Goal: Information Seeking & Learning: Learn about a topic

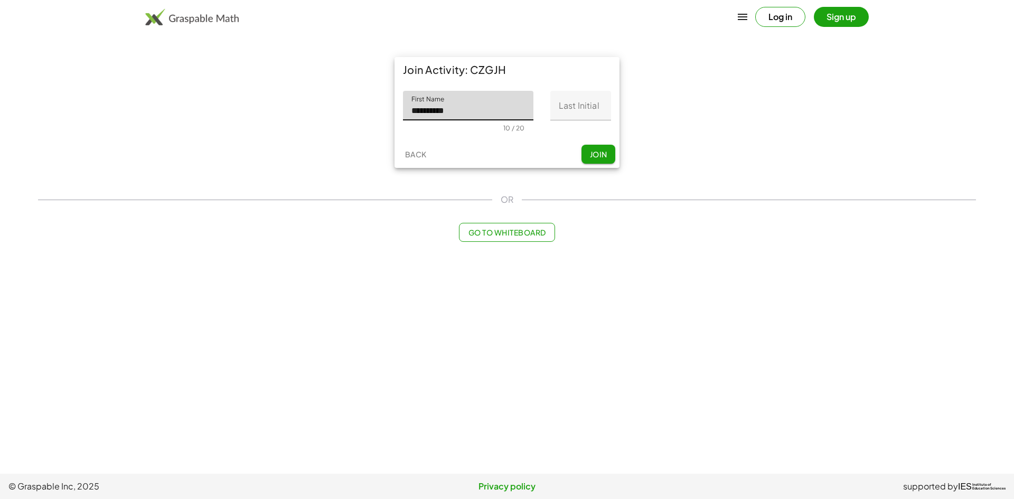
type input "**********"
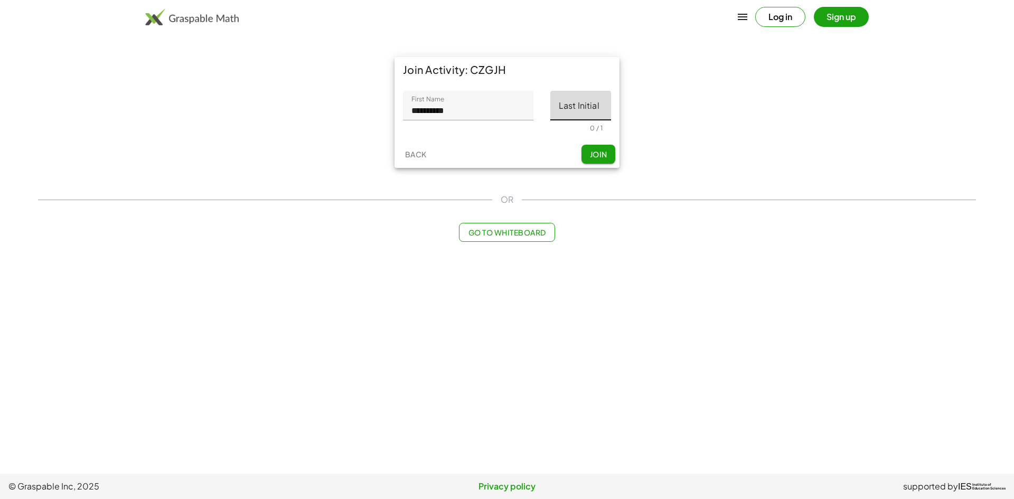
click at [560, 107] on input "Last Initial" at bounding box center [581, 106] width 61 height 30
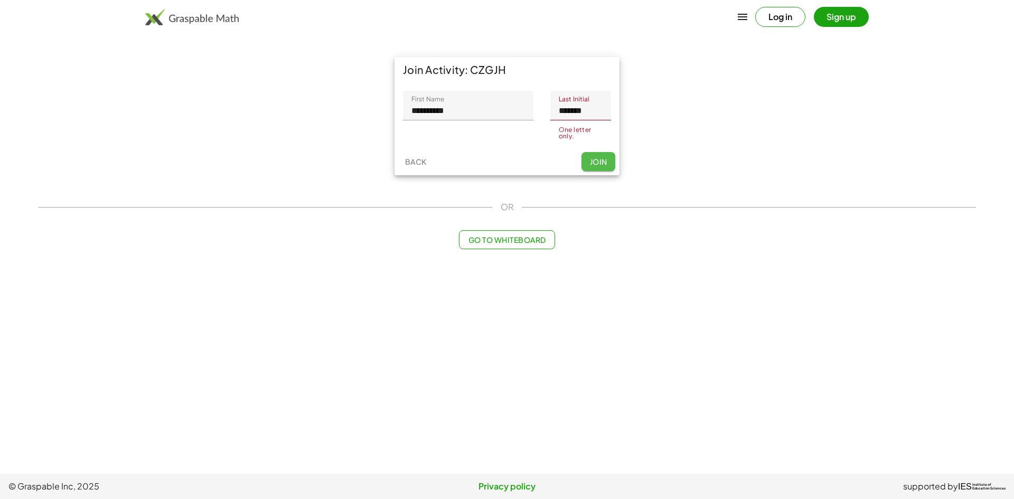
click at [599, 148] on div "Back Join" at bounding box center [507, 161] width 225 height 27
drag, startPoint x: 584, startPoint y: 113, endPoint x: 536, endPoint y: 110, distance: 48.2
click at [536, 110] on div "**********" at bounding box center [507, 115] width 208 height 49
click at [589, 114] on input "****" at bounding box center [581, 106] width 61 height 30
type input "*****"
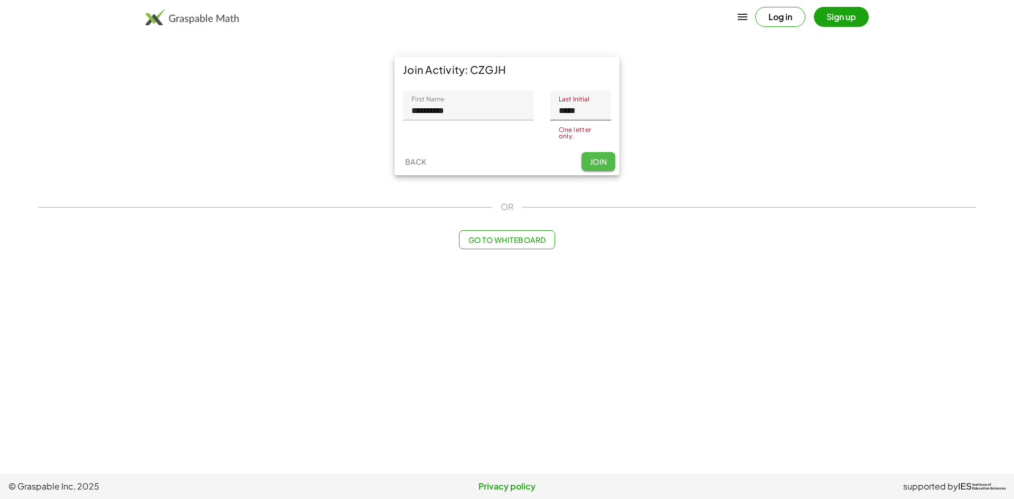
click at [598, 158] on button "Join" at bounding box center [599, 161] width 34 height 19
click at [598, 157] on span "Join" at bounding box center [598, 159] width 17 height 10
drag, startPoint x: 591, startPoint y: 112, endPoint x: 534, endPoint y: 110, distance: 56.6
click at [534, 110] on div "**********" at bounding box center [507, 115] width 208 height 49
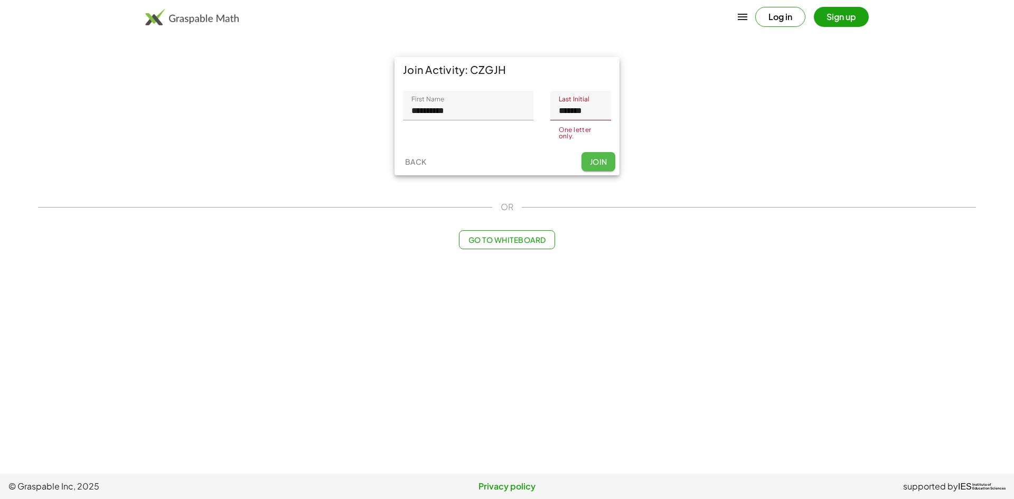
click at [607, 155] on button "Join" at bounding box center [599, 161] width 34 height 19
click at [602, 155] on span "Join" at bounding box center [598, 159] width 17 height 10
click at [601, 155] on span "Join" at bounding box center [598, 159] width 17 height 10
drag, startPoint x: 599, startPoint y: 114, endPoint x: 485, endPoint y: 103, distance: 114.1
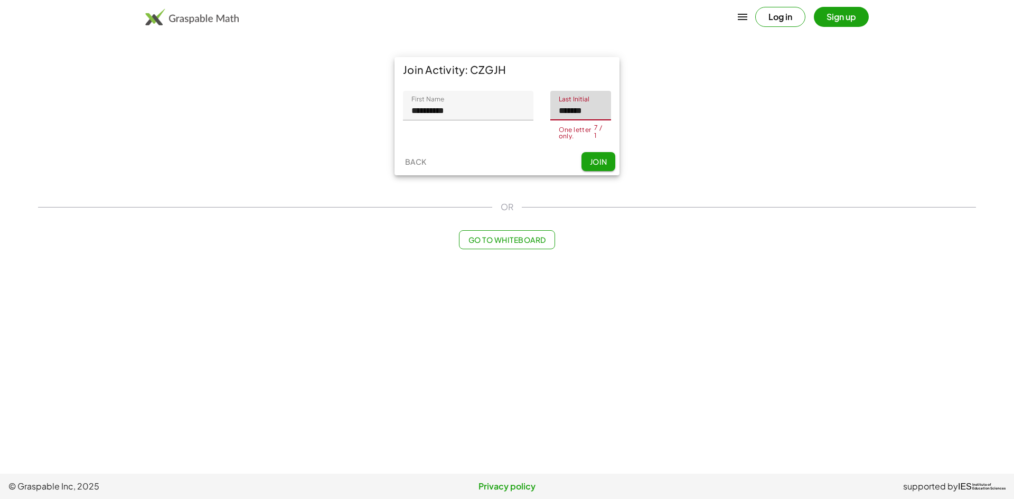
click at [485, 103] on div "**********" at bounding box center [507, 115] width 208 height 49
click at [593, 134] on div "One letter only." at bounding box center [576, 133] width 35 height 13
drag, startPoint x: 593, startPoint y: 129, endPoint x: 587, endPoint y: 131, distance: 6.9
click at [587, 130] on div "One letter only." at bounding box center [581, 130] width 44 height 13
click at [594, 130] on div "One letter only." at bounding box center [581, 130] width 44 height 13
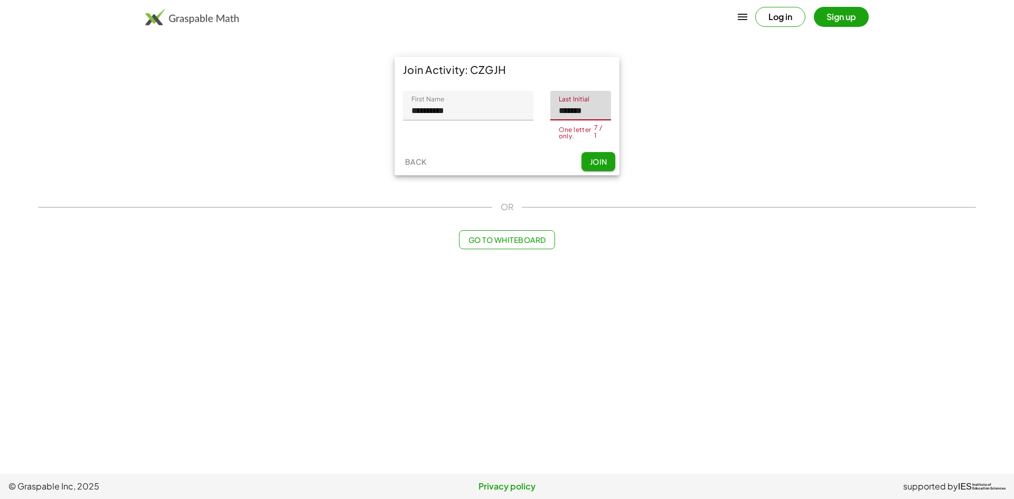
drag, startPoint x: 593, startPoint y: 113, endPoint x: 582, endPoint y: 114, distance: 11.7
click at [582, 114] on input "*******" at bounding box center [581, 106] width 61 height 30
type input "*"
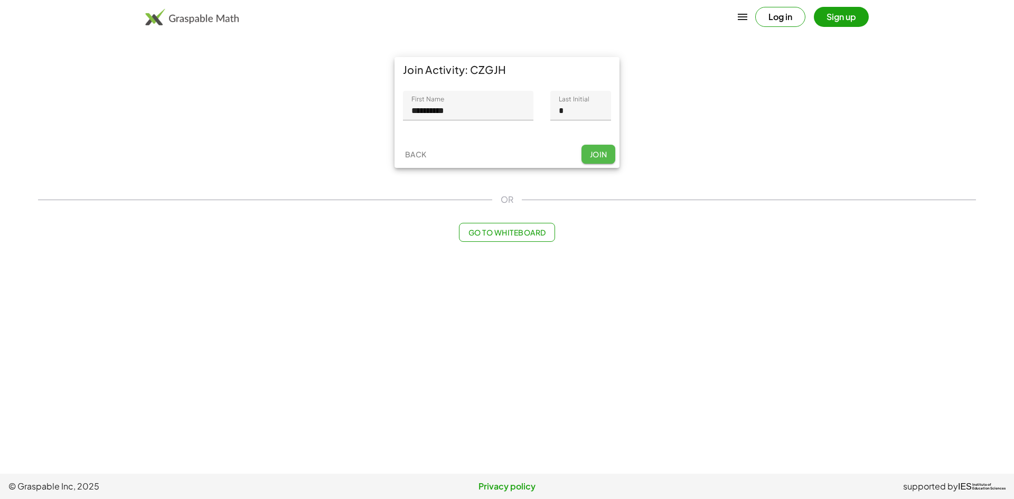
click at [615, 158] on button "Join" at bounding box center [599, 154] width 34 height 19
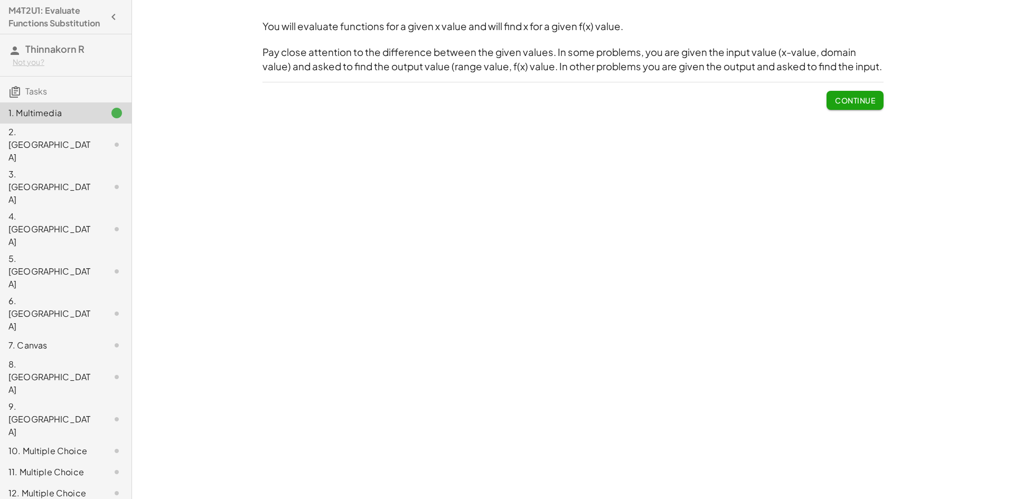
click at [864, 107] on button "Continue" at bounding box center [855, 100] width 57 height 19
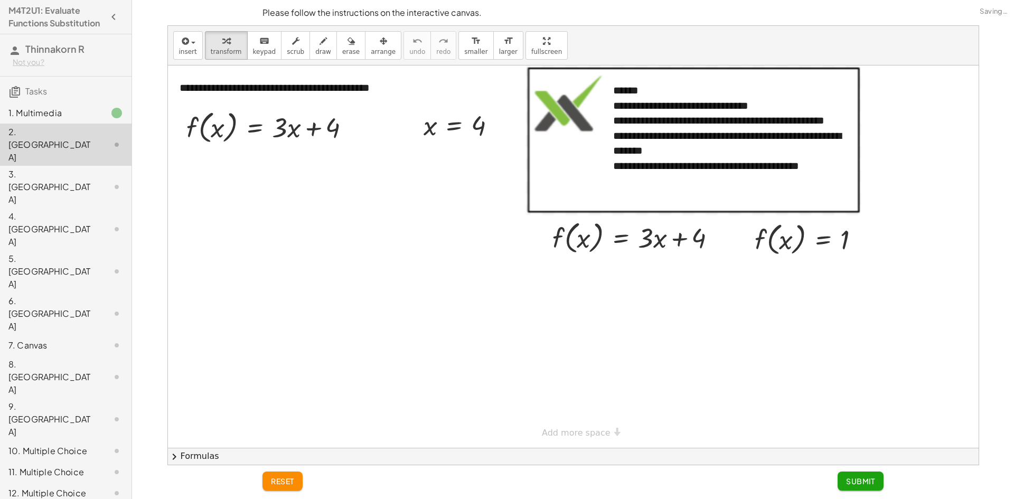
click at [93, 166] on div "1. Multimedia" at bounding box center [66, 187] width 132 height 42
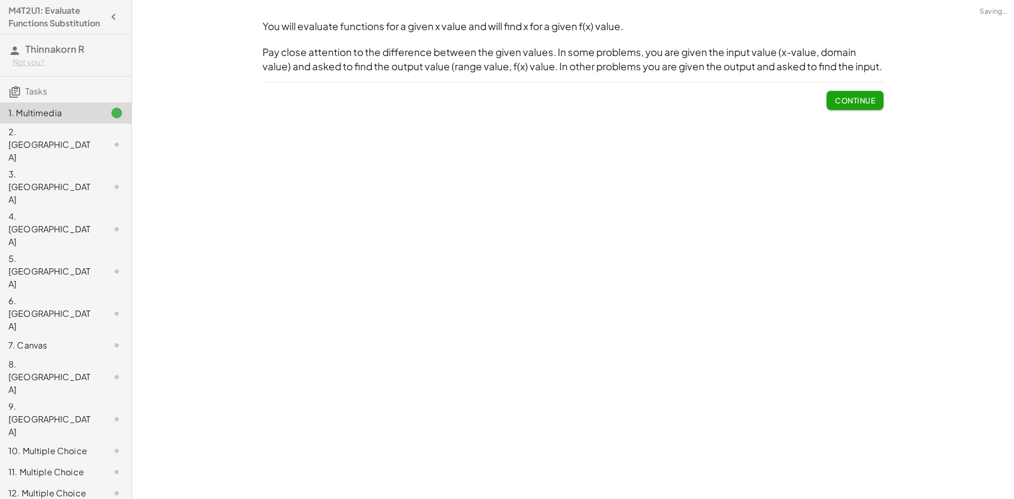
click at [83, 143] on div "2. [GEOGRAPHIC_DATA]" at bounding box center [50, 145] width 85 height 38
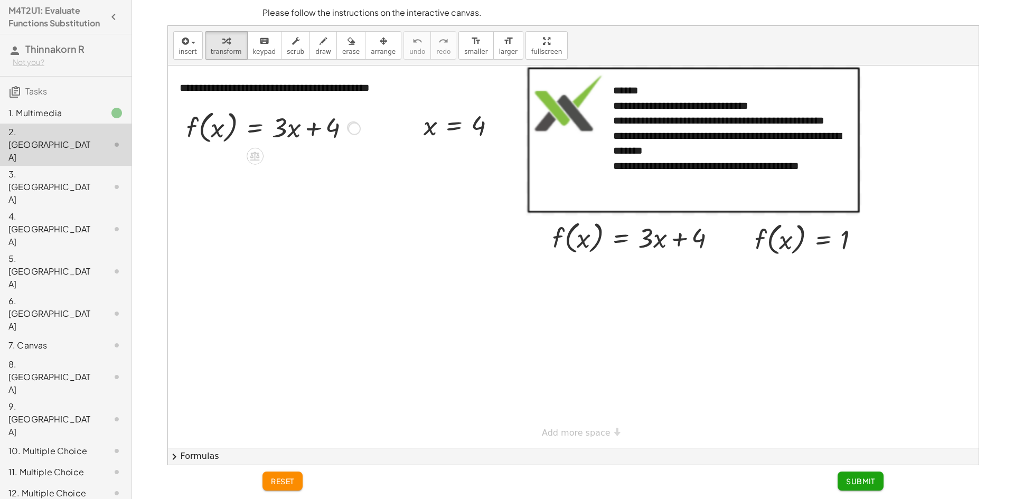
drag, startPoint x: 356, startPoint y: 131, endPoint x: 359, endPoint y: 136, distance: 6.2
click at [255, 128] on div "f ( , x ) = + · 3 · x + 4" at bounding box center [255, 128] width 0 height 0
drag, startPoint x: 334, startPoint y: 128, endPoint x: 348, endPoint y: 131, distance: 13.4
click at [348, 131] on div at bounding box center [272, 127] width 183 height 40
click at [291, 485] on span "reset" at bounding box center [282, 482] width 23 height 10
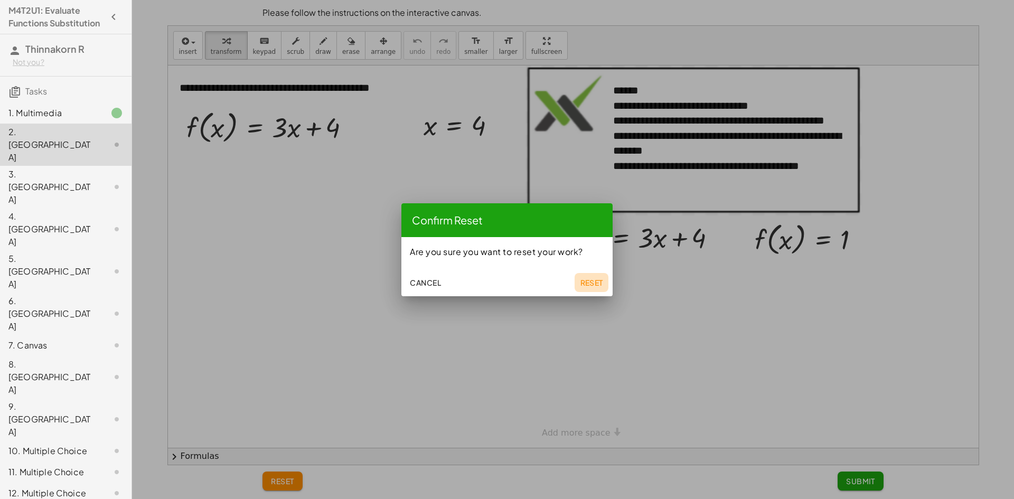
click at [589, 283] on span "Reset" at bounding box center [591, 283] width 23 height 10
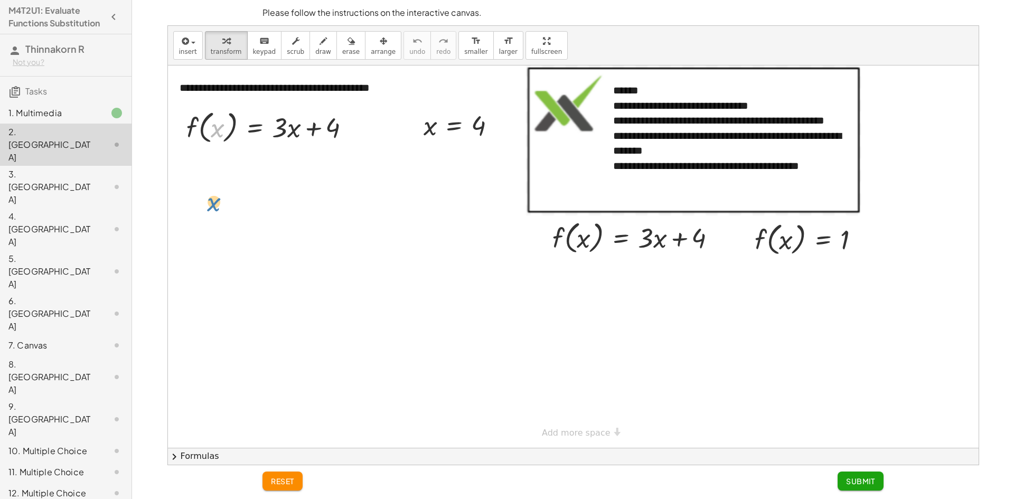
drag, startPoint x: 215, startPoint y: 132, endPoint x: 211, endPoint y: 207, distance: 75.6
click at [221, 130] on div at bounding box center [272, 127] width 183 height 40
click at [295, 126] on div at bounding box center [272, 127] width 183 height 40
drag, startPoint x: 425, startPoint y: 128, endPoint x: 221, endPoint y: 133, distance: 204.0
click at [296, 164] on div at bounding box center [275, 167] width 191 height 40
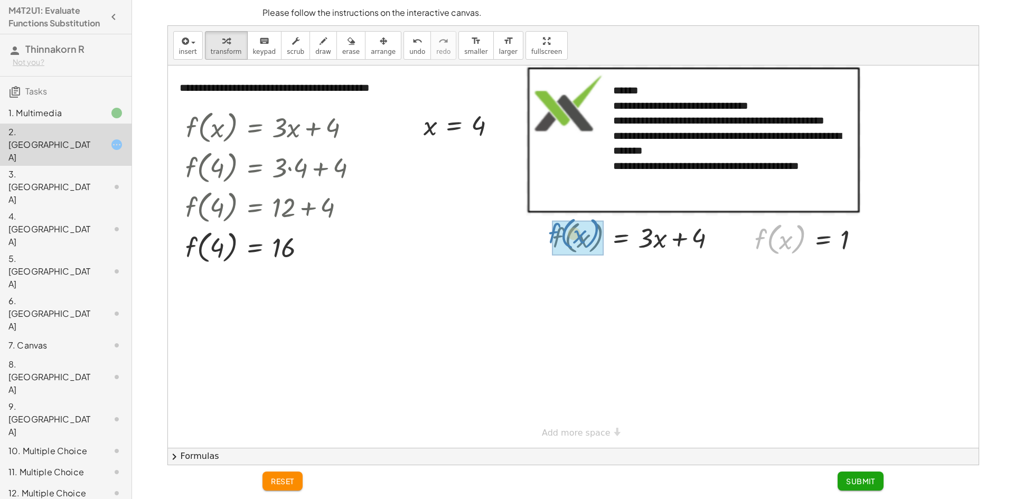
drag, startPoint x: 758, startPoint y: 244, endPoint x: 552, endPoint y: 238, distance: 206.2
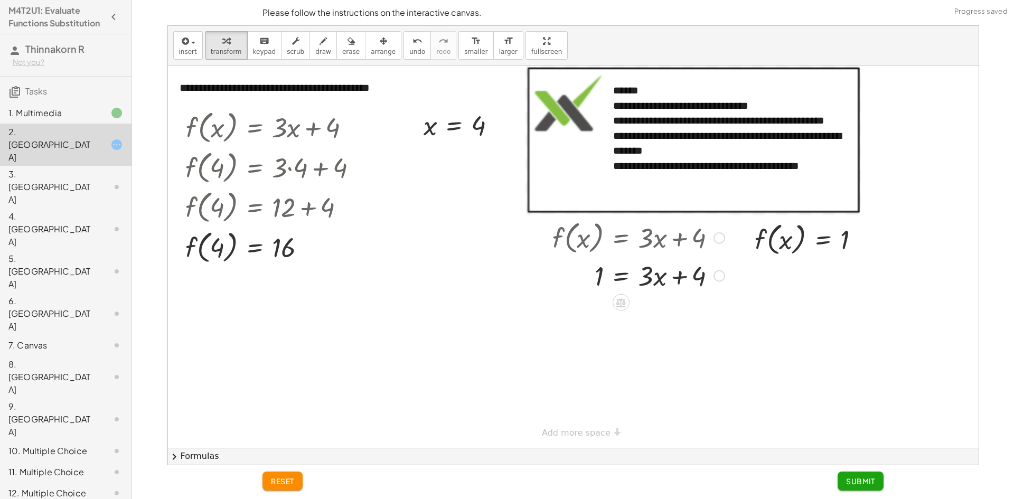
drag, startPoint x: 717, startPoint y: 276, endPoint x: 697, endPoint y: 288, distance: 23.5
click at [700, 291] on div "**********" at bounding box center [573, 257] width 811 height 383
drag, startPoint x: 653, startPoint y: 269, endPoint x: 658, endPoint y: 270, distance: 5.3
click at [658, 270] on div at bounding box center [638, 275] width 183 height 36
drag, startPoint x: 652, startPoint y: 271, endPoint x: 653, endPoint y: 278, distance: 7.4
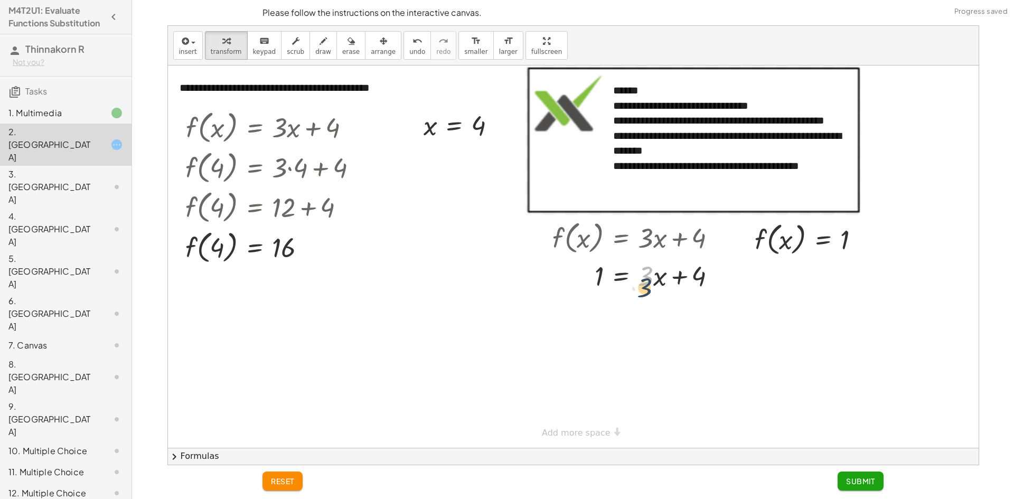
click at [653, 280] on div at bounding box center [638, 275] width 183 height 36
click at [696, 279] on div at bounding box center [638, 275] width 183 height 36
drag, startPoint x: 696, startPoint y: 275, endPoint x: 671, endPoint y: 277, distance: 25.4
click at [668, 277] on div at bounding box center [638, 275] width 183 height 36
click at [681, 272] on div at bounding box center [638, 275] width 183 height 36
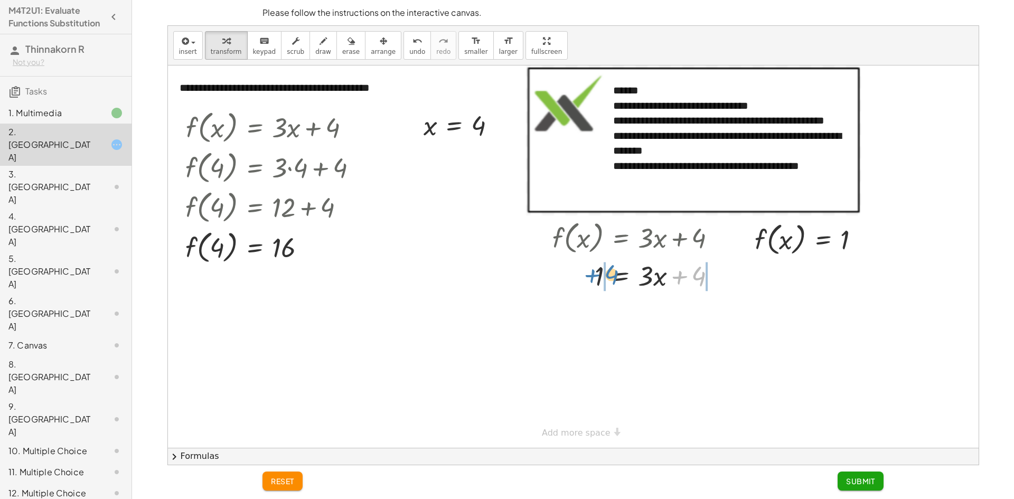
drag, startPoint x: 701, startPoint y: 278, endPoint x: 613, endPoint y: 276, distance: 87.2
click at [613, 276] on div at bounding box center [638, 275] width 183 height 36
drag, startPoint x: 586, startPoint y: 317, endPoint x: 576, endPoint y: 320, distance: 9.9
click at [576, 320] on div at bounding box center [658, 311] width 222 height 36
drag, startPoint x: 724, startPoint y: 311, endPoint x: 690, endPoint y: 309, distance: 33.9
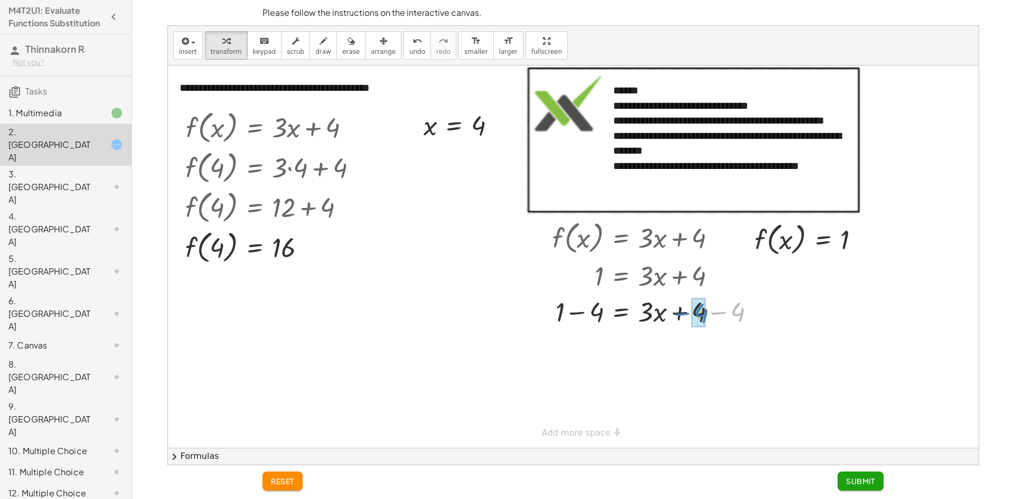
click at [687, 311] on div at bounding box center [658, 311] width 222 height 36
drag, startPoint x: 561, startPoint y: 353, endPoint x: 650, endPoint y: 352, distance: 89.3
click at [650, 352] on div at bounding box center [658, 347] width 222 height 36
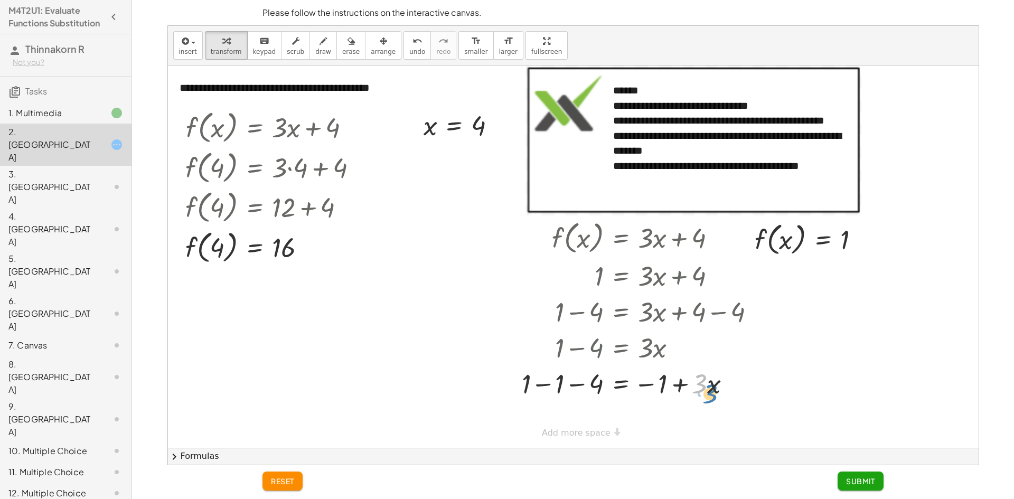
drag, startPoint x: 697, startPoint y: 385, endPoint x: 704, endPoint y: 392, distance: 9.3
click at [704, 392] on div at bounding box center [643, 383] width 253 height 36
drag, startPoint x: 527, startPoint y: 379, endPoint x: 534, endPoint y: 383, distance: 7.8
click at [534, 383] on div at bounding box center [643, 383] width 253 height 36
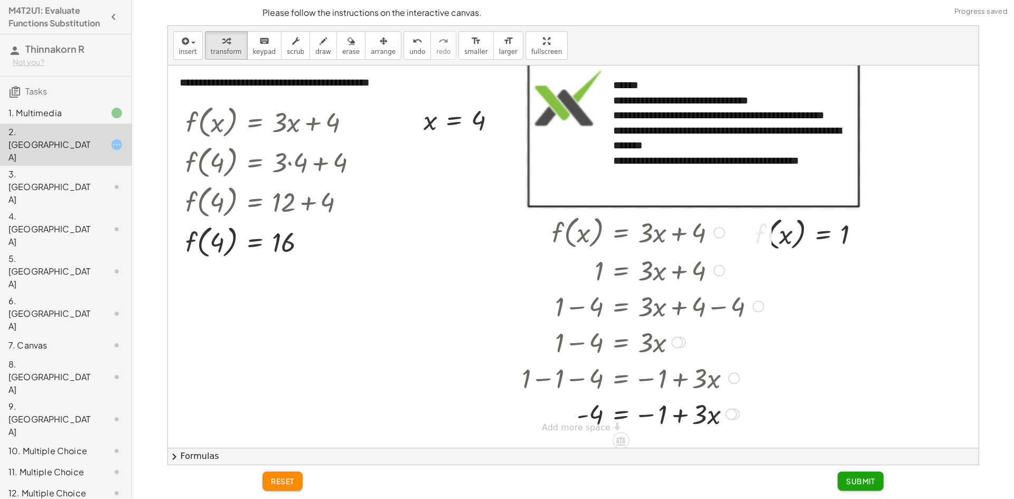
scroll to position [7, 0]
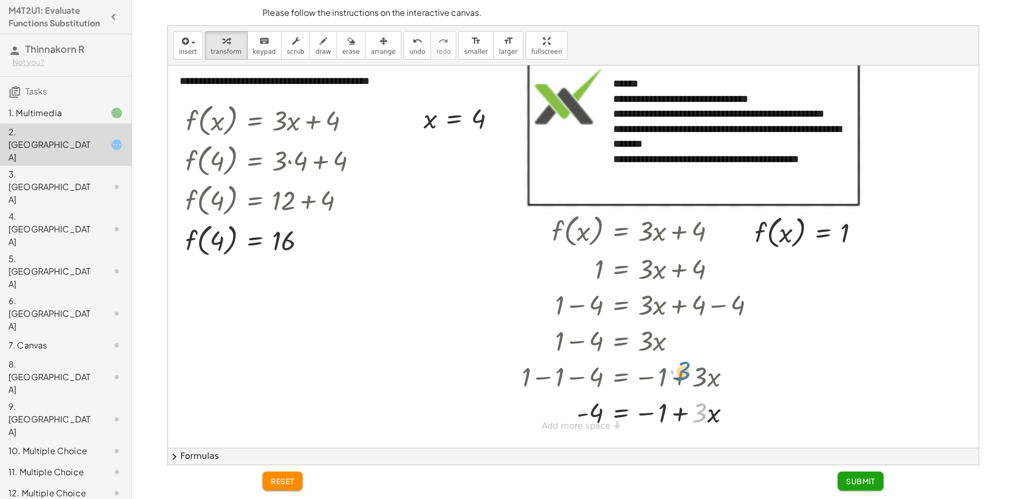
drag, startPoint x: 693, startPoint y: 410, endPoint x: 676, endPoint y: 368, distance: 45.0
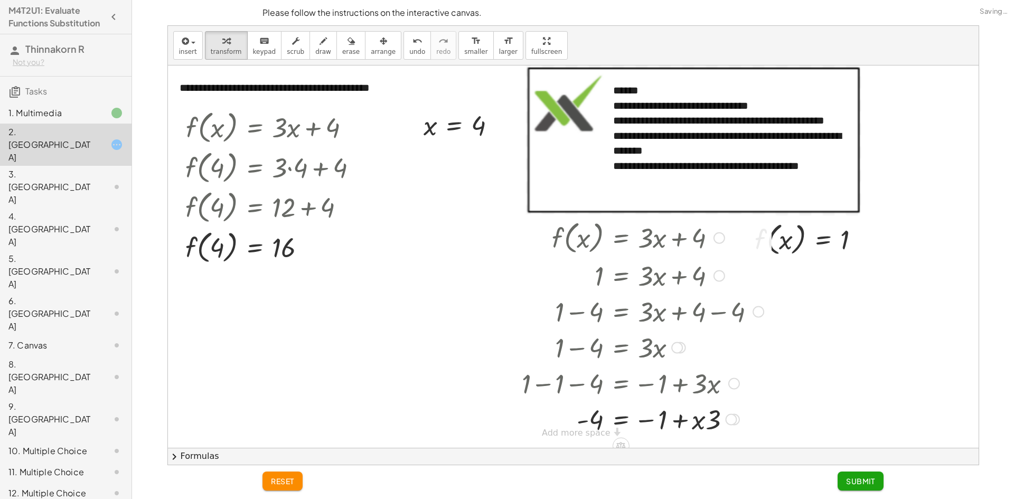
click at [676, 354] on div at bounding box center [643, 347] width 253 height 36
click at [300, 476] on button "reset" at bounding box center [283, 481] width 40 height 19
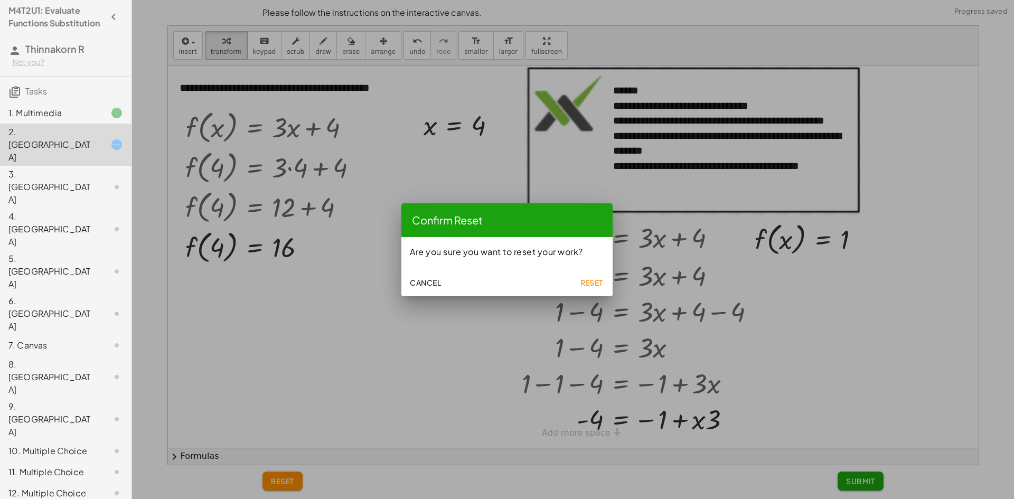
click at [429, 282] on span "Cancel" at bounding box center [425, 283] width 31 height 10
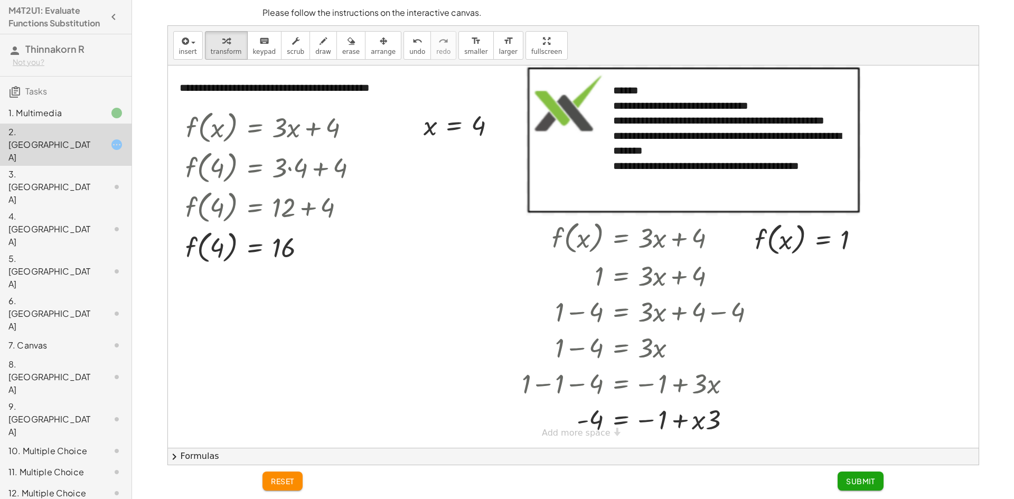
click at [276, 484] on span "reset" at bounding box center [282, 482] width 23 height 10
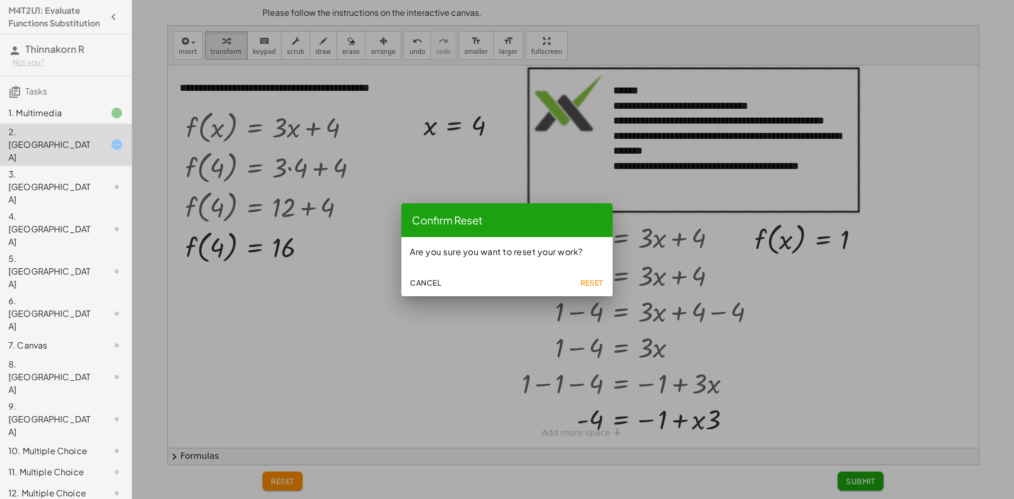
click at [597, 280] on span "Reset" at bounding box center [591, 283] width 23 height 10
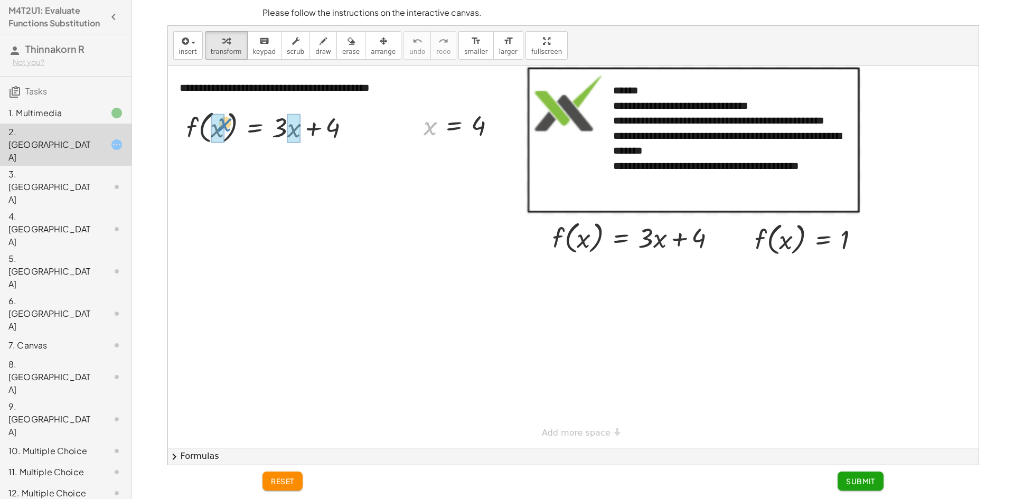
drag, startPoint x: 424, startPoint y: 131, endPoint x: 220, endPoint y: 115, distance: 204.1
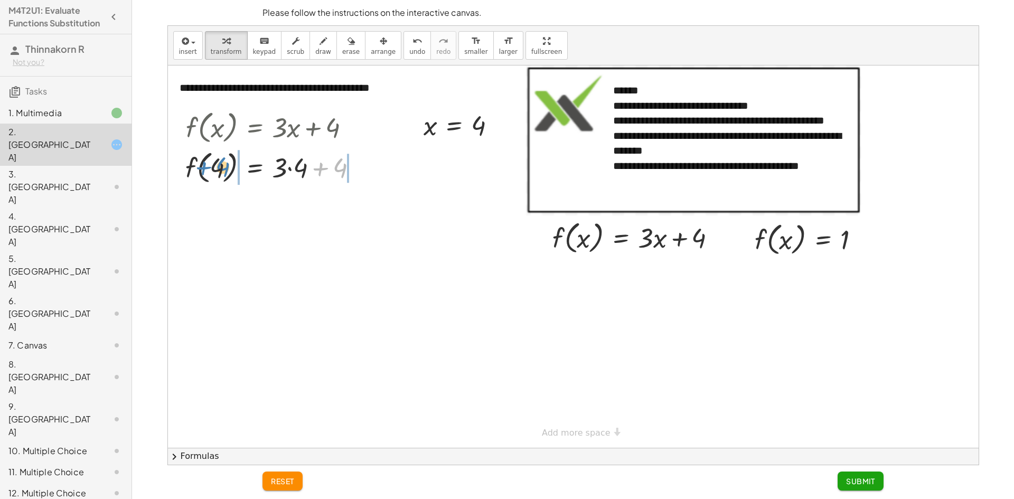
drag, startPoint x: 336, startPoint y: 167, endPoint x: 219, endPoint y: 166, distance: 116.8
click at [219, 166] on div at bounding box center [275, 167] width 191 height 40
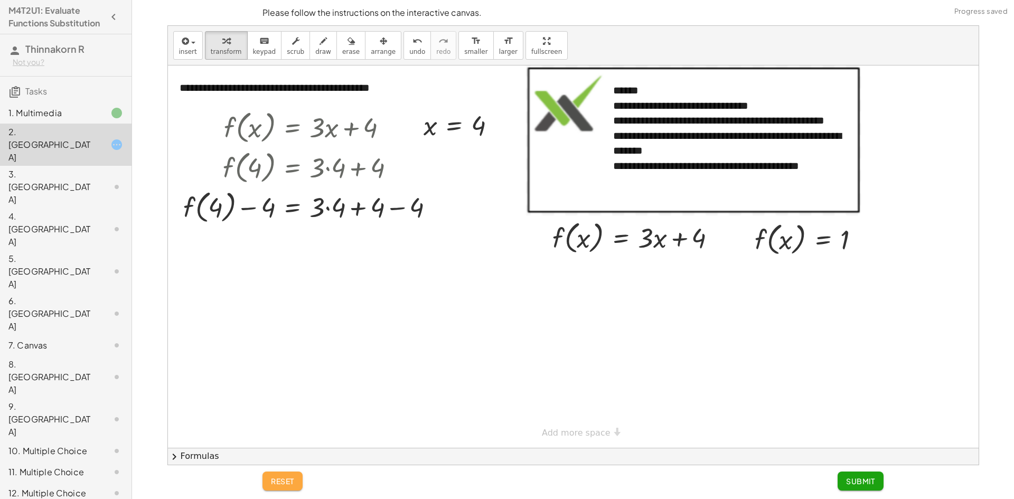
click at [285, 476] on button "reset" at bounding box center [283, 481] width 40 height 19
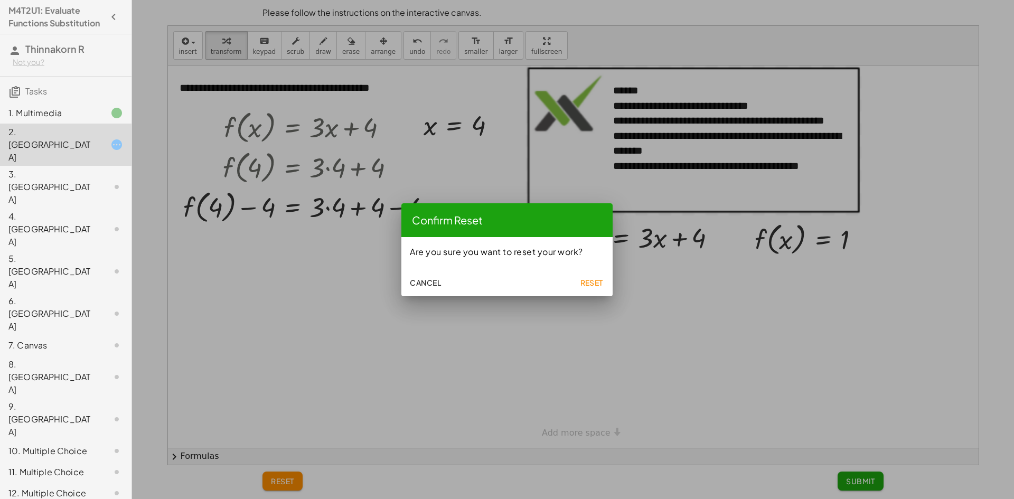
click at [593, 292] on div "Cancel Reset" at bounding box center [507, 282] width 211 height 30
click at [597, 286] on span "Reset" at bounding box center [591, 283] width 23 height 10
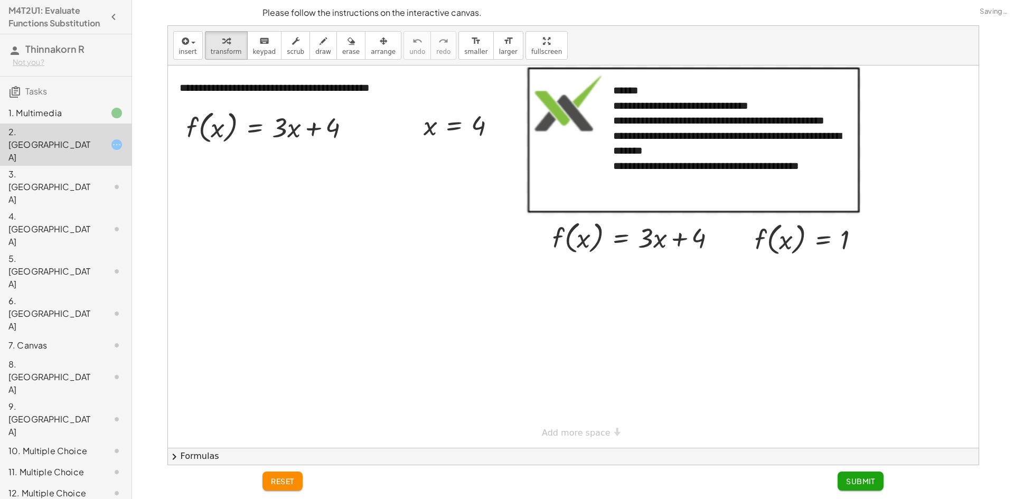
click at [594, 283] on span "Reset" at bounding box center [583, 279] width 21 height 8
drag, startPoint x: 471, startPoint y: 123, endPoint x: 482, endPoint y: 120, distance: 11.9
click at [482, 120] on div at bounding box center [463, 125] width 91 height 35
drag, startPoint x: 433, startPoint y: 124, endPoint x: 225, endPoint y: 129, distance: 208.3
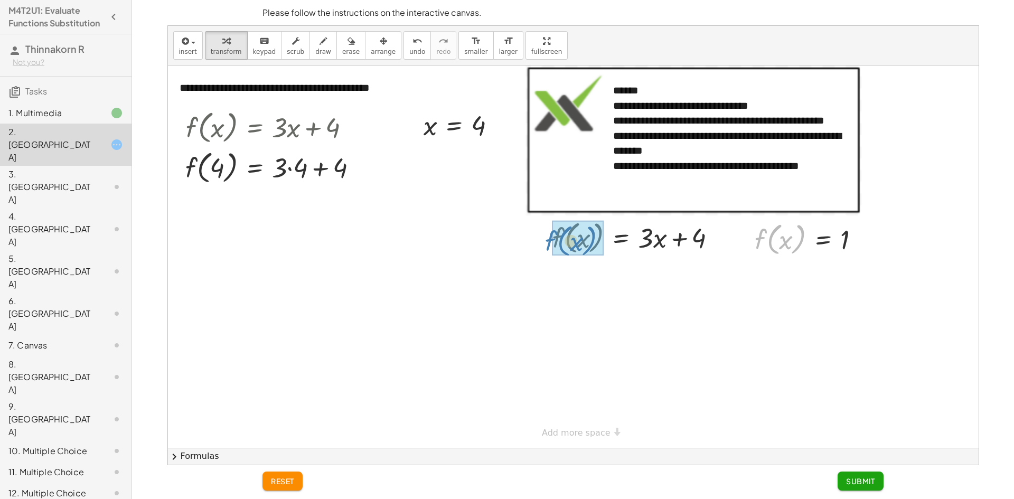
drag, startPoint x: 779, startPoint y: 237, endPoint x: 575, endPoint y: 235, distance: 203.4
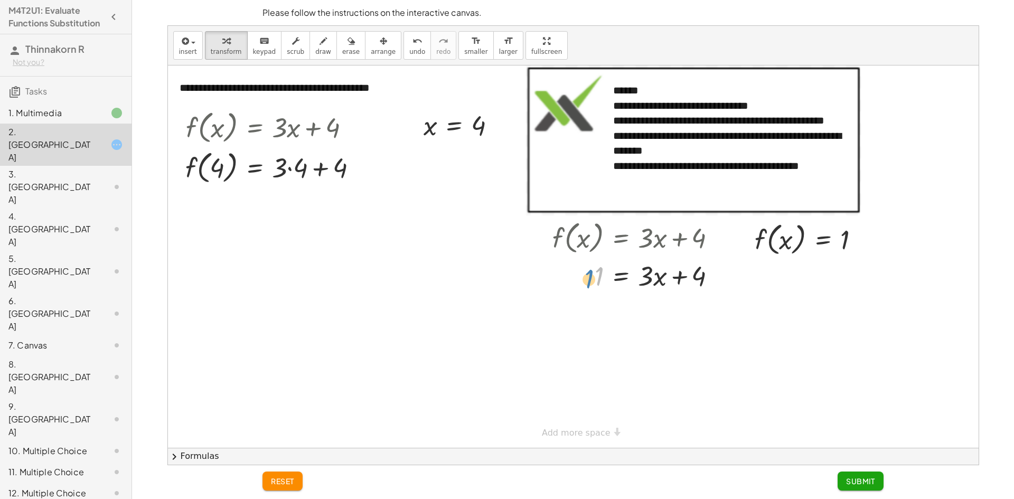
drag, startPoint x: 602, startPoint y: 273, endPoint x: 596, endPoint y: 273, distance: 6.3
click at [593, 274] on div at bounding box center [638, 275] width 183 height 36
click at [303, 169] on div at bounding box center [275, 167] width 191 height 40
click at [299, 209] on div at bounding box center [275, 207] width 191 height 40
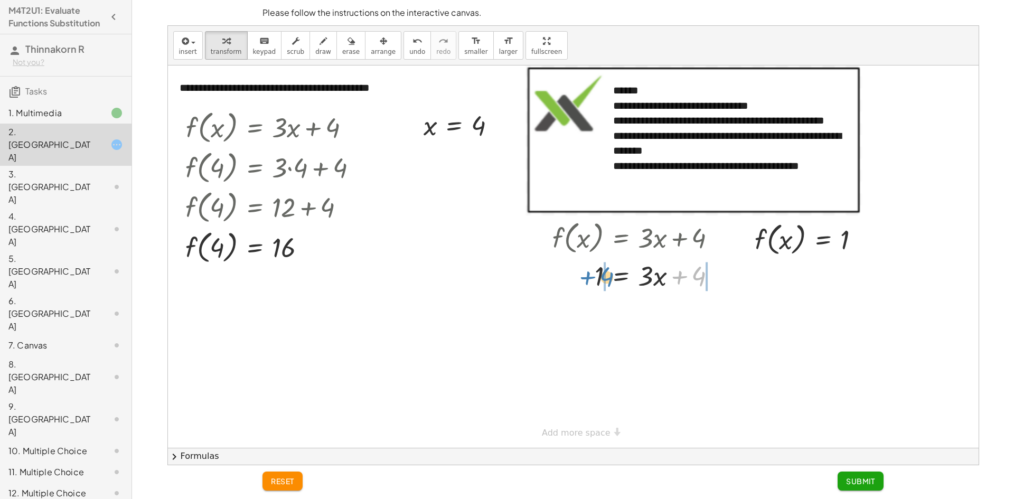
drag, startPoint x: 701, startPoint y: 279, endPoint x: 609, endPoint y: 280, distance: 91.9
click at [609, 280] on div at bounding box center [638, 275] width 183 height 36
click at [724, 313] on div at bounding box center [658, 311] width 222 height 36
click at [724, 313] on div at bounding box center [638, 311] width 183 height 36
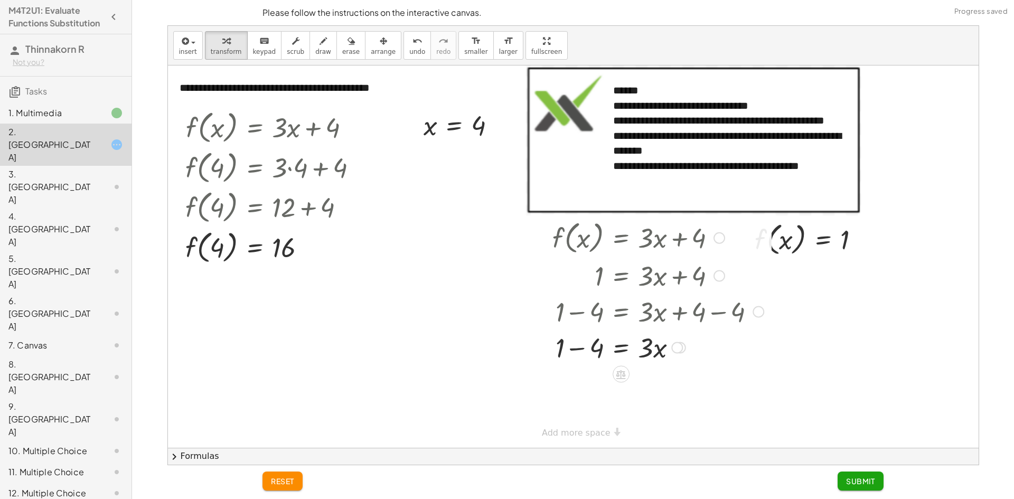
click at [578, 348] on div at bounding box center [658, 347] width 222 height 36
drag, startPoint x: 644, startPoint y: 384, endPoint x: 587, endPoint y: 387, distance: 56.7
click at [587, 387] on div at bounding box center [658, 383] width 222 height 36
click at [658, 390] on div at bounding box center [658, 382] width 222 height 53
click at [603, 385] on div at bounding box center [658, 382] width 222 height 53
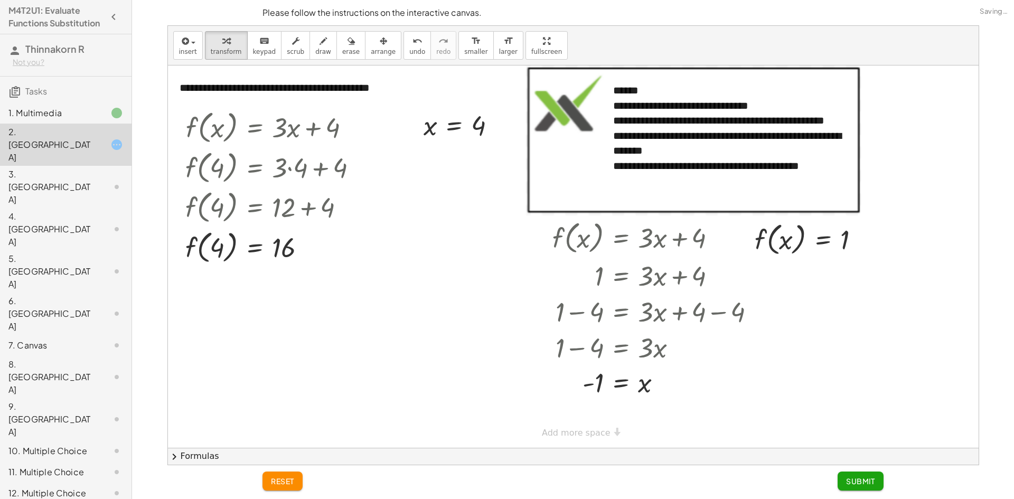
click at [858, 477] on span "Submit" at bounding box center [860, 482] width 29 height 10
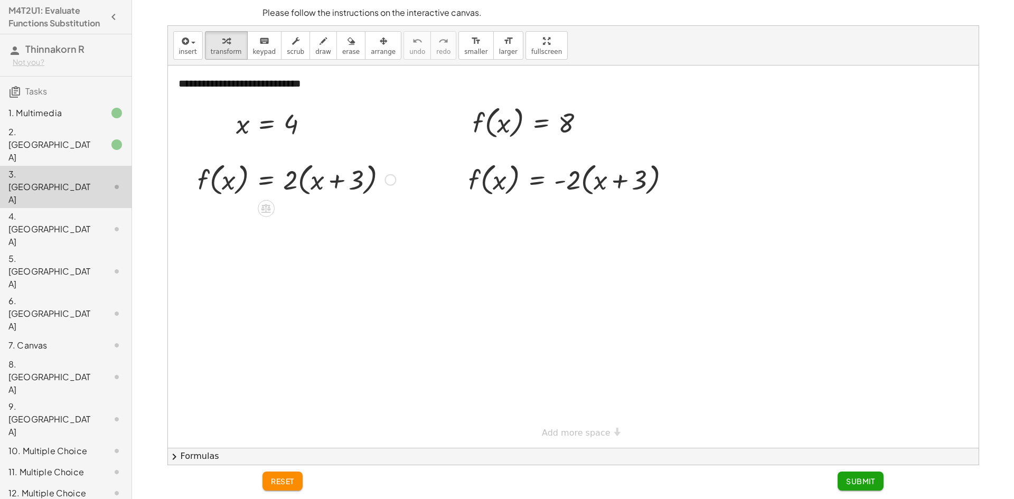
click at [355, 179] on div at bounding box center [296, 179] width 209 height 40
click at [354, 180] on div at bounding box center [296, 179] width 209 height 40
drag, startPoint x: 355, startPoint y: 180, endPoint x: 252, endPoint y: 175, distance: 103.1
click at [252, 175] on div at bounding box center [296, 179] width 209 height 40
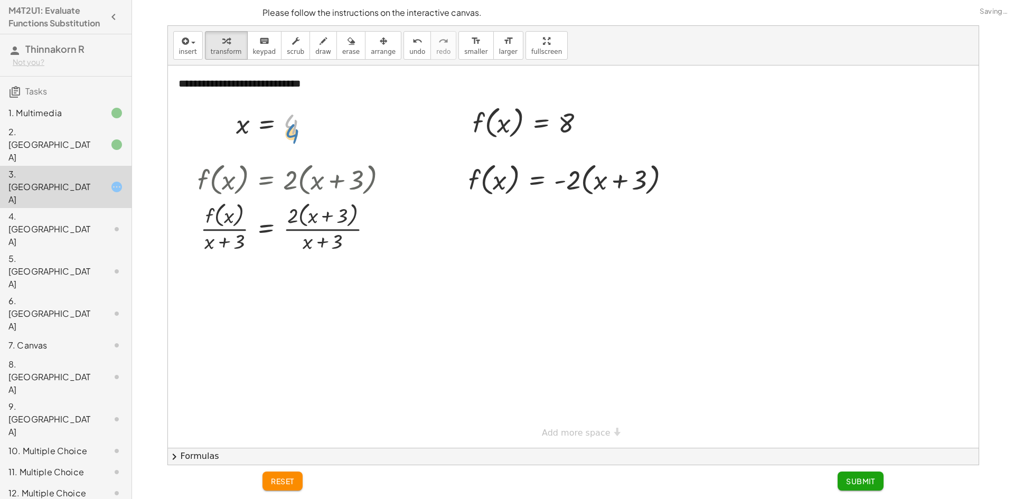
drag, startPoint x: 292, startPoint y: 122, endPoint x: 293, endPoint y: 130, distance: 8.0
click at [293, 130] on div at bounding box center [276, 123] width 91 height 35
click at [293, 481] on span "reset" at bounding box center [282, 482] width 23 height 10
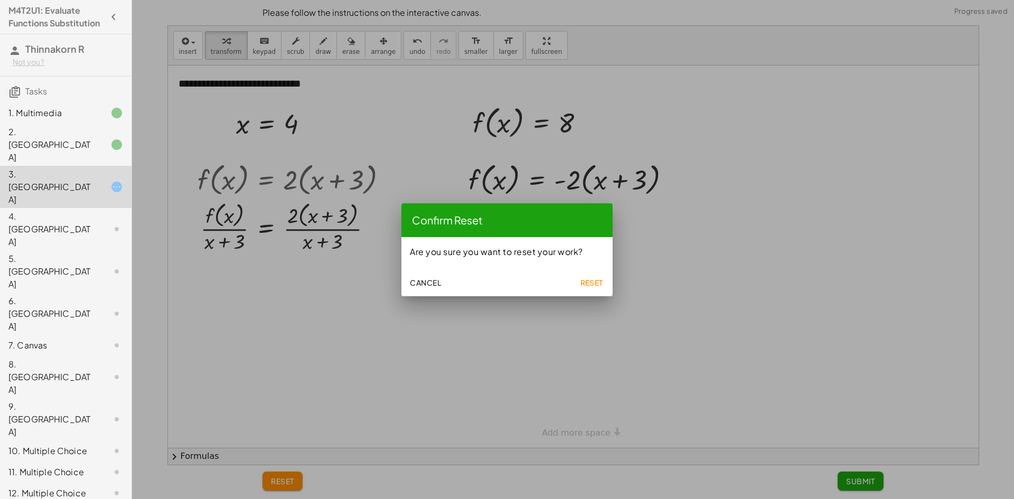
click at [597, 287] on button "Reset" at bounding box center [592, 282] width 34 height 19
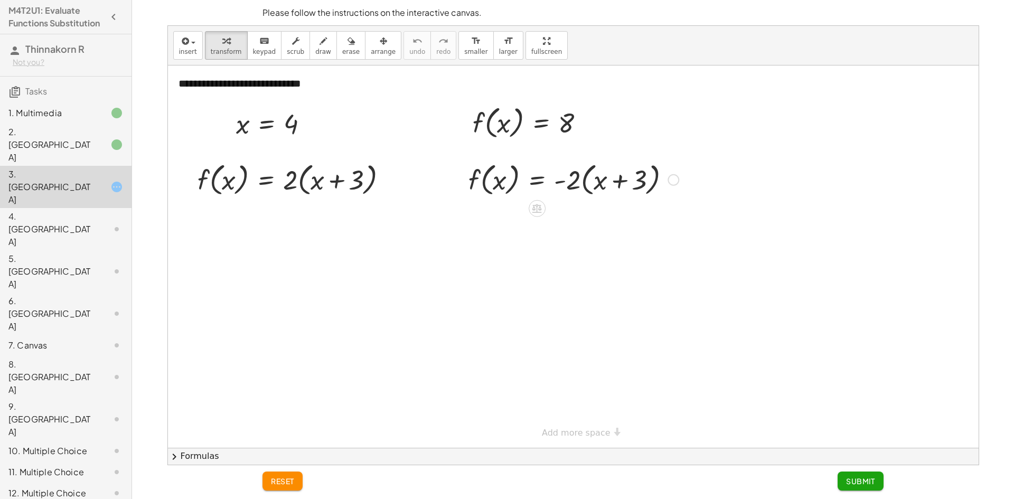
click at [640, 181] on div at bounding box center [573, 179] width 221 height 40
click at [498, 184] on div at bounding box center [573, 179] width 221 height 40
drag, startPoint x: 499, startPoint y: 183, endPoint x: 502, endPoint y: 127, distance: 56.1
drag, startPoint x: 501, startPoint y: 179, endPoint x: 507, endPoint y: 119, distance: 60.0
drag, startPoint x: 672, startPoint y: 178, endPoint x: 819, endPoint y: 360, distance: 234.5
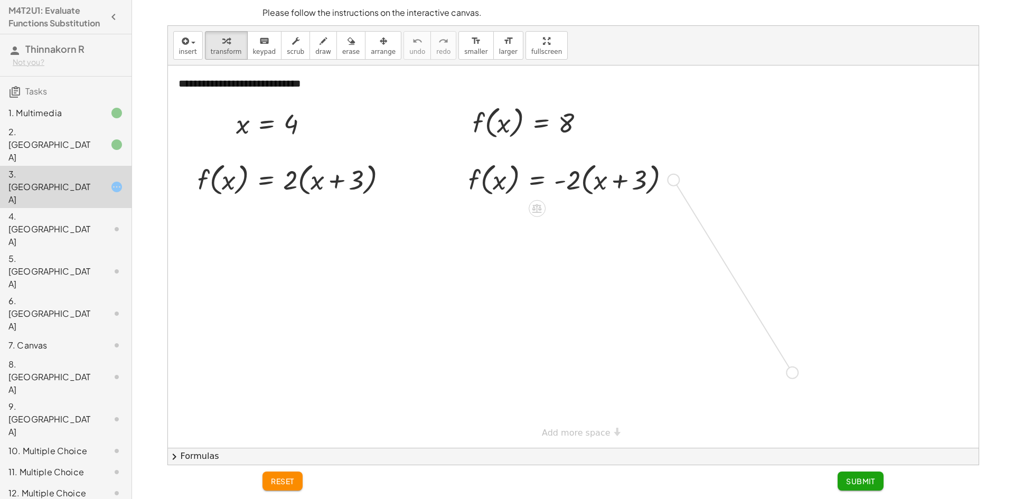
click at [819, 360] on div "**********" at bounding box center [573, 257] width 811 height 383
drag, startPoint x: 782, startPoint y: 362, endPoint x: 698, endPoint y: 357, distance: 84.2
click at [698, 357] on div at bounding box center [710, 353] width 221 height 40
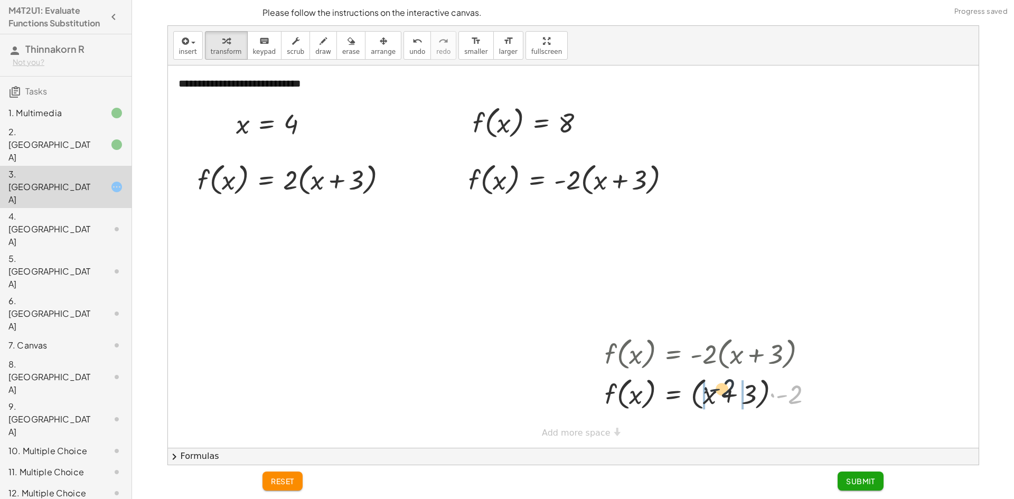
drag, startPoint x: 789, startPoint y: 399, endPoint x: 721, endPoint y: 393, distance: 67.9
click at [721, 393] on div at bounding box center [713, 394] width 227 height 40
click at [278, 489] on button "reset" at bounding box center [283, 481] width 40 height 19
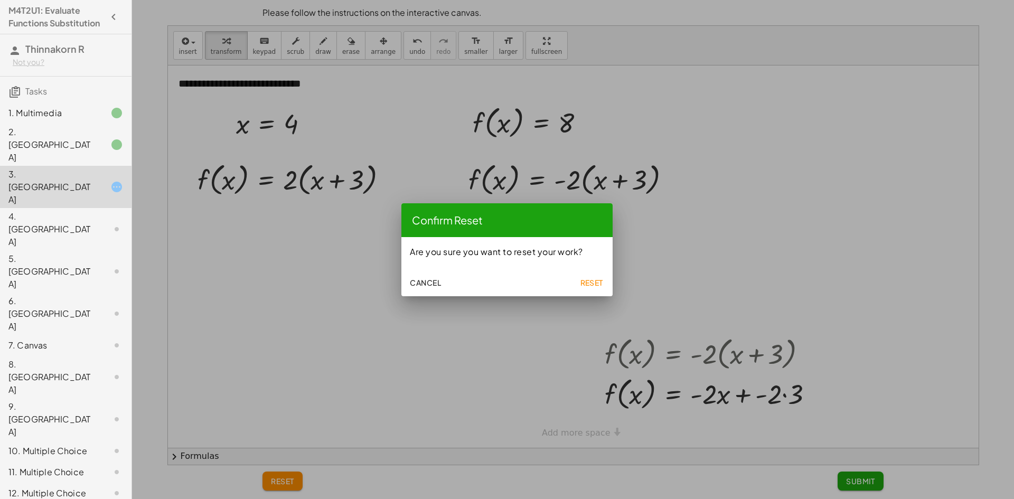
click at [596, 288] on button "Reset" at bounding box center [592, 282] width 34 height 19
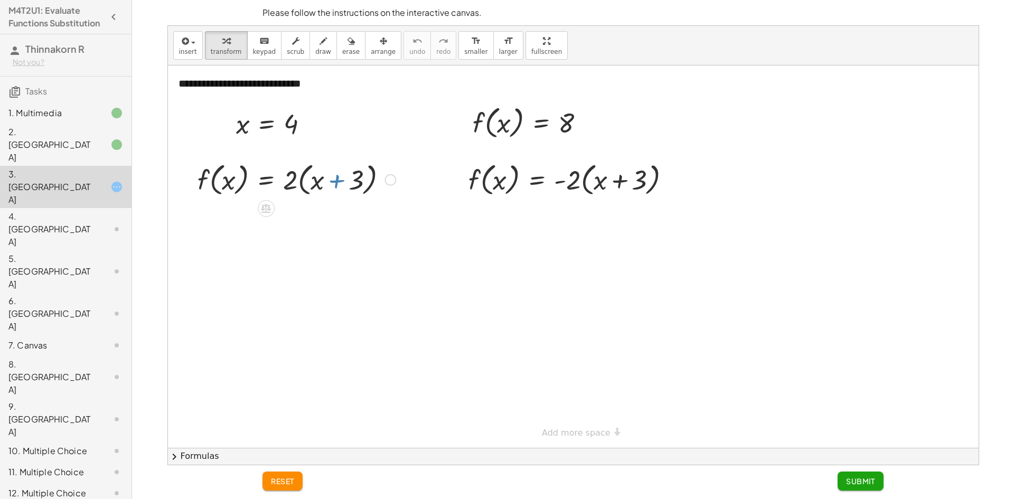
drag, startPoint x: 333, startPoint y: 183, endPoint x: 277, endPoint y: 188, distance: 56.2
click at [332, 186] on div at bounding box center [296, 179] width 209 height 40
drag, startPoint x: 331, startPoint y: 170, endPoint x: 478, endPoint y: 150, distance: 148.3
click at [478, 150] on div "**********" at bounding box center [573, 257] width 811 height 383
drag, startPoint x: 480, startPoint y: 161, endPoint x: 504, endPoint y: 104, distance: 61.1
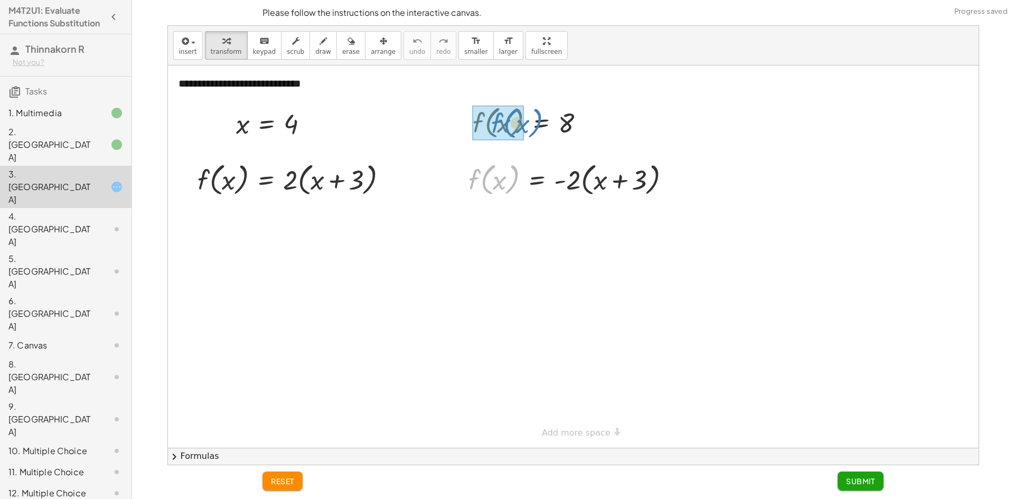
click at [504, 104] on div "**********" at bounding box center [573, 257] width 811 height 383
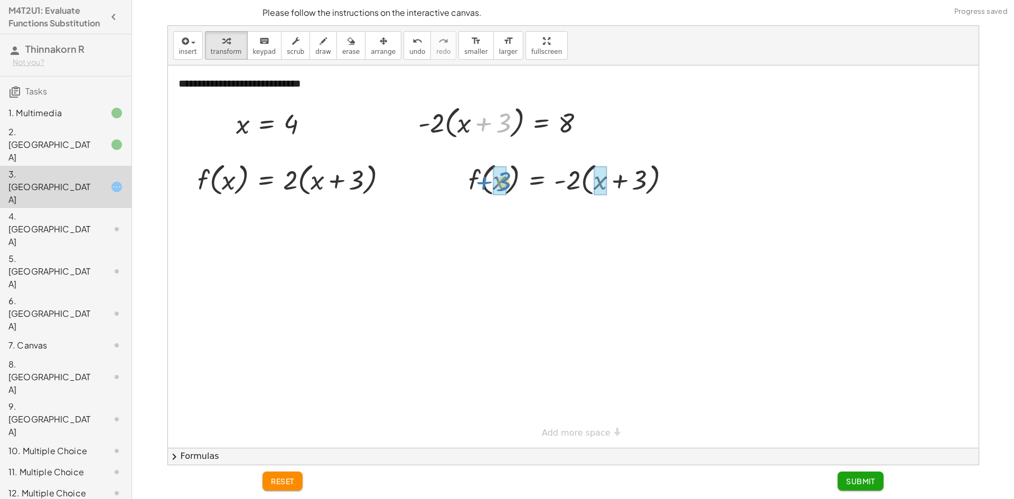
drag, startPoint x: 504, startPoint y: 127, endPoint x: 501, endPoint y: 196, distance: 68.7
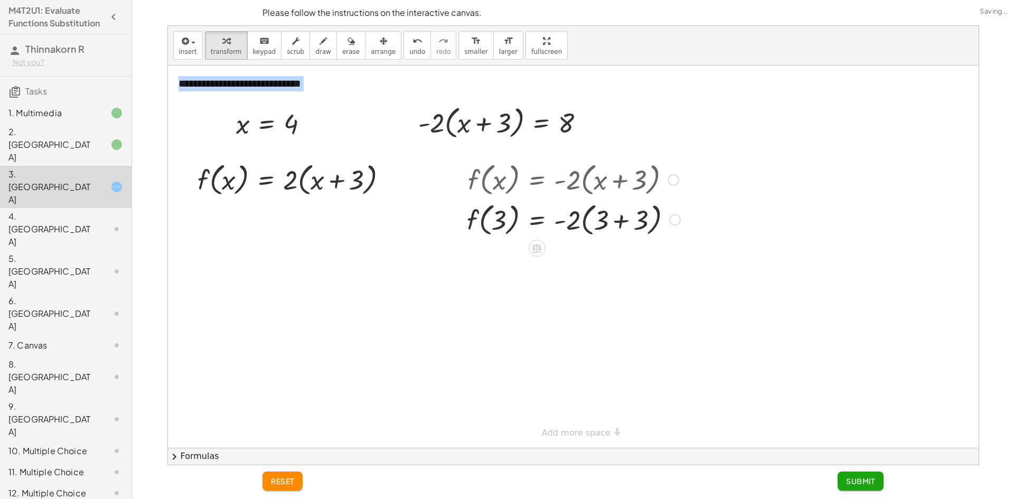
drag, startPoint x: 504, startPoint y: 176, endPoint x: 482, endPoint y: 154, distance: 30.6
click at [482, 154] on div "**********" at bounding box center [573, 257] width 811 height 383
drag, startPoint x: 482, startPoint y: 154, endPoint x: 479, endPoint y: 143, distance: 12.2
click at [479, 143] on div "**********" at bounding box center [573, 257] width 811 height 383
drag, startPoint x: 469, startPoint y: 124, endPoint x: 533, endPoint y: 18, distance: 122.8
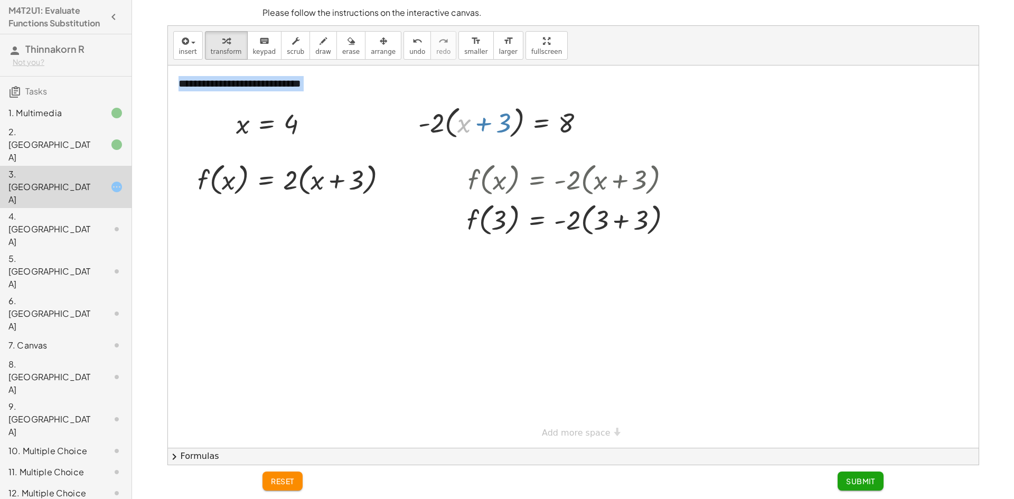
click at [533, 18] on div "**********" at bounding box center [573, 249] width 882 height 499
click at [285, 484] on span "reset" at bounding box center [282, 482] width 23 height 10
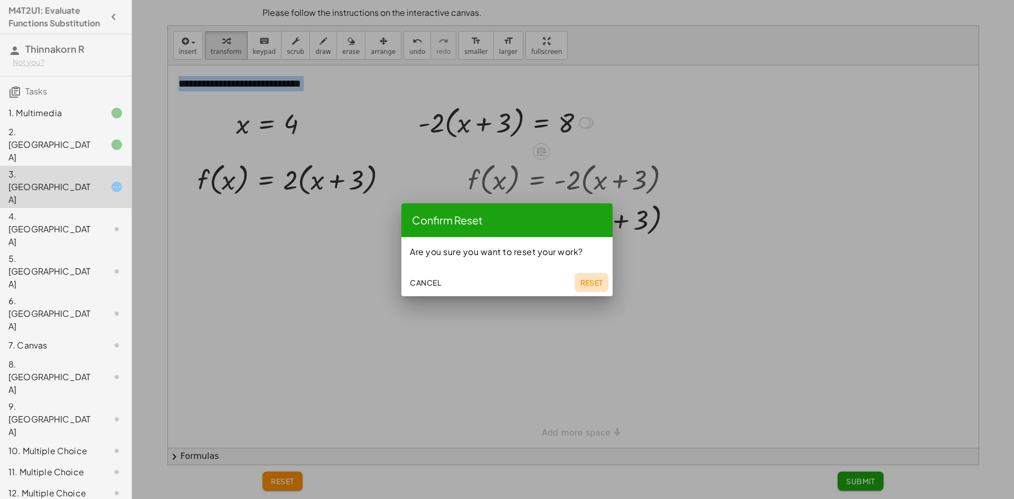
drag, startPoint x: 585, startPoint y: 283, endPoint x: 544, endPoint y: 284, distance: 40.7
click at [570, 285] on div "Cancel Reset" at bounding box center [507, 282] width 211 height 30
click at [602, 280] on span "Reset" at bounding box center [591, 283] width 23 height 10
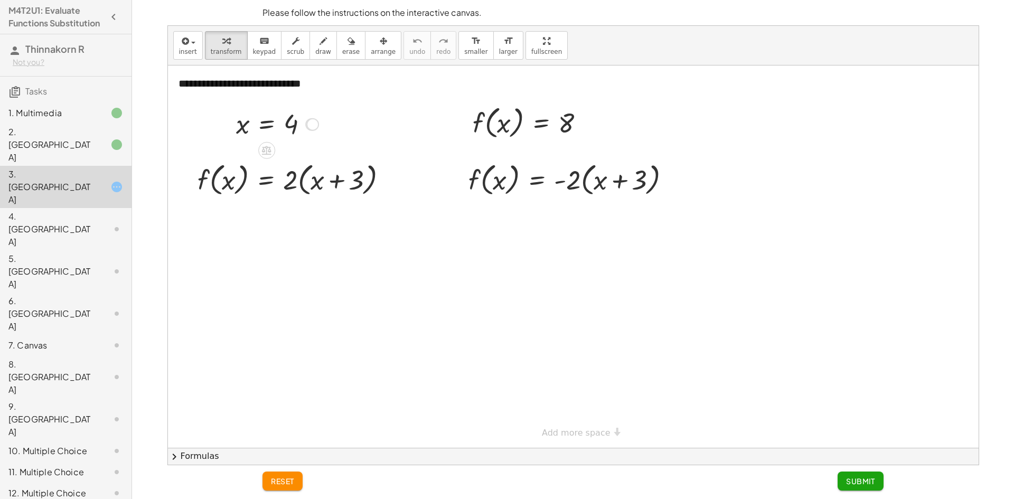
click at [310, 119] on div at bounding box center [312, 125] width 12 height 12
drag, startPoint x: 295, startPoint y: 116, endPoint x: 234, endPoint y: 161, distance: 75.9
click at [232, 163] on div "**********" at bounding box center [573, 257] width 811 height 383
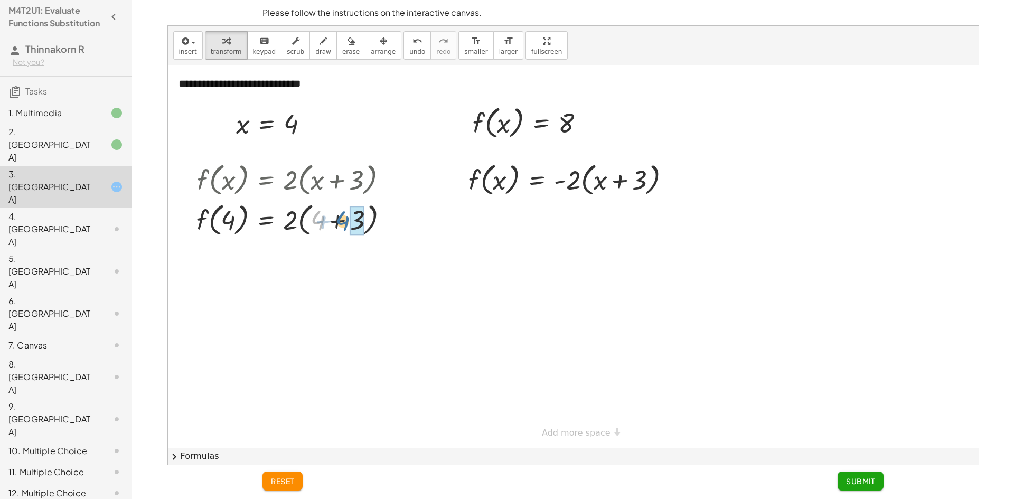
drag, startPoint x: 319, startPoint y: 223, endPoint x: 349, endPoint y: 225, distance: 29.6
click at [349, 224] on div at bounding box center [296, 219] width 211 height 40
drag, startPoint x: 293, startPoint y: 253, endPoint x: 299, endPoint y: 253, distance: 5.8
click at [299, 254] on div at bounding box center [296, 259] width 211 height 40
drag, startPoint x: 283, startPoint y: 258, endPoint x: 289, endPoint y: 256, distance: 6.2
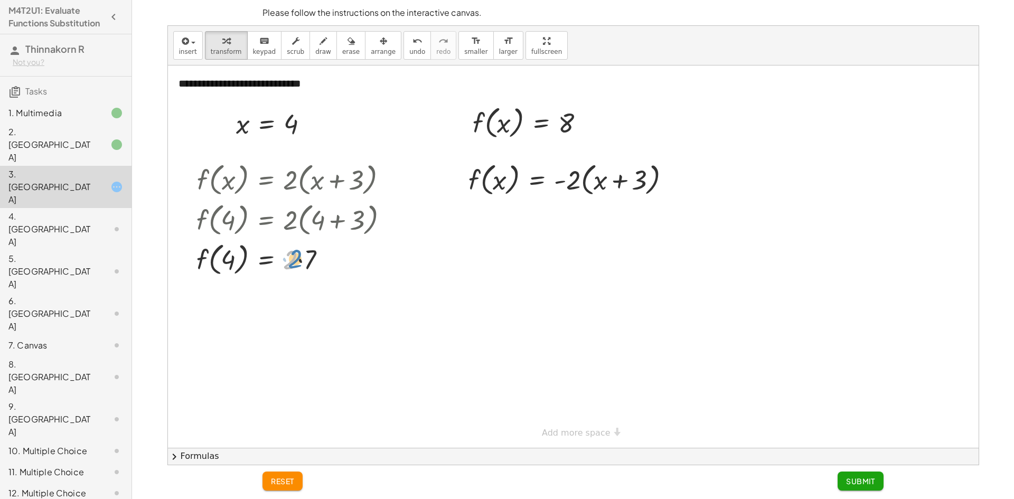
click at [289, 256] on div at bounding box center [296, 259] width 211 height 40
drag, startPoint x: 486, startPoint y: 127, endPoint x: 462, endPoint y: 141, distance: 27.3
click at [485, 132] on div at bounding box center [533, 122] width 131 height 40
click at [301, 261] on div at bounding box center [296, 259] width 211 height 40
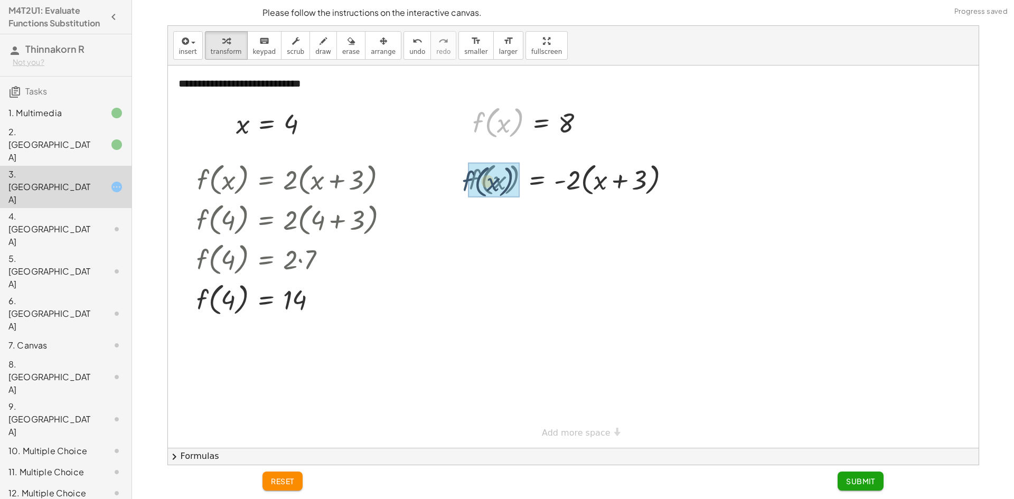
drag, startPoint x: 485, startPoint y: 120, endPoint x: 474, endPoint y: 174, distance: 55.5
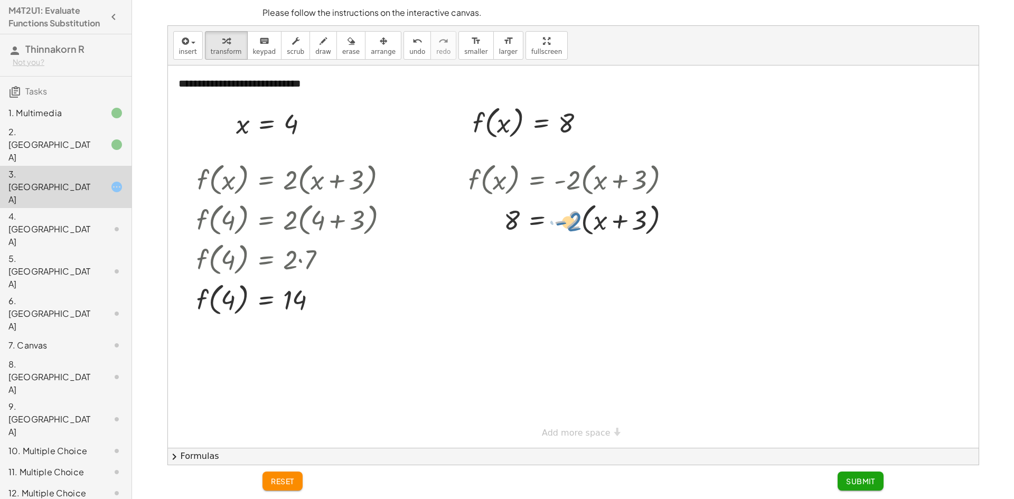
click at [570, 226] on div at bounding box center [573, 219] width 221 height 40
click at [619, 220] on div at bounding box center [573, 219] width 221 height 40
drag, startPoint x: 643, startPoint y: 218, endPoint x: 635, endPoint y: 222, distance: 8.3
click at [635, 222] on div at bounding box center [573, 219] width 221 height 40
drag, startPoint x: 635, startPoint y: 227, endPoint x: 654, endPoint y: 226, distance: 19.6
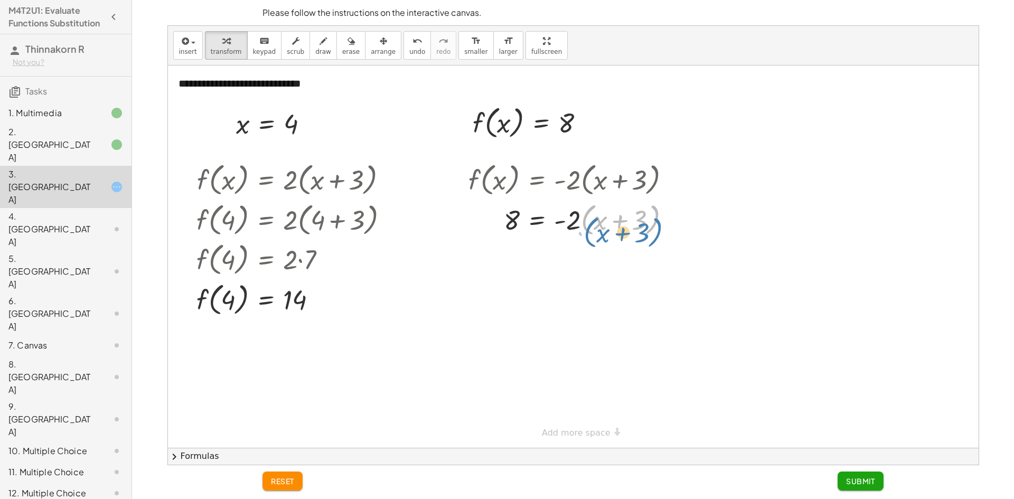
click at [654, 227] on div at bounding box center [573, 219] width 221 height 40
drag, startPoint x: 576, startPoint y: 220, endPoint x: 523, endPoint y: 219, distance: 52.8
click at [524, 219] on div at bounding box center [573, 219] width 221 height 40
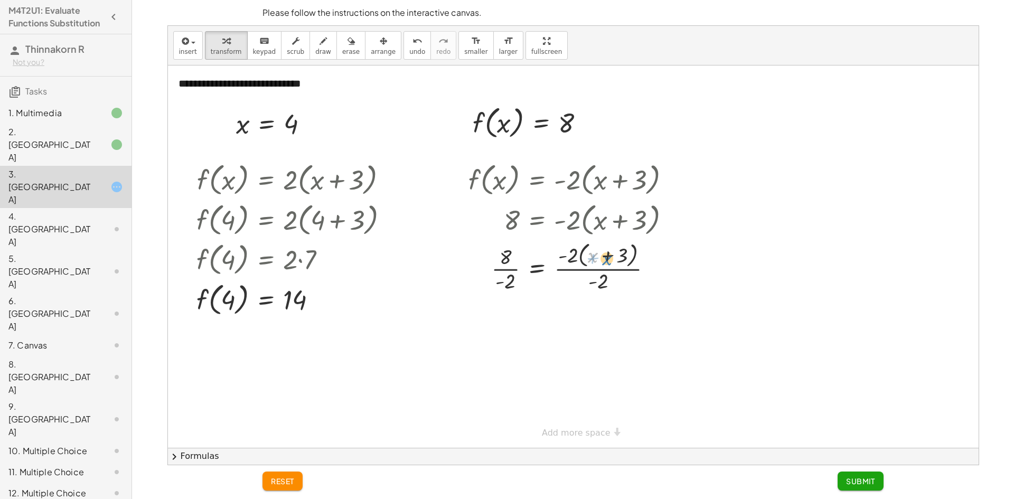
drag, startPoint x: 598, startPoint y: 260, endPoint x: 611, endPoint y: 263, distance: 13.5
click at [611, 263] on div at bounding box center [573, 267] width 221 height 56
click at [652, 268] on div at bounding box center [656, 268] width 12 height 12
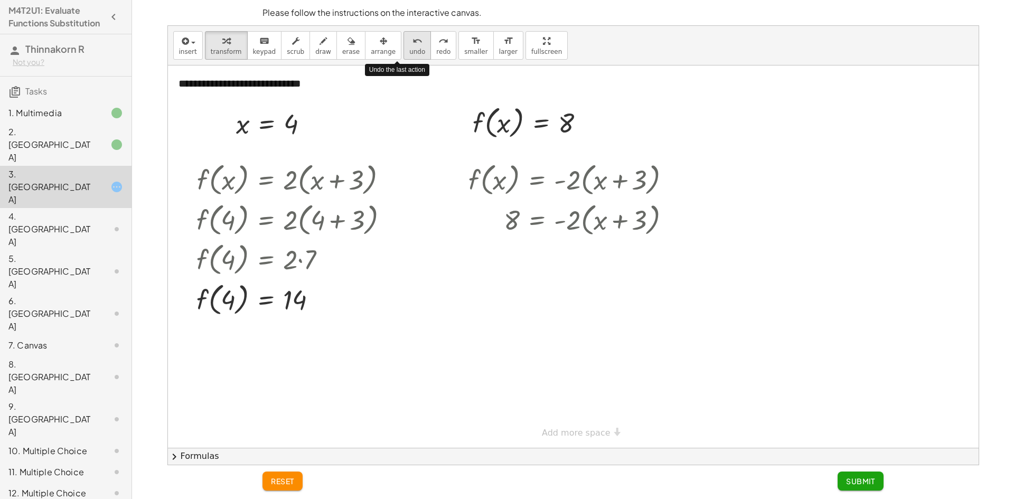
click at [409, 40] on div "undo" at bounding box center [417, 40] width 16 height 13
drag, startPoint x: 576, startPoint y: 220, endPoint x: 610, endPoint y: 219, distance: 33.8
click at [614, 224] on div at bounding box center [573, 219] width 221 height 40
click at [656, 247] on div at bounding box center [577, 257] width 228 height 36
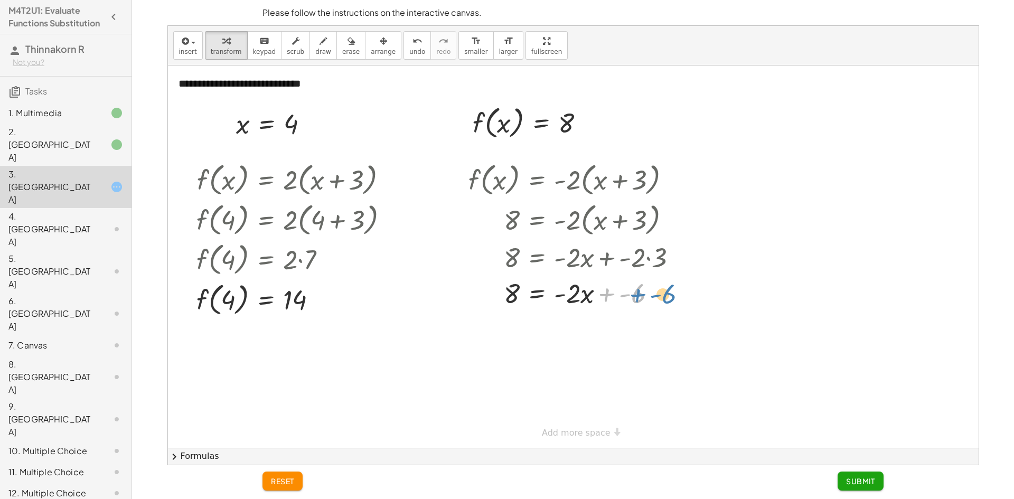
drag, startPoint x: 620, startPoint y: 296, endPoint x: 651, endPoint y: 297, distance: 30.7
click at [651, 297] on div at bounding box center [577, 293] width 228 height 36
drag, startPoint x: 645, startPoint y: 295, endPoint x: 507, endPoint y: 294, distance: 137.9
click at [507, 294] on div at bounding box center [577, 293] width 228 height 36
click at [654, 329] on div at bounding box center [584, 329] width 249 height 36
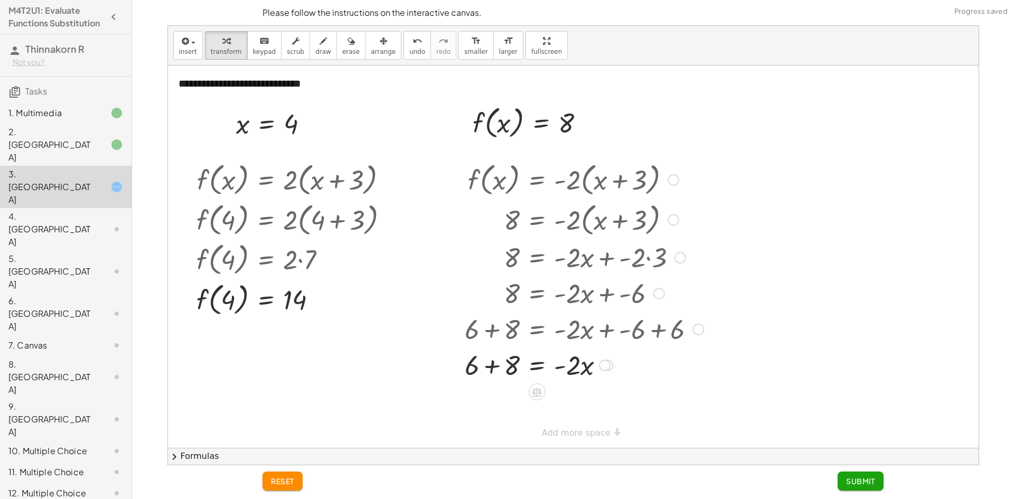
click at [487, 367] on div at bounding box center [584, 365] width 249 height 36
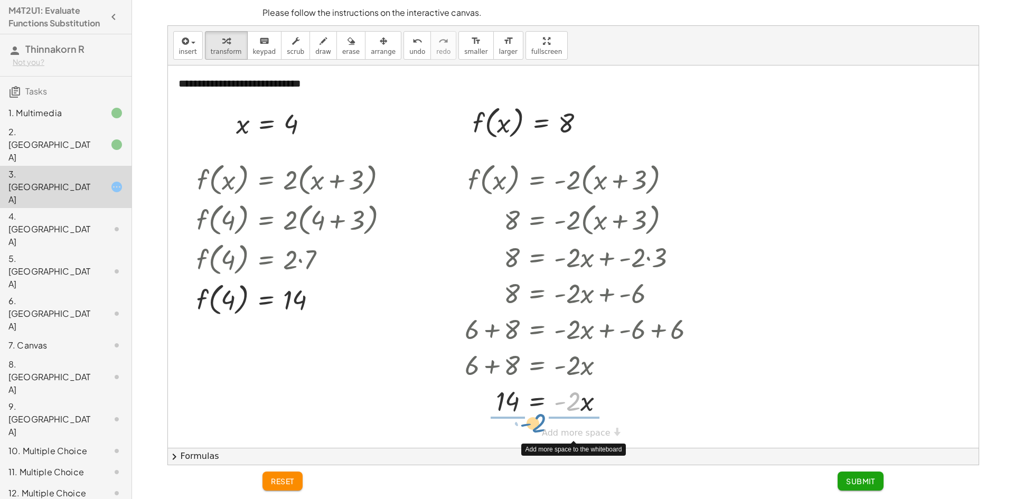
drag, startPoint x: 576, startPoint y: 407, endPoint x: 542, endPoint y: 429, distance: 41.1
click at [542, 429] on div "**********" at bounding box center [573, 257] width 811 height 383
click at [496, 405] on div at bounding box center [584, 400] width 249 height 53
click at [561, 404] on div at bounding box center [584, 400] width 249 height 53
click at [870, 474] on button "Submit" at bounding box center [861, 481] width 46 height 19
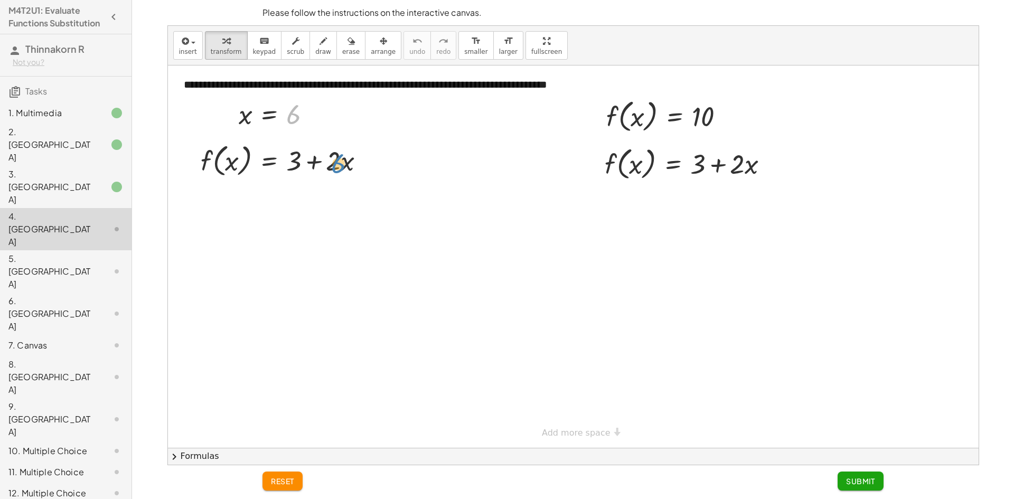
drag, startPoint x: 301, startPoint y: 109, endPoint x: 339, endPoint y: 159, distance: 62.1
click at [339, 159] on div "**********" at bounding box center [573, 257] width 811 height 383
drag, startPoint x: 294, startPoint y: 114, endPoint x: 230, endPoint y: 166, distance: 82.2
click at [341, 200] on div at bounding box center [289, 200] width 191 height 40
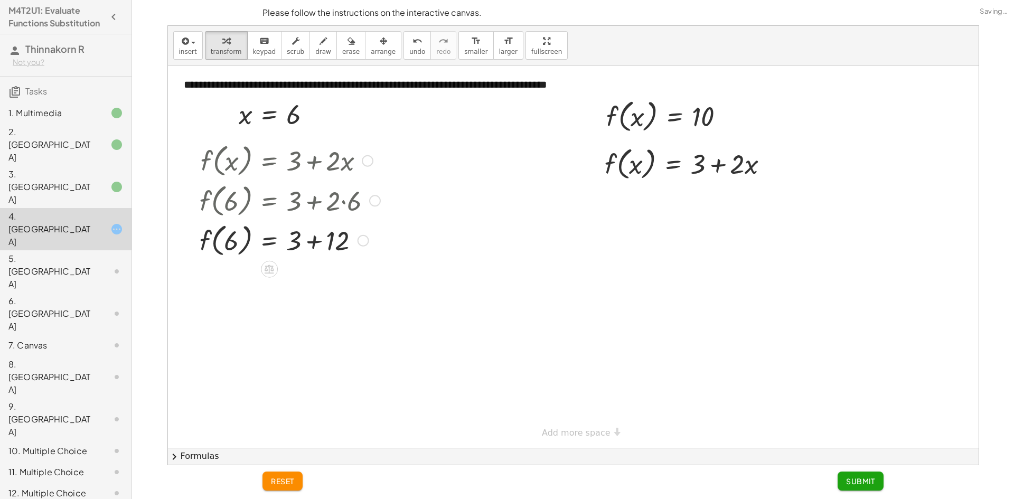
click at [336, 244] on div at bounding box center [289, 240] width 191 height 40
drag, startPoint x: 635, startPoint y: 115, endPoint x: 627, endPoint y: 114, distance: 8.5
click at [627, 115] on div at bounding box center [669, 116] width 137 height 40
click at [604, 112] on div at bounding box center [599, 115] width 16 height 45
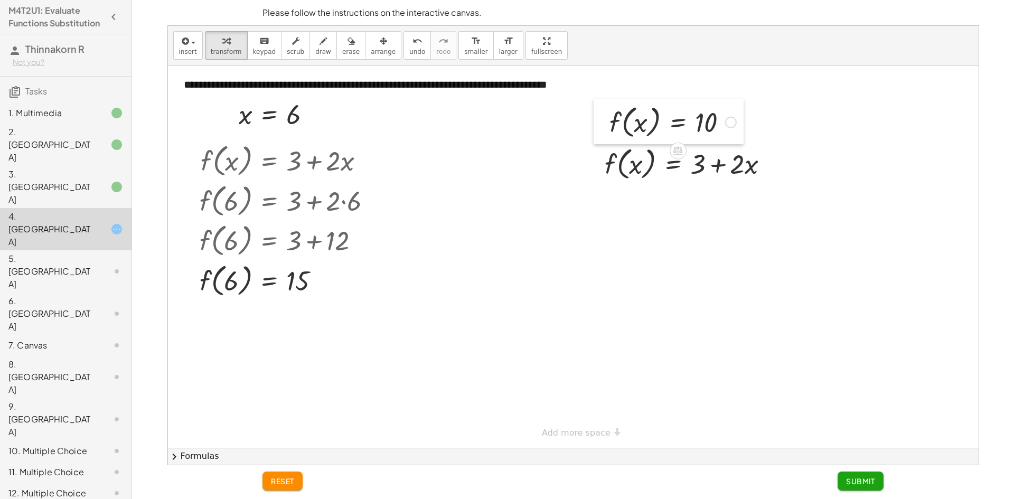
click at [609, 113] on div at bounding box center [602, 121] width 16 height 45
drag, startPoint x: 613, startPoint y: 113, endPoint x: 608, endPoint y: 156, distance: 43.1
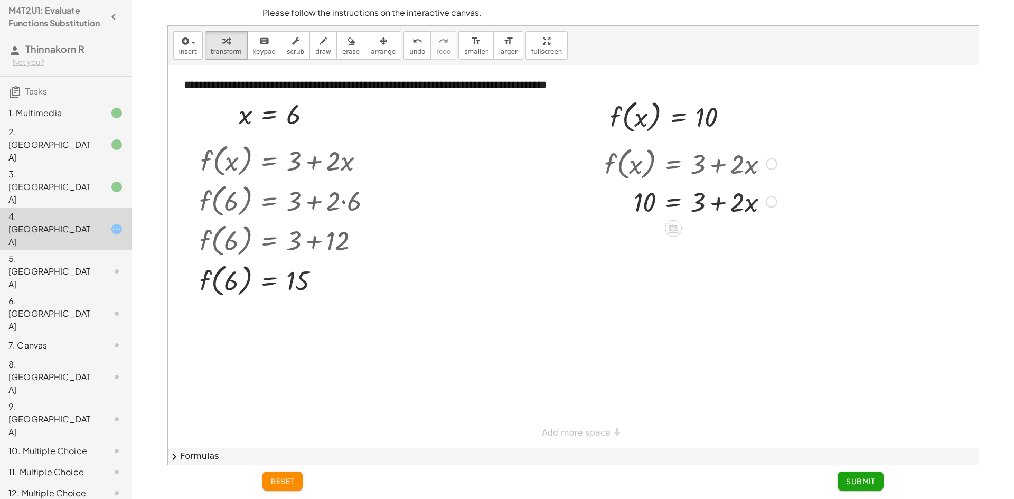
click at [730, 202] on div at bounding box center [691, 201] width 183 height 36
click at [653, 199] on div at bounding box center [691, 201] width 183 height 36
click at [730, 158] on div at bounding box center [691, 163] width 183 height 40
drag, startPoint x: 732, startPoint y: 160, endPoint x: 712, endPoint y: 165, distance: 21.4
click at [712, 165] on div at bounding box center [691, 163] width 183 height 40
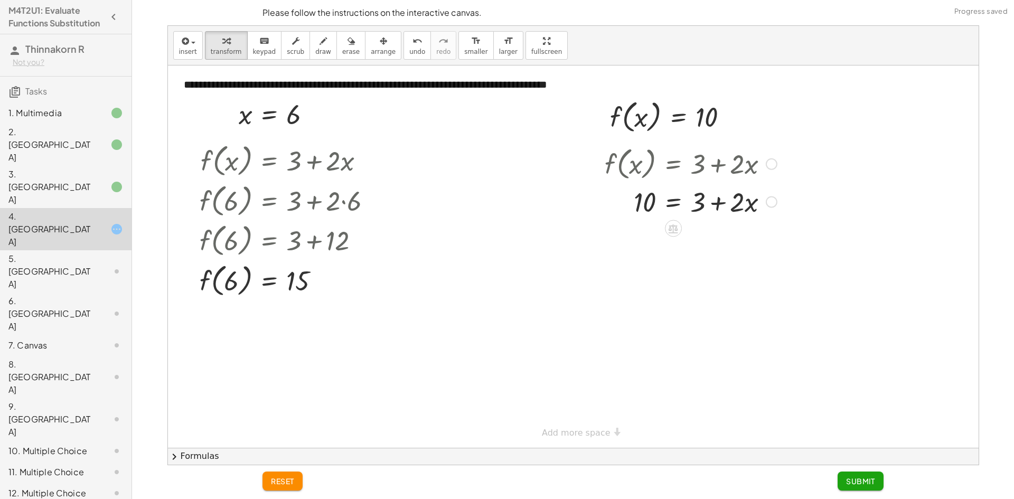
drag, startPoint x: 719, startPoint y: 160, endPoint x: 698, endPoint y: 164, distance: 21.1
click at [698, 164] on div at bounding box center [691, 163] width 183 height 40
drag, startPoint x: 717, startPoint y: 163, endPoint x: 699, endPoint y: 167, distance: 19.1
click at [699, 167] on div at bounding box center [691, 163] width 183 height 40
click at [729, 203] on div at bounding box center [691, 201] width 183 height 36
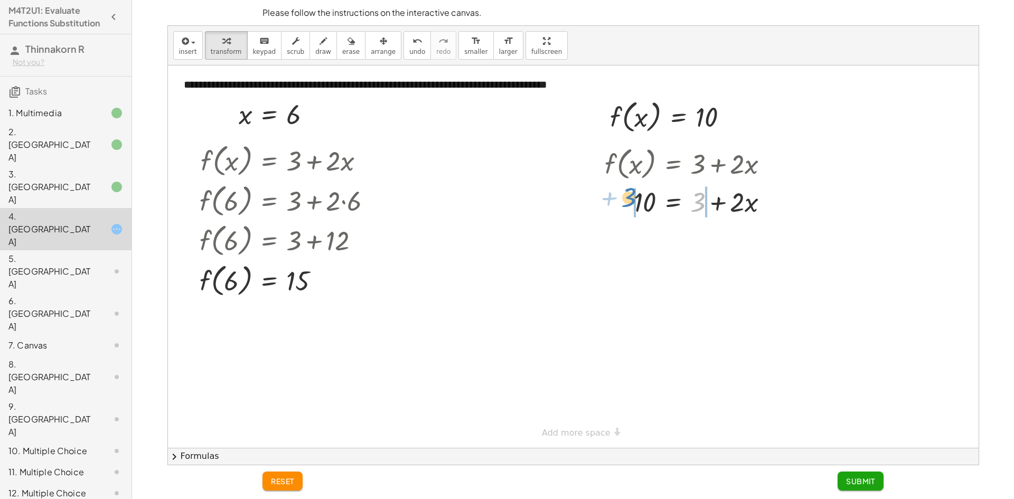
drag, startPoint x: 705, startPoint y: 200, endPoint x: 635, endPoint y: 197, distance: 70.4
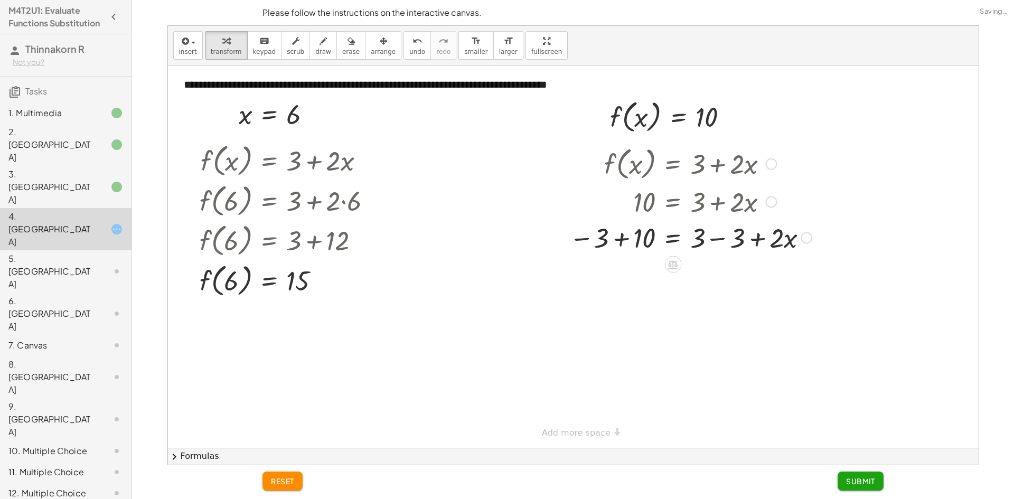
click at [644, 245] on div at bounding box center [690, 237] width 253 height 36
click at [729, 241] on div at bounding box center [711, 237] width 222 height 36
click at [724, 241] on div at bounding box center [690, 237] width 253 height 36
click at [724, 278] on div at bounding box center [729, 274] width 12 height 12
drag, startPoint x: 705, startPoint y: 272, endPoint x: 691, endPoint y: 300, distance: 31.2
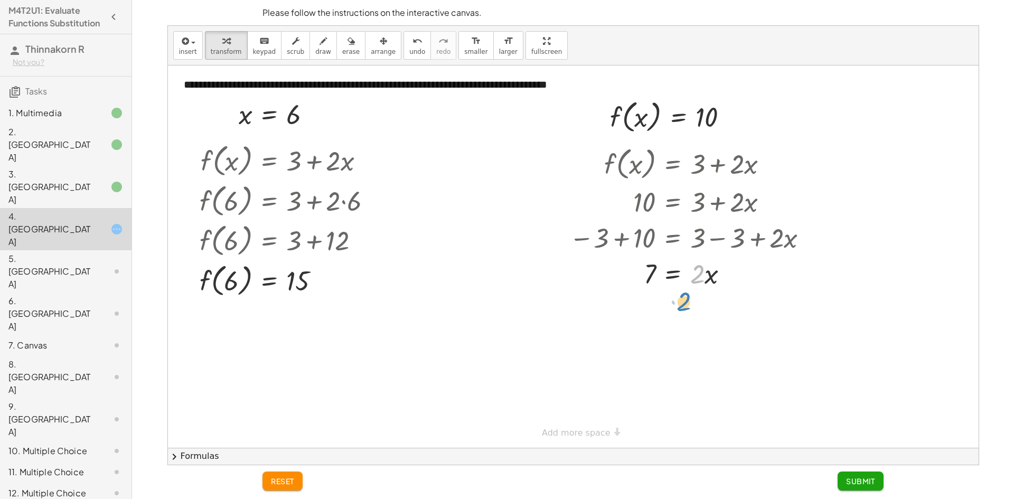
click at [691, 300] on div "**********" at bounding box center [573, 257] width 811 height 383
drag, startPoint x: 699, startPoint y: 283, endPoint x: 675, endPoint y: 306, distance: 33.6
click at [659, 272] on div at bounding box center [690, 273] width 253 height 36
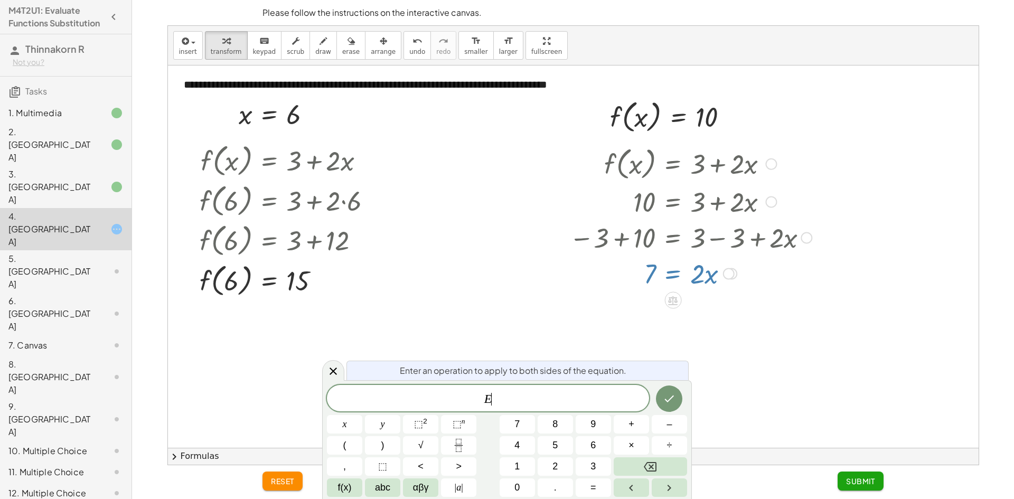
click at [705, 277] on div at bounding box center [690, 273] width 253 height 36
click at [755, 323] on div at bounding box center [573, 257] width 811 height 383
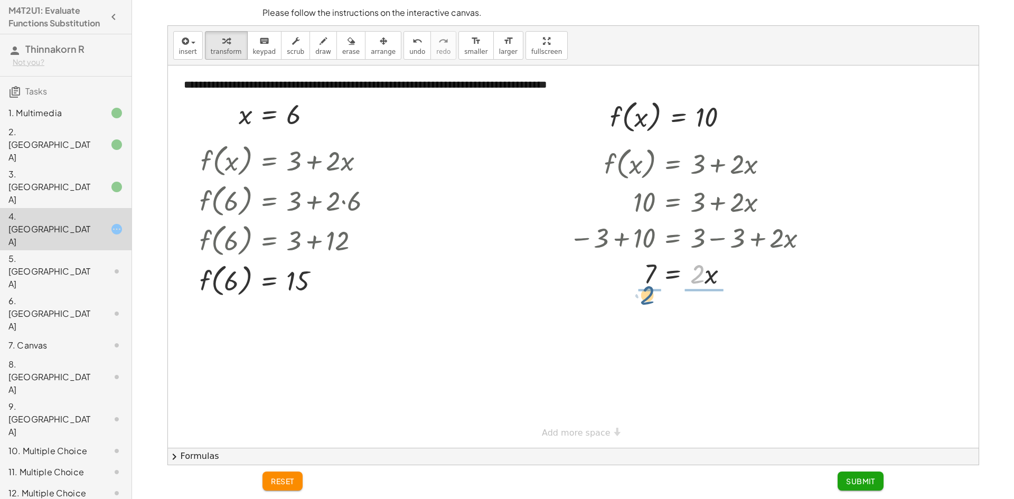
drag, startPoint x: 700, startPoint y: 275, endPoint x: 653, endPoint y: 293, distance: 50.2
click at [651, 310] on div at bounding box center [690, 317] width 253 height 53
click at [647, 312] on div at bounding box center [690, 317] width 253 height 53
click at [712, 312] on div at bounding box center [690, 317] width 253 height 53
click at [709, 313] on div at bounding box center [690, 317] width 253 height 53
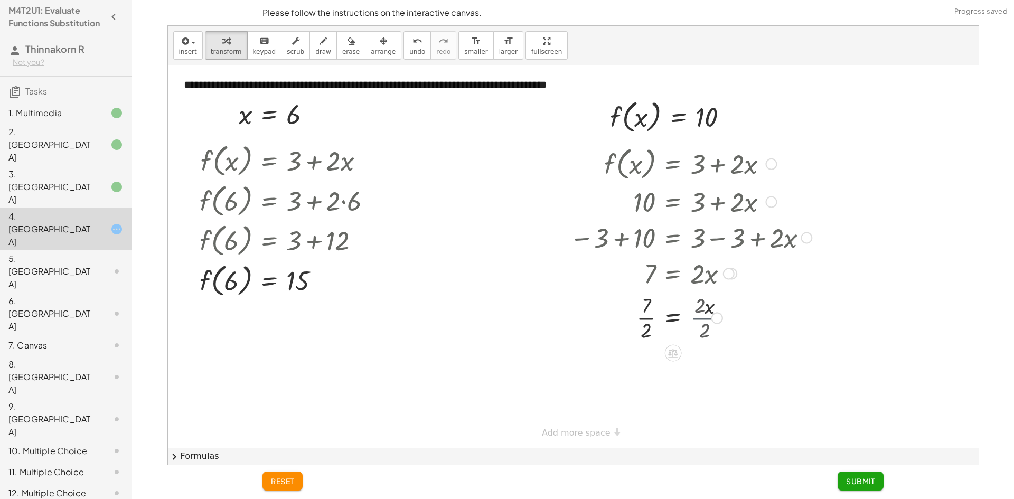
click at [702, 316] on div at bounding box center [690, 317] width 253 height 53
drag, startPoint x: 645, startPoint y: 383, endPoint x: 645, endPoint y: 359, distance: 23.8
click at [645, 359] on div at bounding box center [690, 370] width 253 height 53
click at [648, 374] on div at bounding box center [690, 370] width 253 height 53
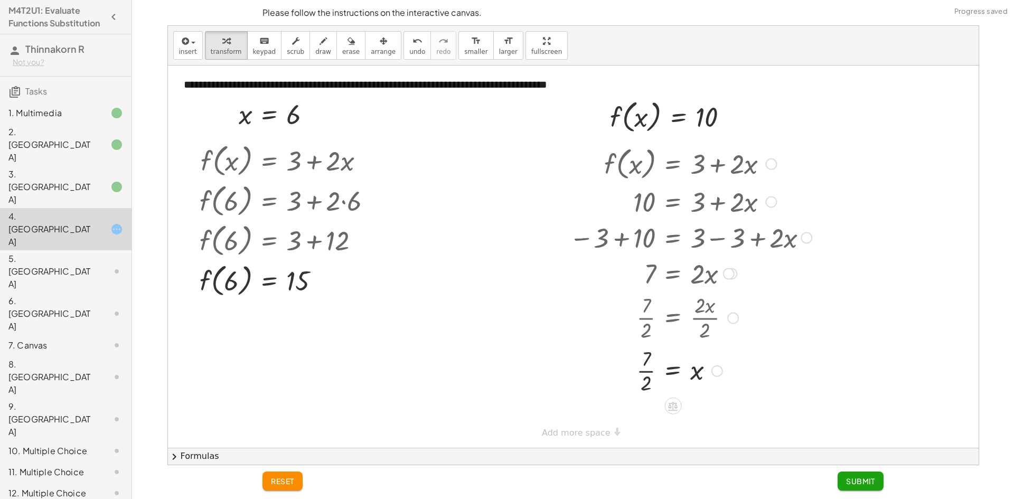
click at [648, 374] on div at bounding box center [690, 370] width 253 height 53
click at [648, 374] on div at bounding box center [690, 370] width 253 height 35
click at [860, 473] on button "Submit" at bounding box center [861, 481] width 46 height 19
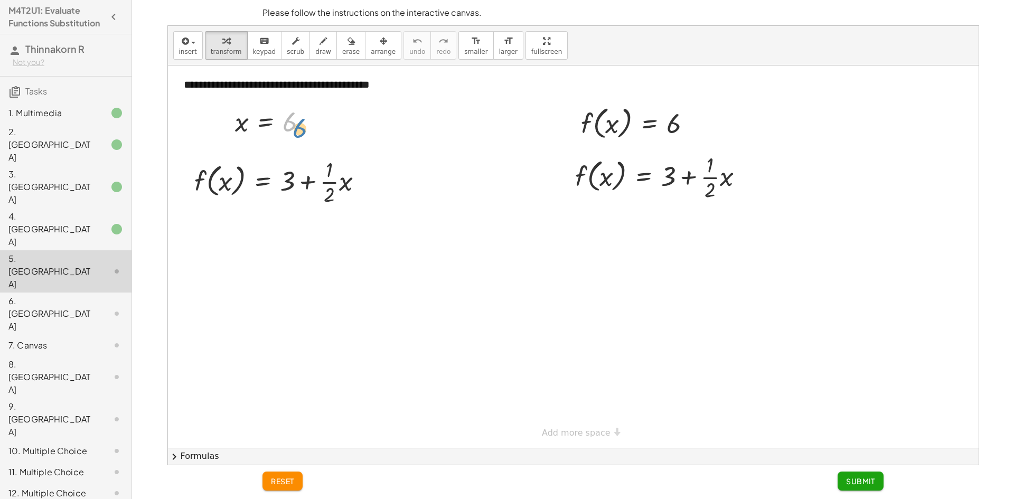
drag, startPoint x: 286, startPoint y: 128, endPoint x: 294, endPoint y: 134, distance: 10.3
click at [294, 134] on div at bounding box center [275, 121] width 91 height 35
drag, startPoint x: 246, startPoint y: 128, endPoint x: 234, endPoint y: 184, distance: 57.4
click at [344, 232] on div at bounding box center [286, 234] width 196 height 53
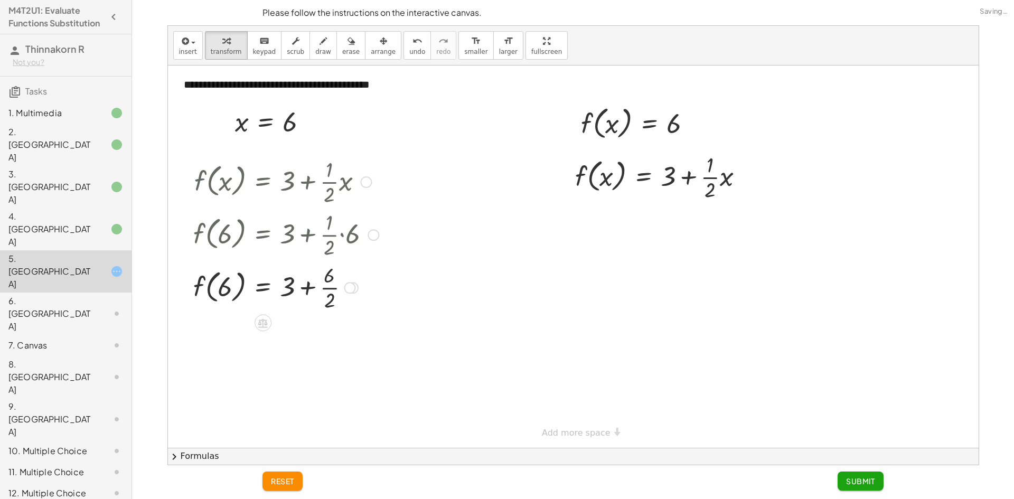
click at [316, 288] on div at bounding box center [286, 286] width 196 height 53
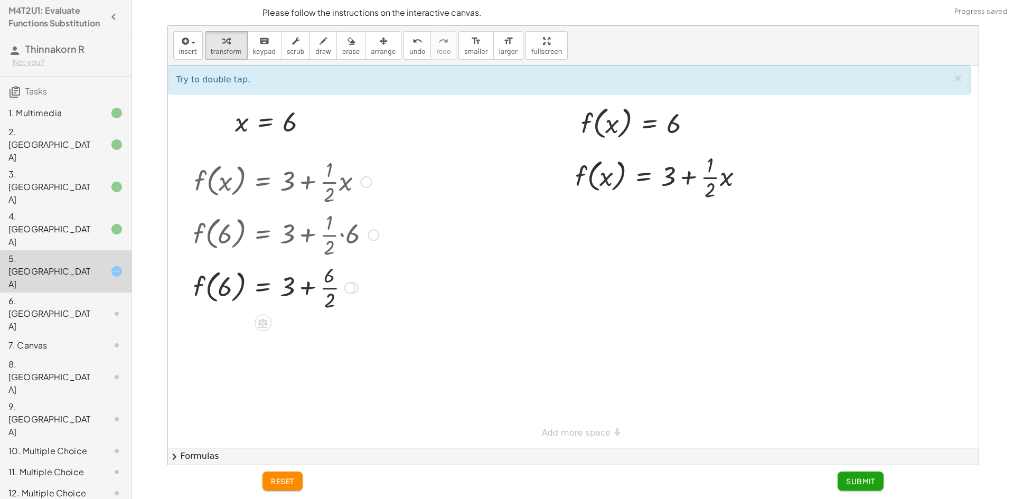
click at [209, 281] on div at bounding box center [286, 286] width 196 height 53
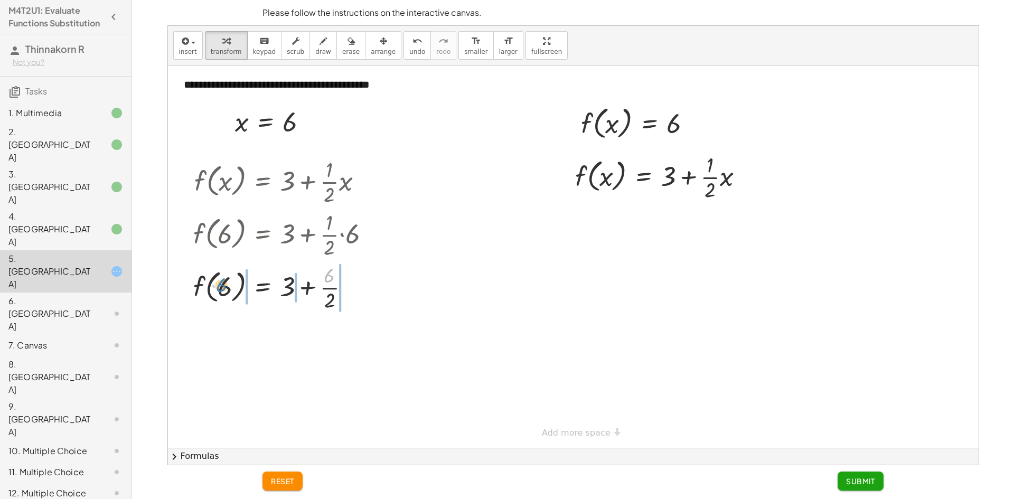
drag, startPoint x: 323, startPoint y: 280, endPoint x: 215, endPoint y: 290, distance: 108.7
click at [215, 290] on div at bounding box center [286, 286] width 196 height 53
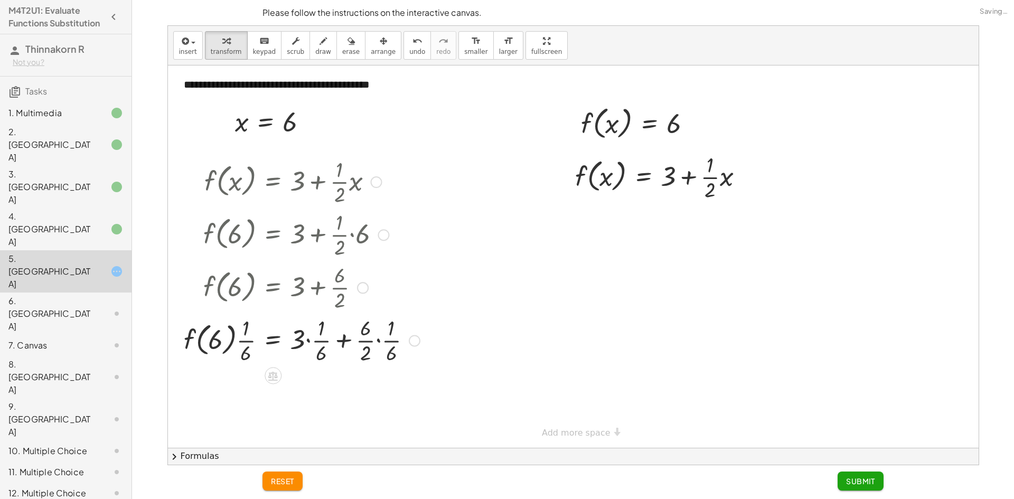
click at [317, 331] on div at bounding box center [302, 339] width 247 height 53
click at [333, 353] on div at bounding box center [302, 339] width 247 height 53
click at [377, 341] on div at bounding box center [302, 339] width 247 height 53
click at [377, 341] on div at bounding box center [297, 339] width 237 height 53
drag, startPoint x: 377, startPoint y: 341, endPoint x: 341, endPoint y: 340, distance: 35.9
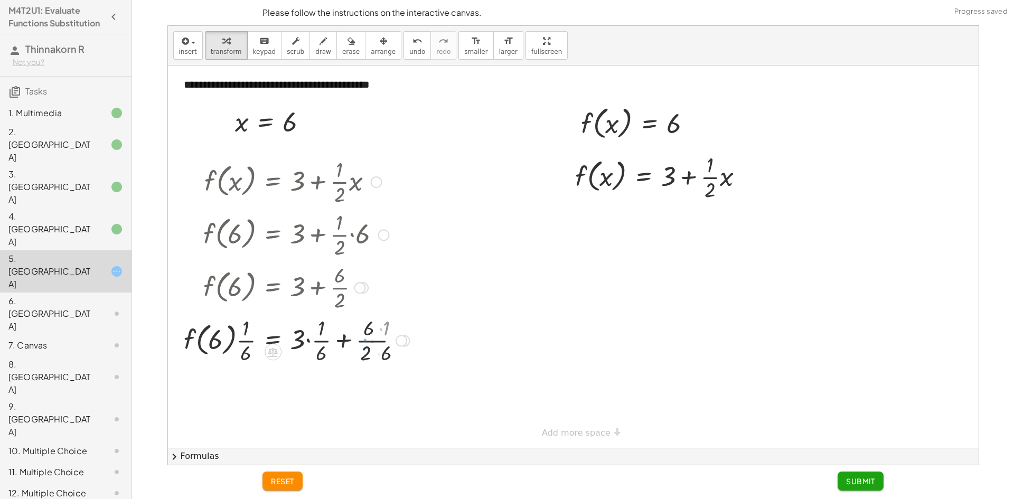
click at [375, 340] on div at bounding box center [302, 339] width 247 height 53
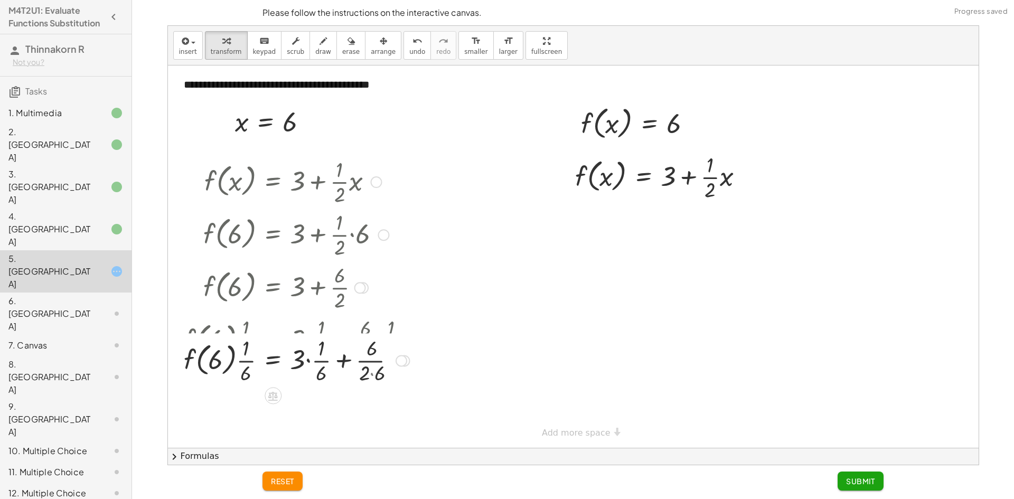
click at [314, 342] on div at bounding box center [302, 339] width 247 height 53
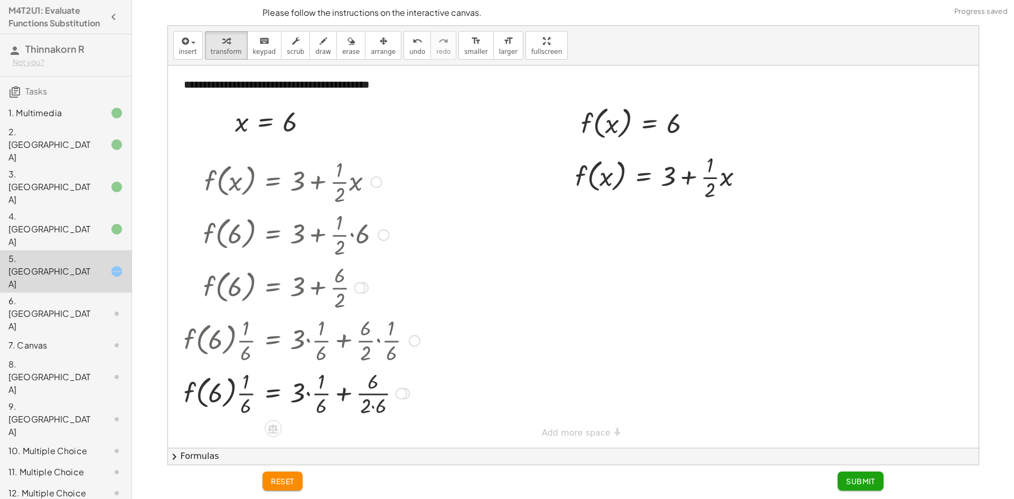
click at [308, 373] on div at bounding box center [302, 393] width 247 height 53
click at [313, 389] on div at bounding box center [302, 393] width 247 height 53
click at [313, 391] on div at bounding box center [302, 393] width 247 height 53
click at [314, 396] on div at bounding box center [302, 393] width 247 height 53
click at [363, 402] on div at bounding box center [302, 393] width 247 height 53
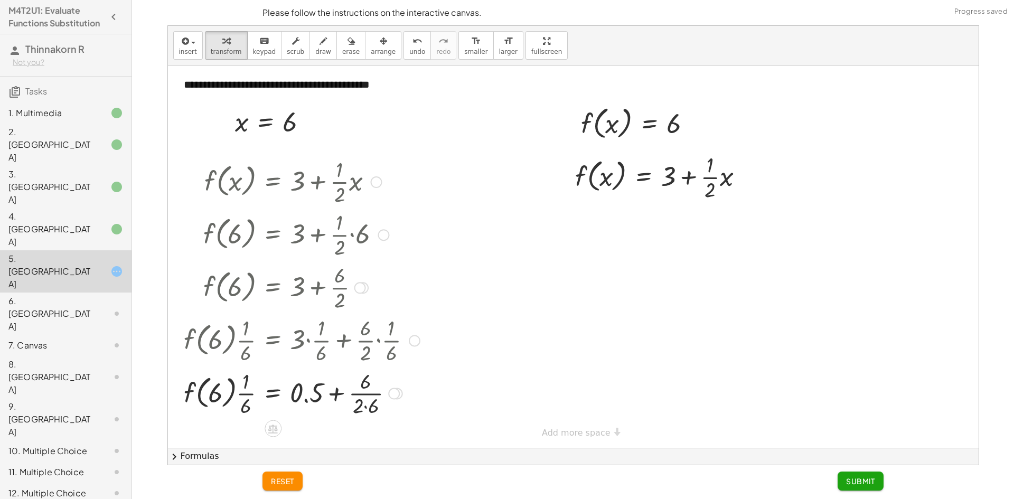
click at [364, 401] on div at bounding box center [302, 393] width 247 height 53
drag, startPoint x: 606, startPoint y: 122, endPoint x: 602, endPoint y: 155, distance: 33.4
drag, startPoint x: 711, startPoint y: 229, endPoint x: 591, endPoint y: 229, distance: 120.5
click at [591, 229] on div at bounding box center [664, 229] width 188 height 53
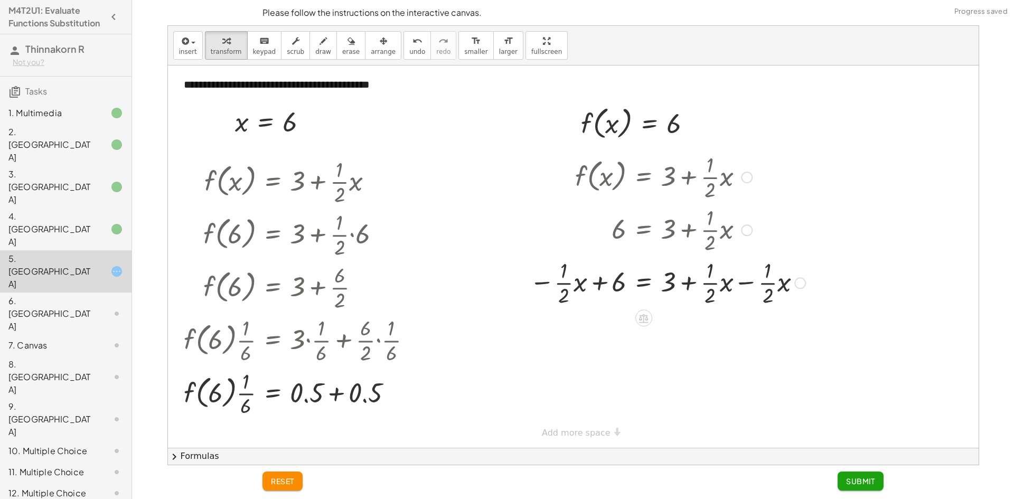
click at [729, 280] on div at bounding box center [668, 282] width 286 height 53
click at [569, 341] on div at bounding box center [668, 335] width 286 height 53
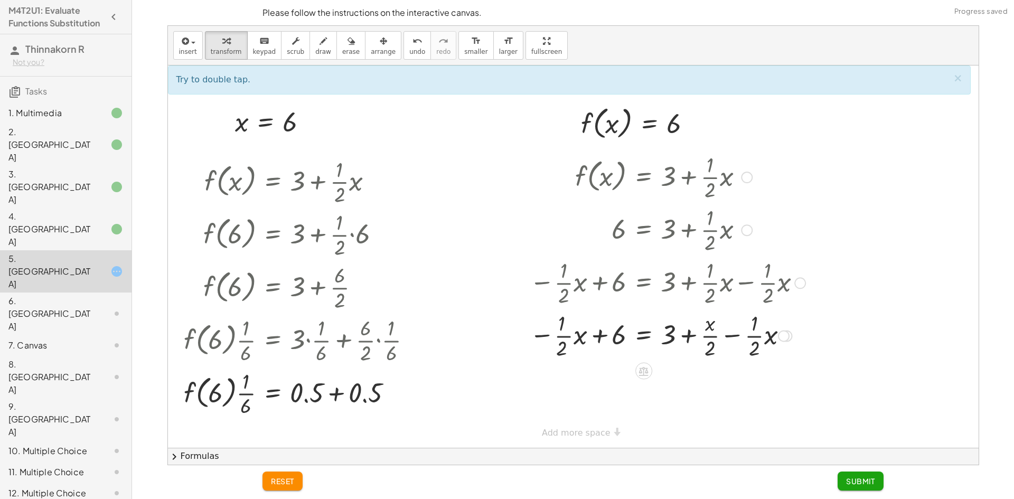
click at [727, 341] on div at bounding box center [668, 335] width 286 height 53
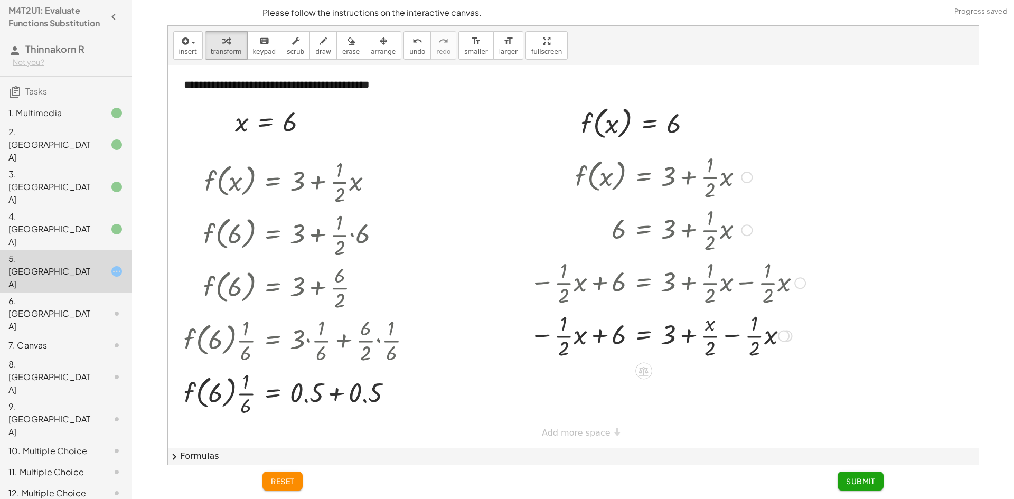
click at [736, 341] on div at bounding box center [668, 335] width 286 height 53
click at [742, 340] on div at bounding box center [669, 335] width 289 height 66
drag, startPoint x: 747, startPoint y: 339, endPoint x: 720, endPoint y: 310, distance: 39.6
click at [740, 334] on div at bounding box center [668, 335] width 286 height 66
click at [732, 295] on div at bounding box center [669, 282] width 289 height 53
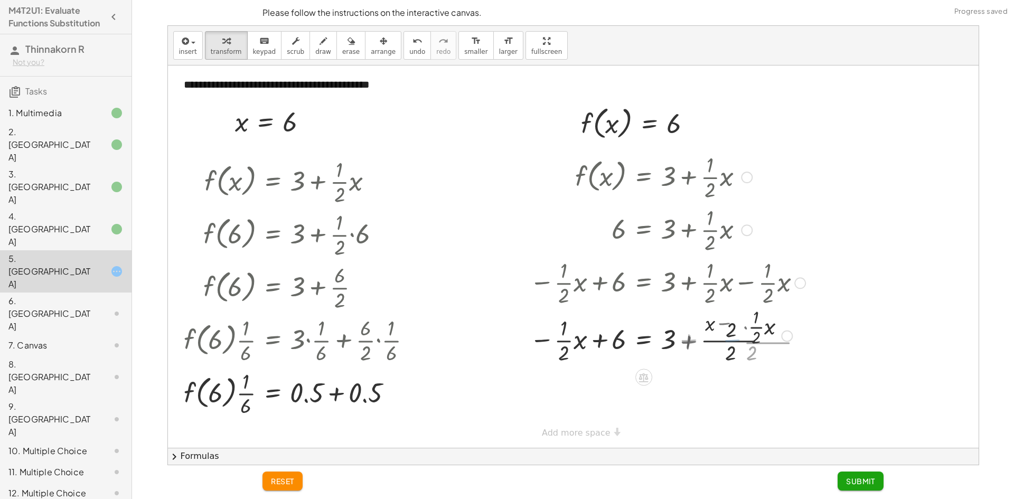
click at [744, 290] on div at bounding box center [669, 282] width 289 height 53
drag, startPoint x: 736, startPoint y: 287, endPoint x: 681, endPoint y: 290, distance: 55.0
click at [720, 287] on div at bounding box center [669, 282] width 289 height 53
drag, startPoint x: 681, startPoint y: 290, endPoint x: 672, endPoint y: 295, distance: 10.2
click at [673, 294] on div at bounding box center [669, 282] width 289 height 53
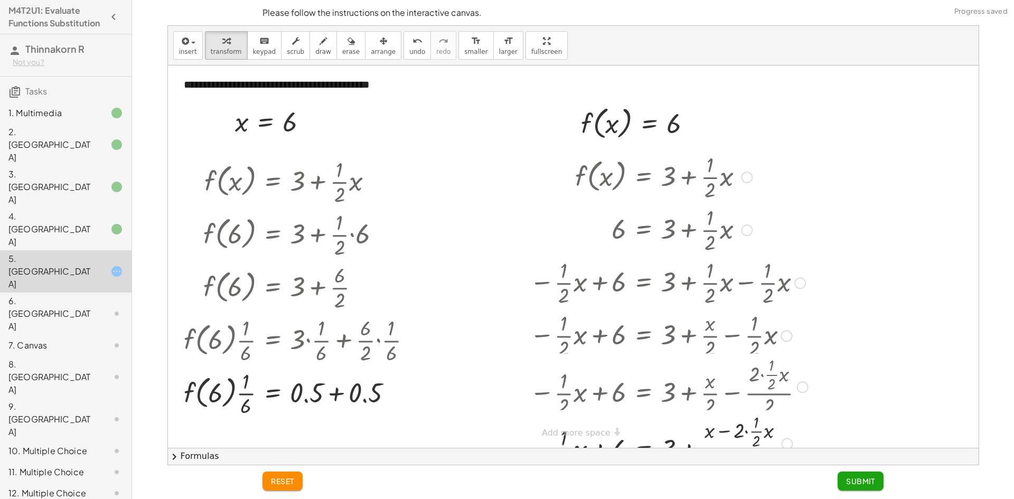
click at [647, 304] on div at bounding box center [669, 282] width 289 height 53
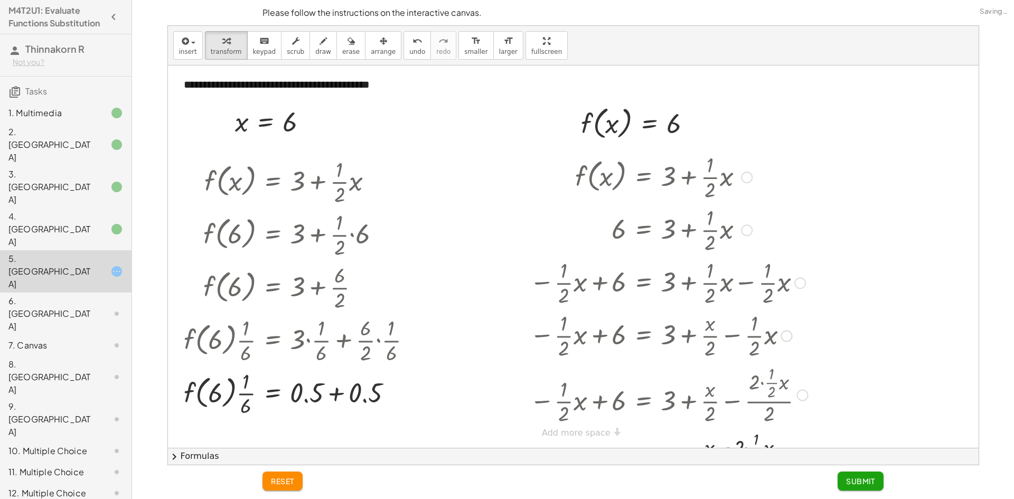
click at [627, 308] on div at bounding box center [669, 282] width 289 height 53
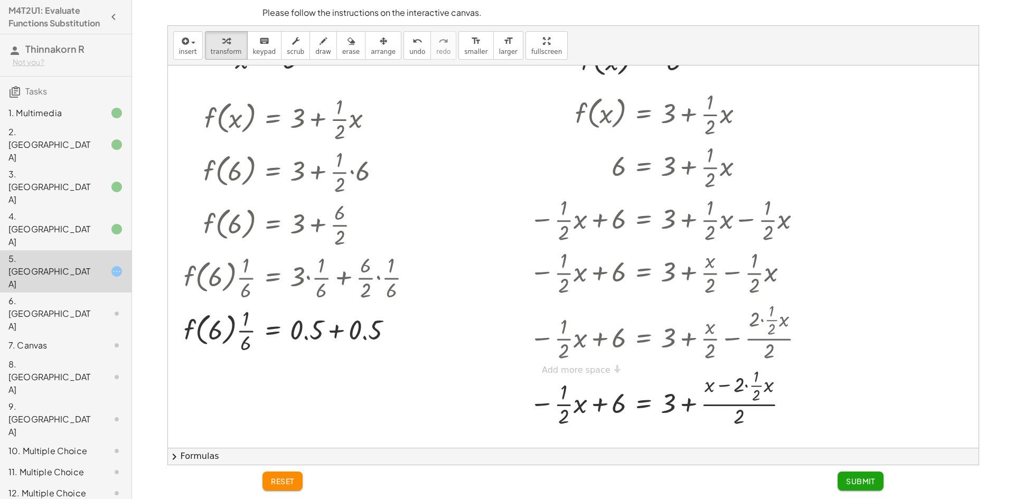
scroll to position [50, 0]
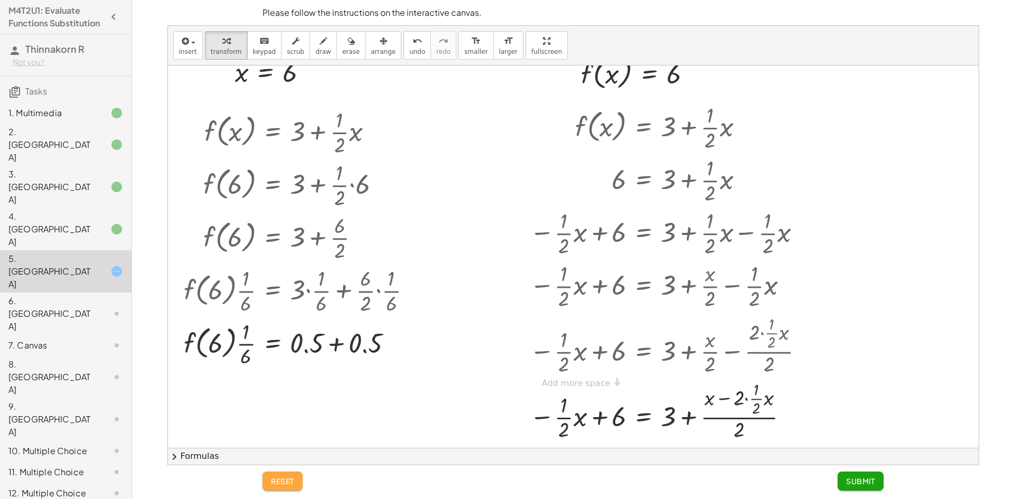
click at [280, 479] on span "reset" at bounding box center [282, 482] width 23 height 10
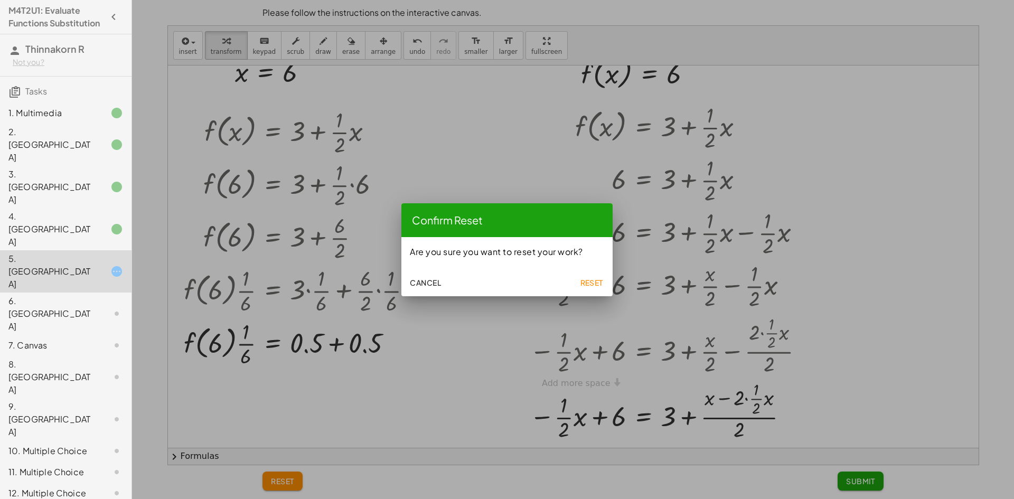
click at [594, 280] on span "Reset" at bounding box center [591, 283] width 23 height 10
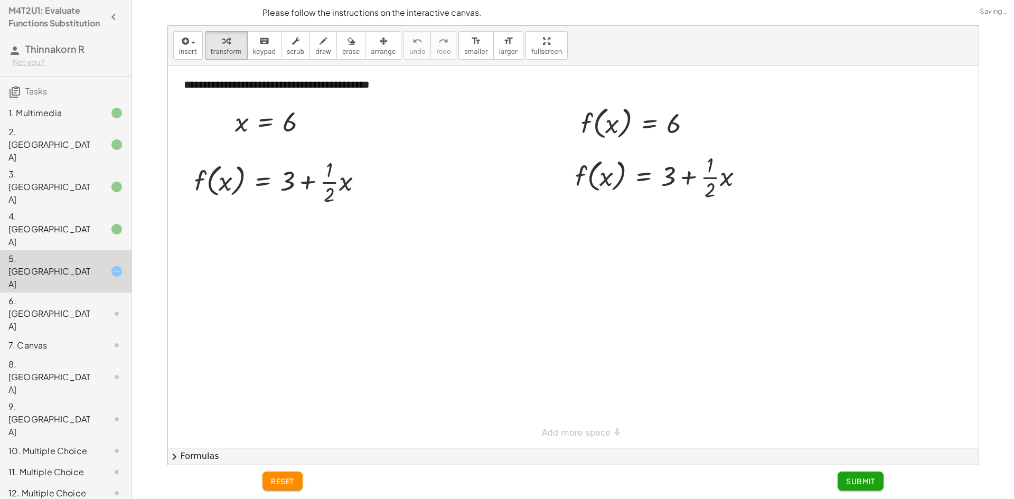
scroll to position [0, 0]
drag, startPoint x: 287, startPoint y: 124, endPoint x: 230, endPoint y: 126, distance: 57.1
click at [230, 126] on div "6 x = 6" at bounding box center [271, 121] width 105 height 40
click at [221, 120] on div at bounding box center [274, 122] width 191 height 36
click at [333, 118] on div at bounding box center [274, 122] width 191 height 36
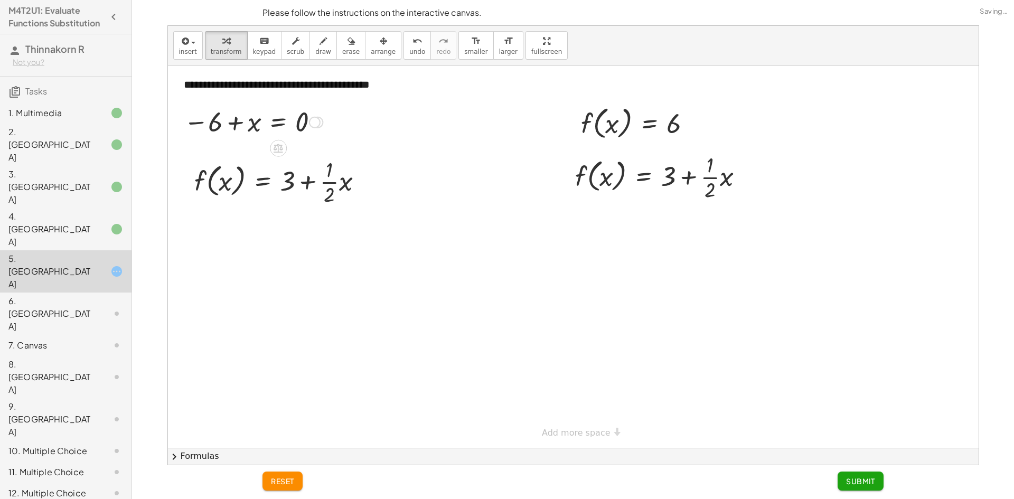
click at [236, 129] on div at bounding box center [254, 121] width 150 height 35
drag, startPoint x: 285, startPoint y: 184, endPoint x: 274, endPoint y: 219, distance: 37.3
click at [284, 181] on div at bounding box center [283, 181] width 188 height 53
click at [279, 480] on span "reset" at bounding box center [282, 482] width 23 height 10
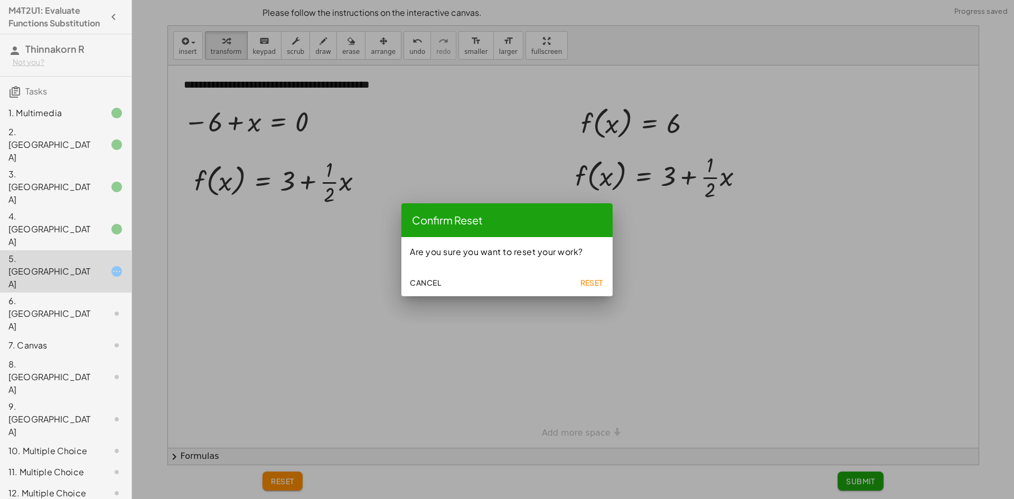
click at [596, 278] on span "Reset" at bounding box center [591, 283] width 23 height 10
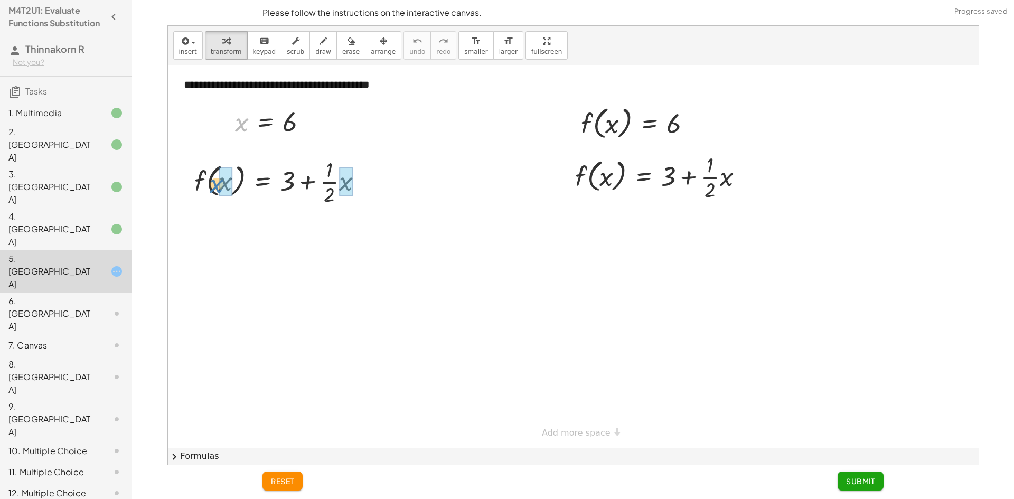
drag, startPoint x: 245, startPoint y: 126, endPoint x: 219, endPoint y: 188, distance: 66.8
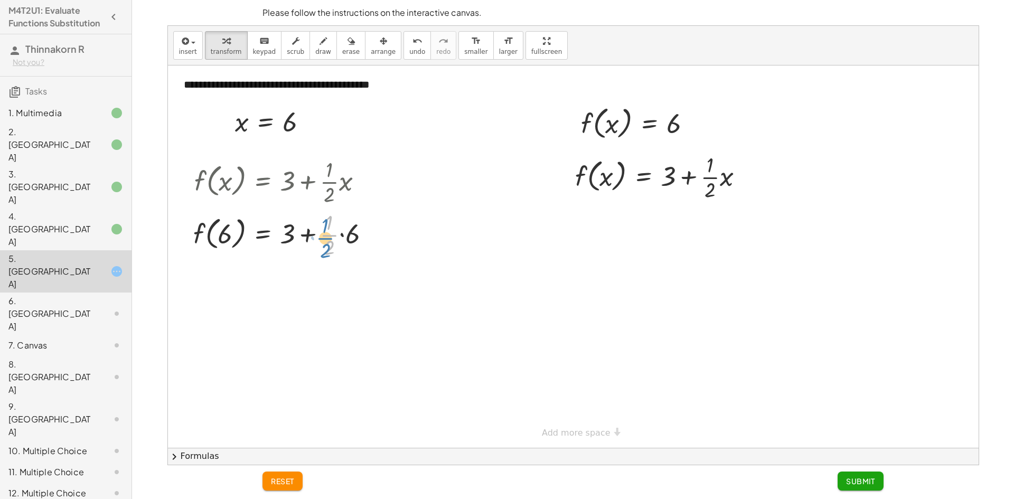
click at [326, 248] on div at bounding box center [286, 234] width 196 height 53
drag, startPoint x: 328, startPoint y: 250, endPoint x: 351, endPoint y: 242, distance: 24.2
click at [314, 284] on div at bounding box center [286, 280] width 196 height 40
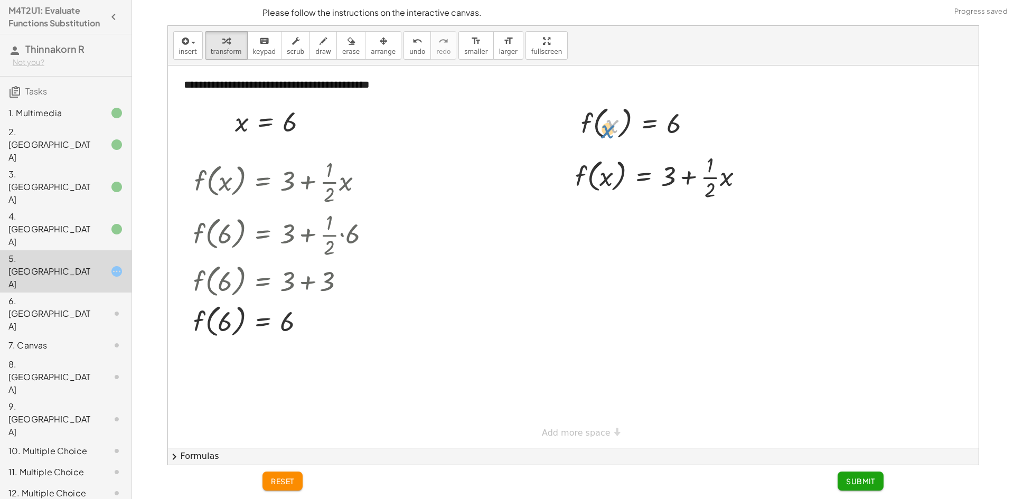
drag, startPoint x: 606, startPoint y: 119, endPoint x: 601, endPoint y: 119, distance: 5.3
click at [601, 119] on div at bounding box center [640, 123] width 129 height 40
click at [582, 116] on div at bounding box center [575, 126] width 16 height 45
drag, startPoint x: 583, startPoint y: 123, endPoint x: 581, endPoint y: 101, distance: 21.2
click at [584, 120] on div at bounding box center [577, 137] width 16 height 45
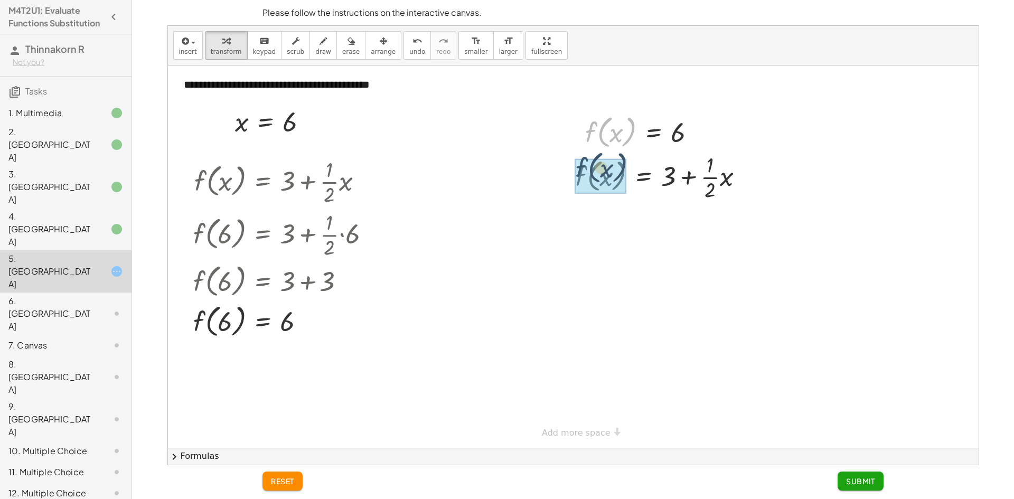
drag, startPoint x: 584, startPoint y: 137, endPoint x: 579, endPoint y: 157, distance: 21.4
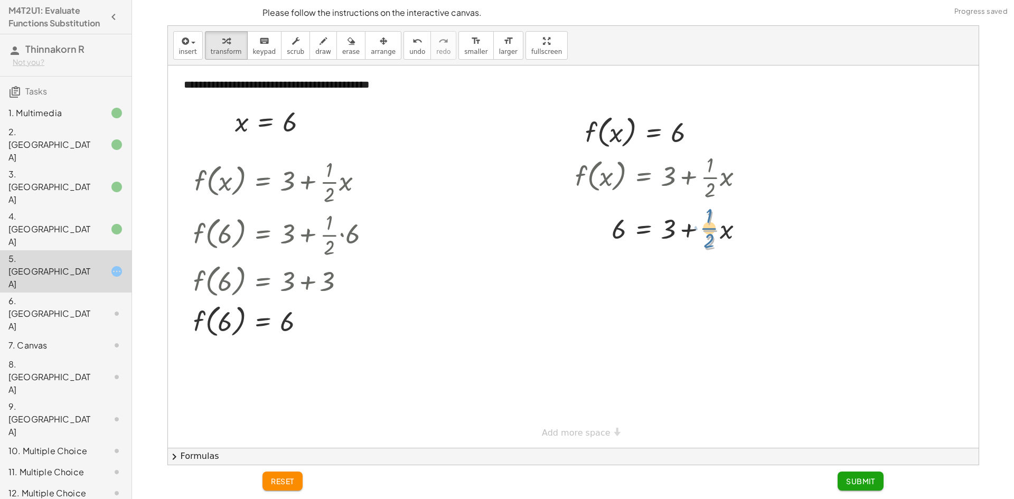
click at [713, 224] on div at bounding box center [664, 229] width 188 height 53
click at [710, 235] on div at bounding box center [664, 229] width 188 height 53
click at [712, 243] on div at bounding box center [664, 229] width 188 height 53
click at [680, 227] on div at bounding box center [664, 229] width 188 height 53
drag, startPoint x: 666, startPoint y: 225, endPoint x: 600, endPoint y: 221, distance: 66.1
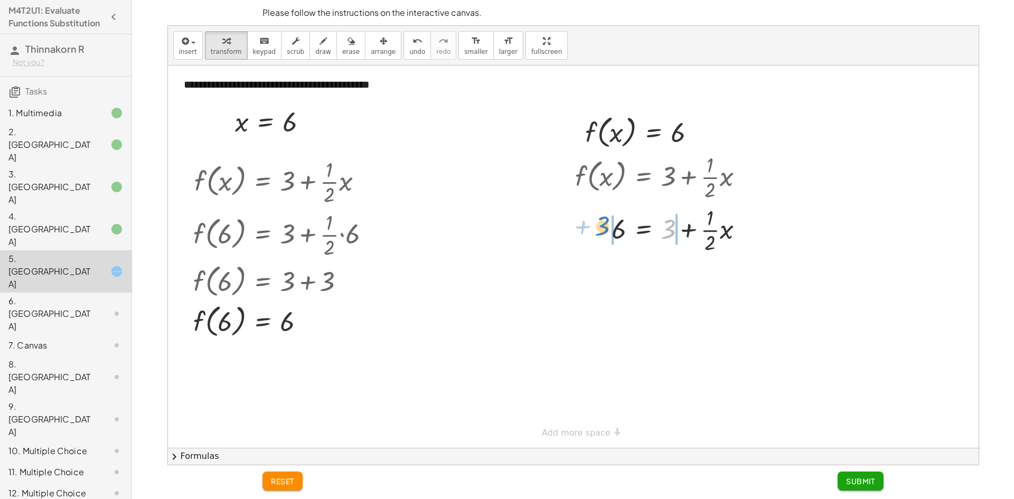
click at [600, 221] on div at bounding box center [664, 229] width 188 height 53
click at [405, 45] on button "undo undo" at bounding box center [417, 45] width 27 height 29
drag, startPoint x: 664, startPoint y: 228, endPoint x: 629, endPoint y: 238, distance: 36.8
click at [610, 273] on div at bounding box center [682, 282] width 230 height 53
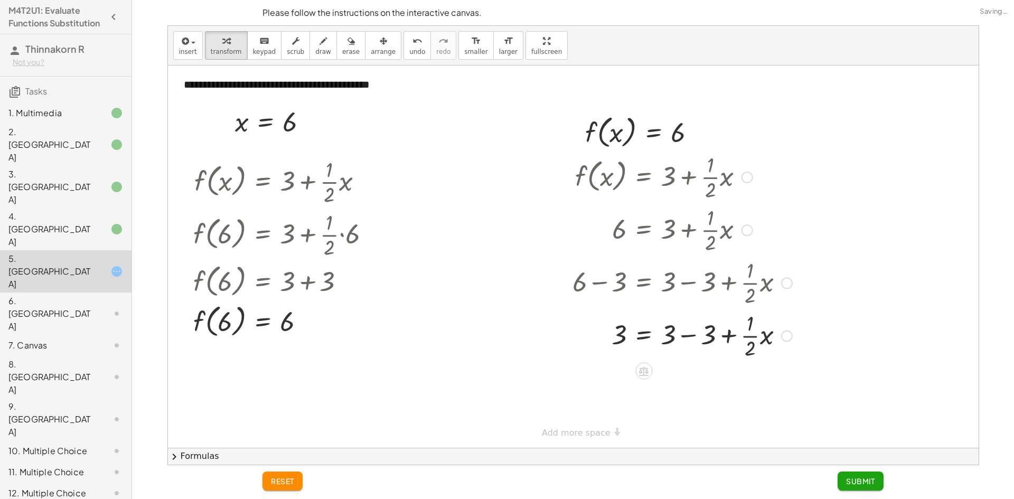
click at [697, 293] on div at bounding box center [682, 282] width 230 height 53
click at [706, 330] on div at bounding box center [682, 335] width 230 height 53
click at [678, 346] on div at bounding box center [682, 335] width 230 height 53
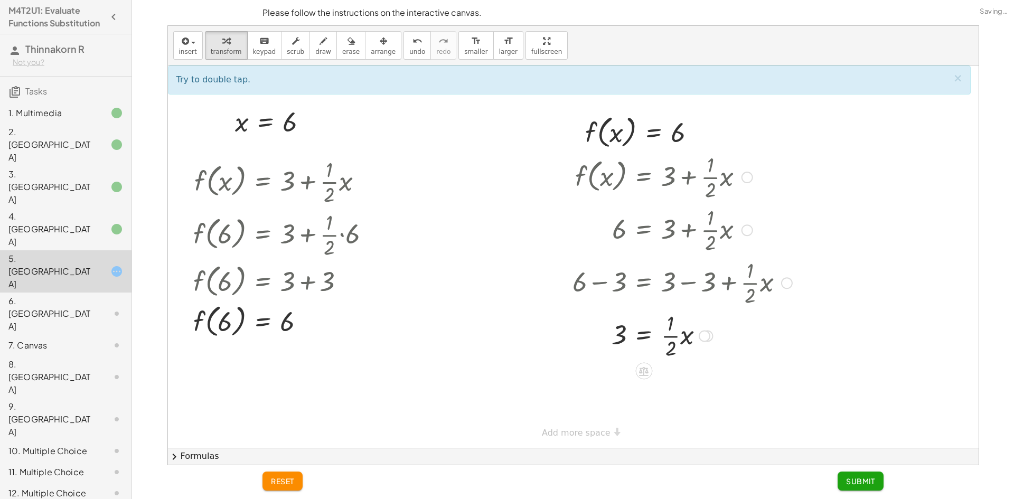
click at [675, 341] on div at bounding box center [682, 335] width 230 height 53
drag, startPoint x: 671, startPoint y: 338, endPoint x: 611, endPoint y: 337, distance: 60.2
click at [611, 337] on div at bounding box center [682, 335] width 230 height 53
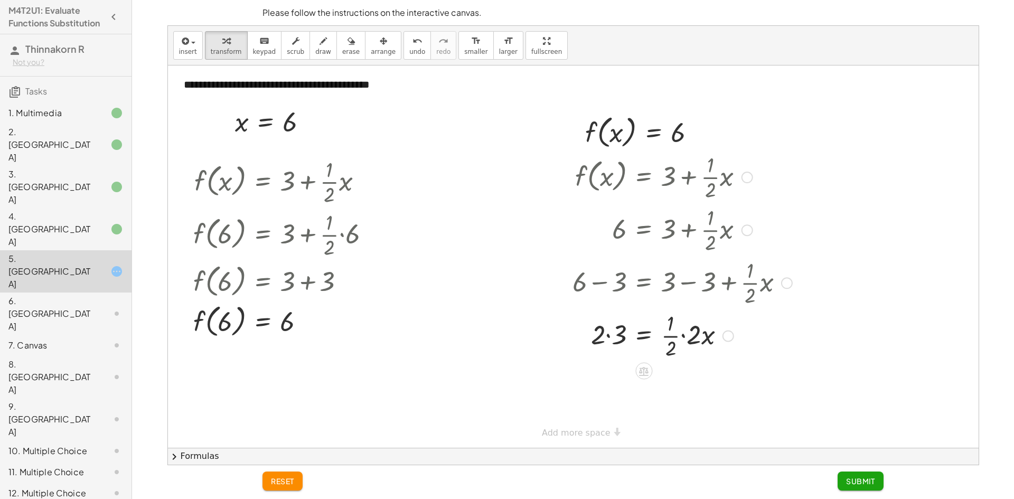
click at [612, 336] on div at bounding box center [682, 335] width 189 height 53
click at [621, 386] on div at bounding box center [682, 388] width 230 height 53
click at [667, 392] on div at bounding box center [682, 388] width 230 height 53
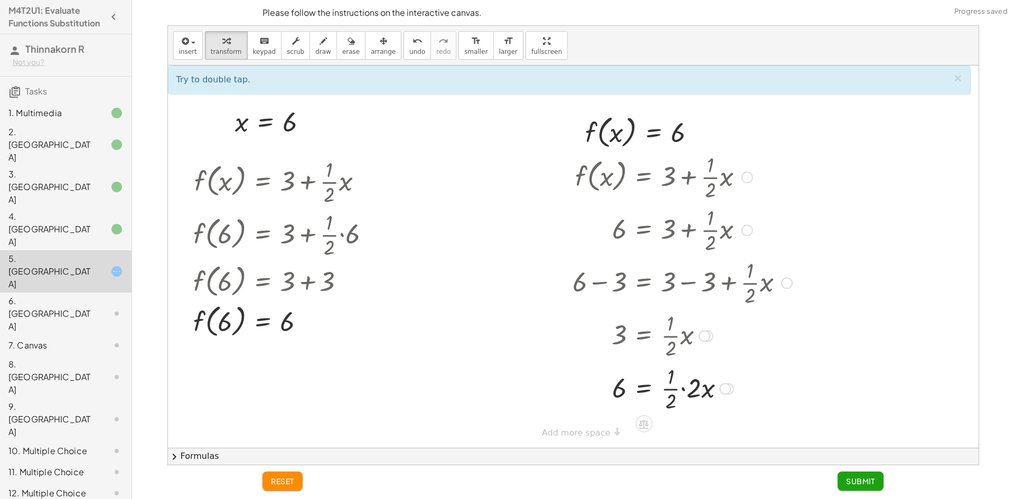
click at [678, 393] on div at bounding box center [682, 388] width 230 height 53
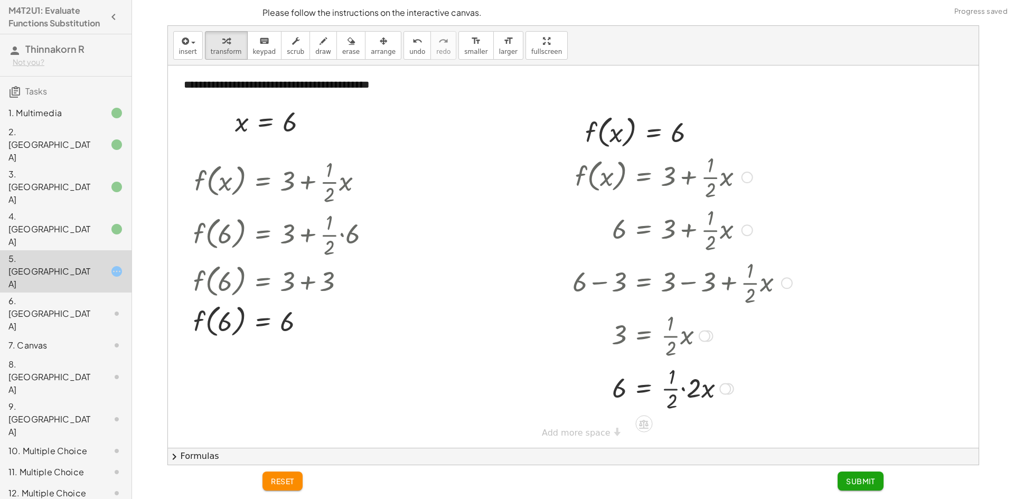
click at [690, 391] on div at bounding box center [682, 388] width 230 height 53
click at [673, 390] on div at bounding box center [682, 388] width 230 height 53
click at [839, 479] on button "Submit" at bounding box center [861, 481] width 46 height 19
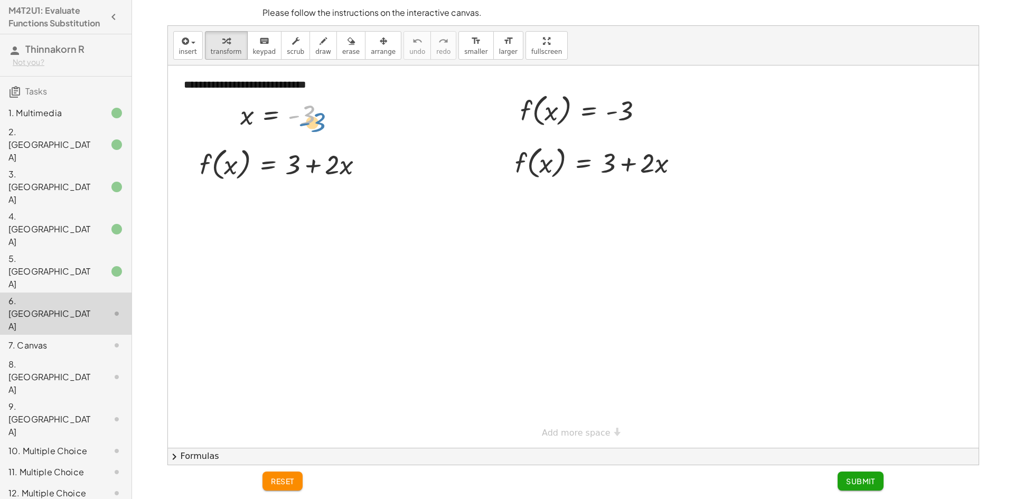
drag, startPoint x: 308, startPoint y: 113, endPoint x: 319, endPoint y: 119, distance: 12.8
click at [319, 119] on div at bounding box center [287, 114] width 104 height 35
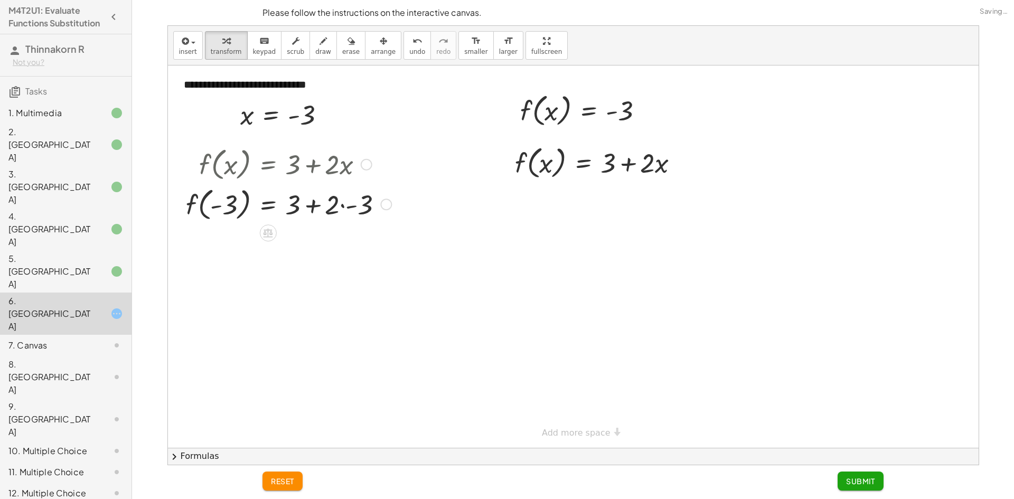
click at [342, 202] on div at bounding box center [289, 204] width 216 height 40
drag, startPoint x: 341, startPoint y: 249, endPoint x: 349, endPoint y: 252, distance: 8.9
click at [349, 252] on div at bounding box center [289, 244] width 216 height 40
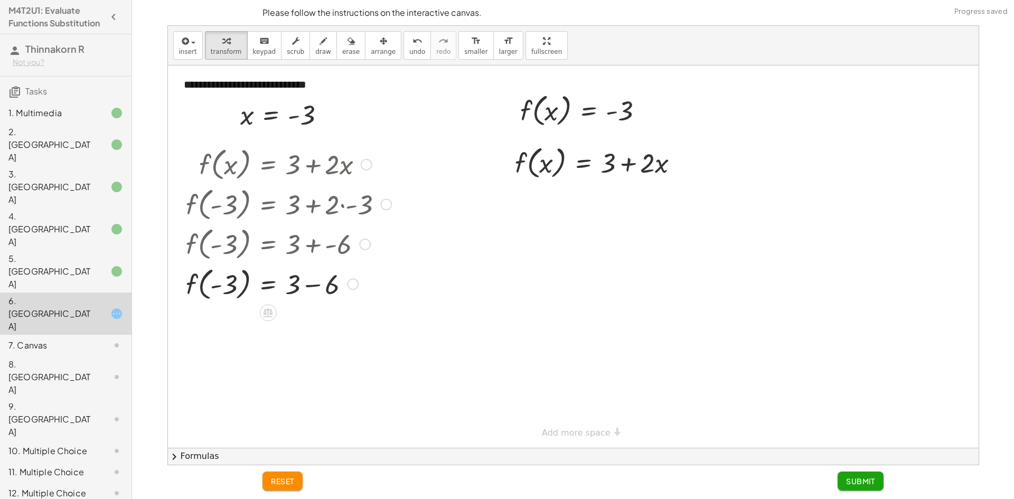
click at [313, 279] on div at bounding box center [289, 284] width 216 height 40
drag, startPoint x: 546, startPoint y: 105, endPoint x: 537, endPoint y: 104, distance: 9.0
click at [539, 108] on div at bounding box center [586, 110] width 142 height 40
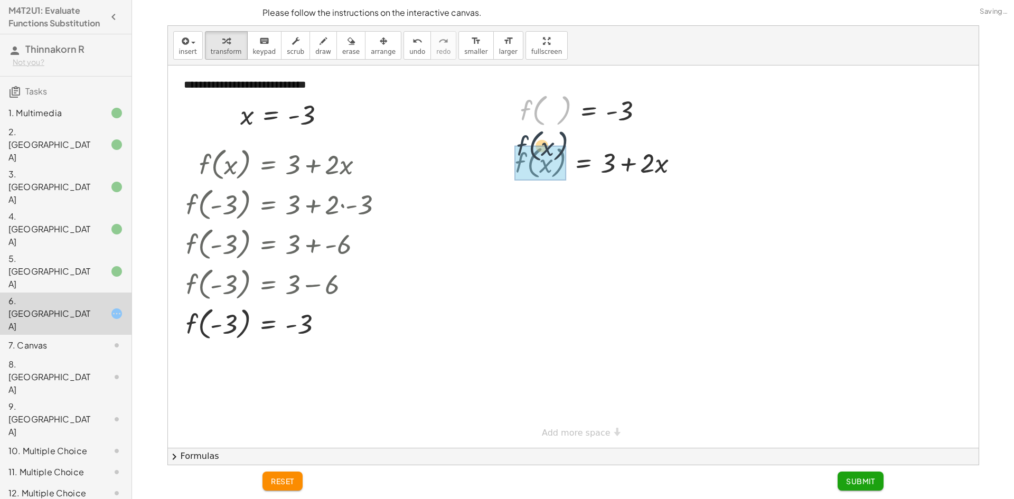
drag, startPoint x: 525, startPoint y: 110, endPoint x: 517, endPoint y: 147, distance: 37.8
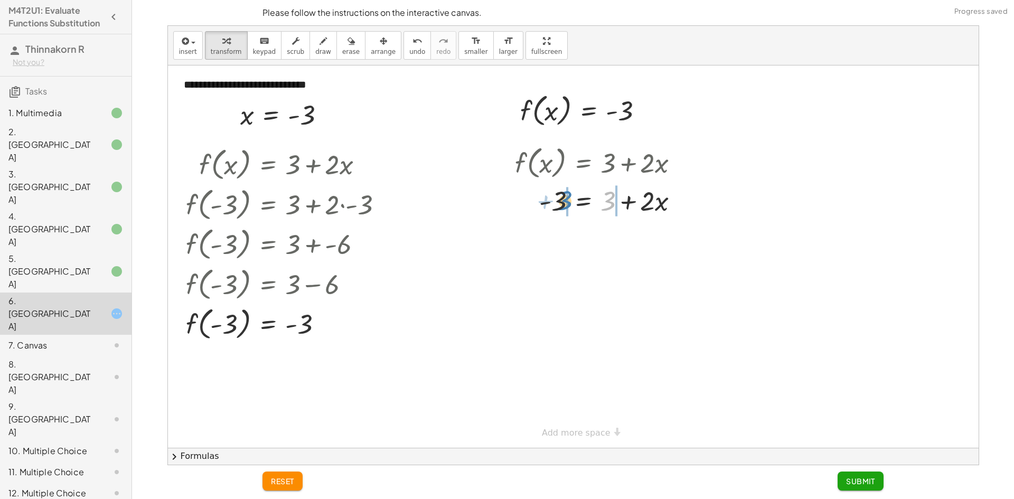
drag, startPoint x: 609, startPoint y: 200, endPoint x: 566, endPoint y: 200, distance: 42.8
click at [525, 238] on div at bounding box center [605, 236] width 246 height 36
click at [530, 237] on div at bounding box center [605, 236] width 246 height 36
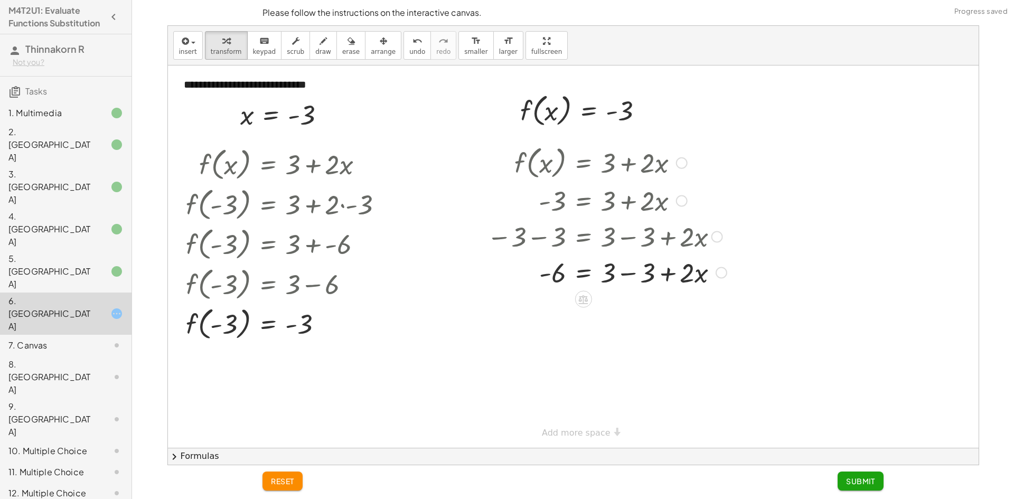
click at [629, 272] on div at bounding box center [607, 272] width 250 height 36
click at [551, 280] on div at bounding box center [605, 272] width 246 height 36
drag, startPoint x: 609, startPoint y: 275, endPoint x: 586, endPoint y: 297, distance: 32.1
drag, startPoint x: 585, startPoint y: 281, endPoint x: 544, endPoint y: 291, distance: 43.1
click at [561, 325] on div at bounding box center [605, 316] width 246 height 53
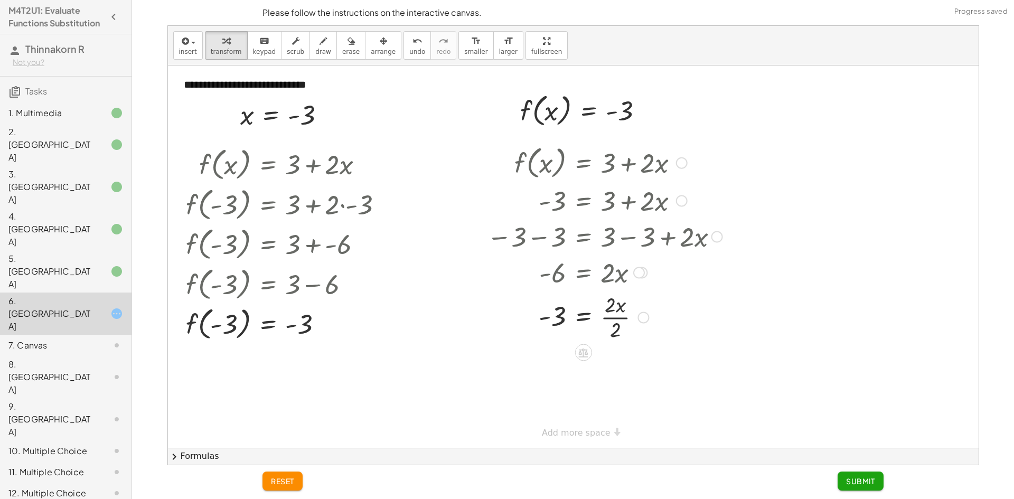
click at [583, 163] on div "f ( , x ) = + 3 + · 2 · x - 3 = + 3 + · 2 · x − 3 − 3 = + 3 − 3 + · 2 · x - 6 =…" at bounding box center [583, 163] width 0 height 0
click at [861, 478] on span "Submit" at bounding box center [860, 482] width 29 height 10
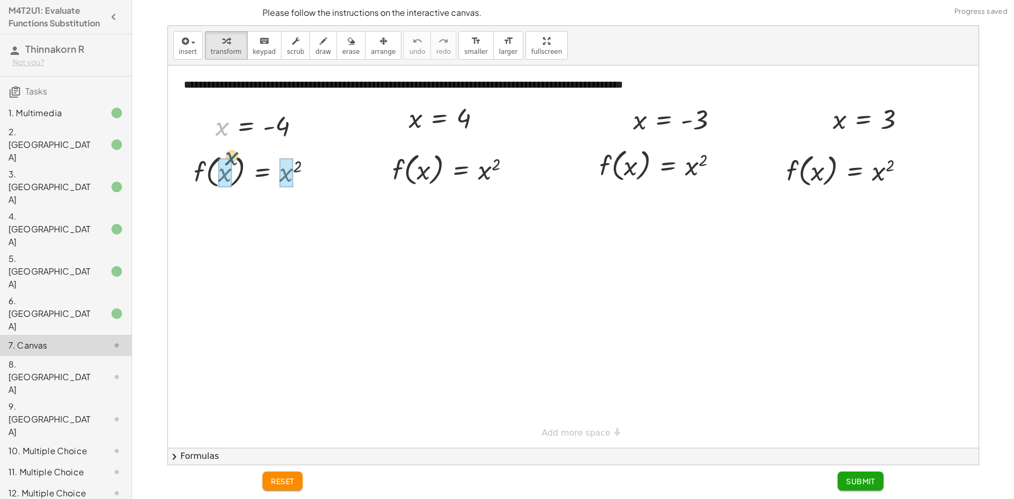
drag, startPoint x: 220, startPoint y: 129, endPoint x: 230, endPoint y: 162, distance: 34.6
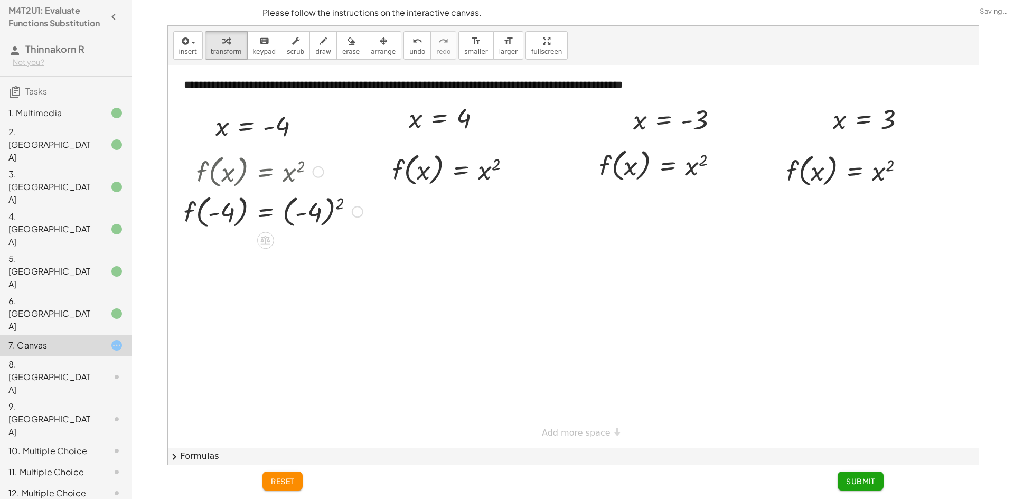
click at [312, 212] on div at bounding box center [274, 211] width 190 height 40
click at [232, 248] on div at bounding box center [274, 251] width 190 height 40
click at [228, 249] on div at bounding box center [274, 251] width 190 height 40
click at [220, 255] on div at bounding box center [274, 251] width 190 height 40
drag, startPoint x: 291, startPoint y: 248, endPoint x: 235, endPoint y: 245, distance: 56.1
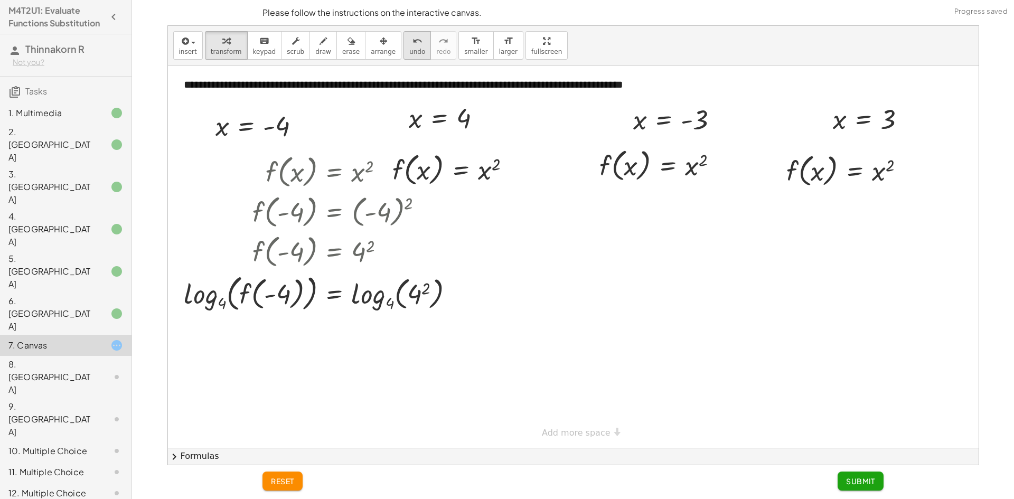
click at [409, 49] on span "undo" at bounding box center [417, 51] width 16 height 7
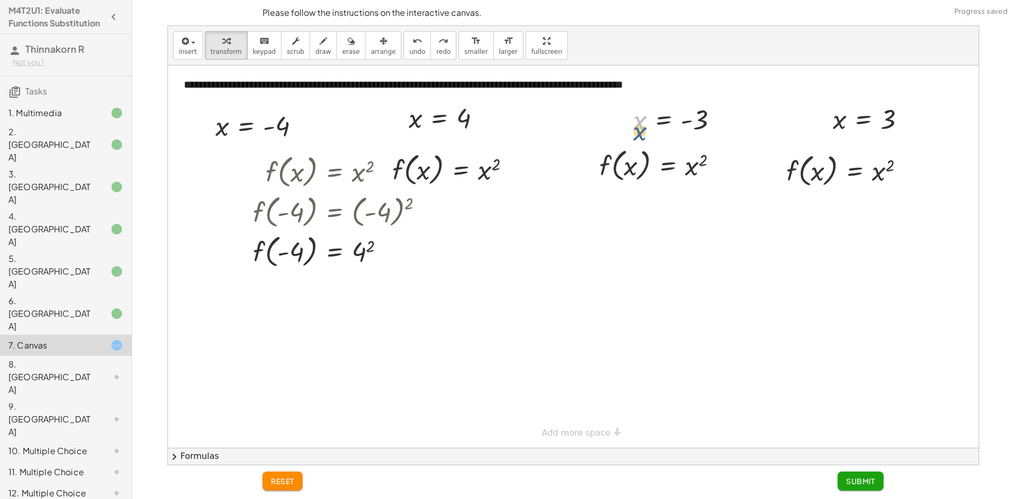
drag, startPoint x: 635, startPoint y: 119, endPoint x: 635, endPoint y: 125, distance: 5.8
click at [635, 130] on div at bounding box center [680, 119] width 104 height 35
drag, startPoint x: 818, startPoint y: 174, endPoint x: 808, endPoint y: 174, distance: 9.5
click at [808, 174] on div at bounding box center [849, 170] width 137 height 40
drag, startPoint x: 798, startPoint y: 174, endPoint x: 612, endPoint y: 175, distance: 186.0
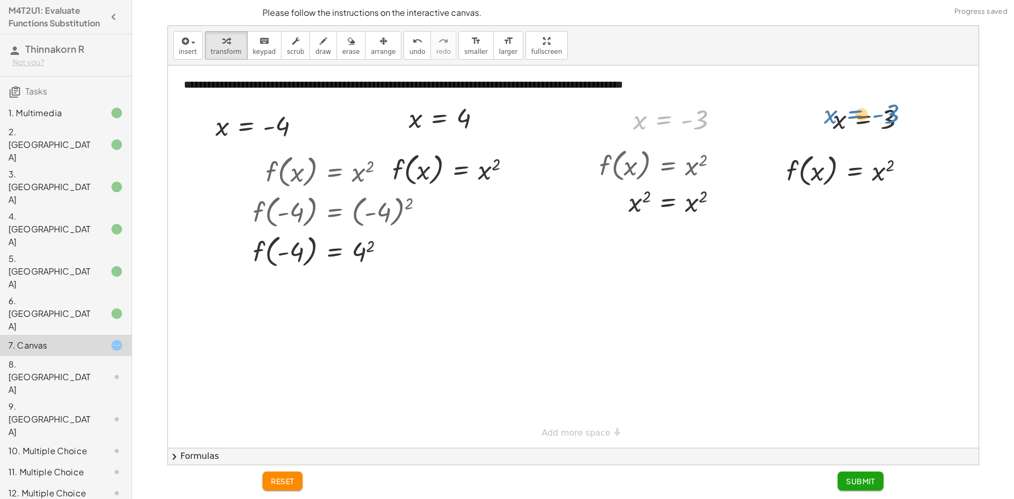
drag, startPoint x: 648, startPoint y: 122, endPoint x: 841, endPoint y: 121, distance: 193.4
click at [840, 116] on div "**********" at bounding box center [573, 257] width 811 height 383
drag, startPoint x: 841, startPoint y: 117, endPoint x: 662, endPoint y: 115, distance: 179.1
click at [823, 167] on div at bounding box center [849, 170] width 137 height 40
drag, startPoint x: 803, startPoint y: 168, endPoint x: 618, endPoint y: 163, distance: 185.0
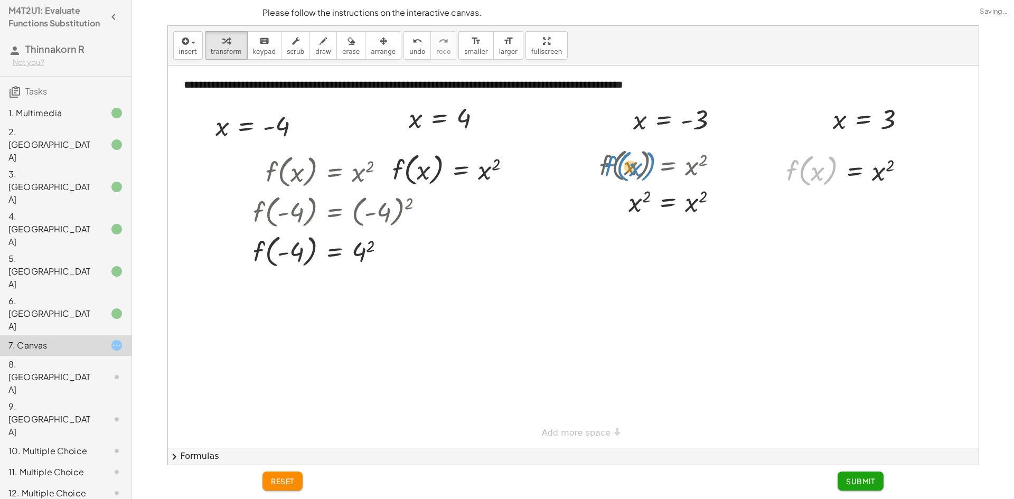
click at [618, 163] on div "**********" at bounding box center [573, 257] width 811 height 383
click at [642, 167] on div at bounding box center [662, 165] width 137 height 40
click at [642, 201] on div at bounding box center [662, 202] width 137 height 35
drag, startPoint x: 699, startPoint y: 205, endPoint x: 654, endPoint y: 211, distance: 44.8
click at [652, 213] on div at bounding box center [662, 202] width 137 height 35
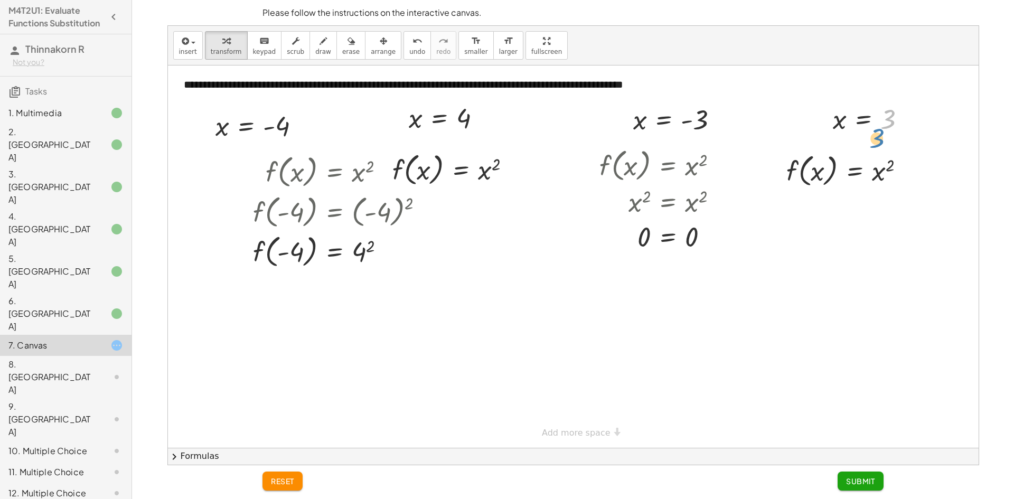
drag, startPoint x: 892, startPoint y: 120, endPoint x: 885, endPoint y: 124, distance: 8.3
click at [885, 125] on div at bounding box center [874, 118] width 92 height 35
drag, startPoint x: 646, startPoint y: 122, endPoint x: 638, endPoint y: 169, distance: 48.3
drag, startPoint x: 637, startPoint y: 119, endPoint x: 629, endPoint y: 133, distance: 16.6
click at [629, 137] on div "x x = - 3" at bounding box center [676, 119] width 117 height 40
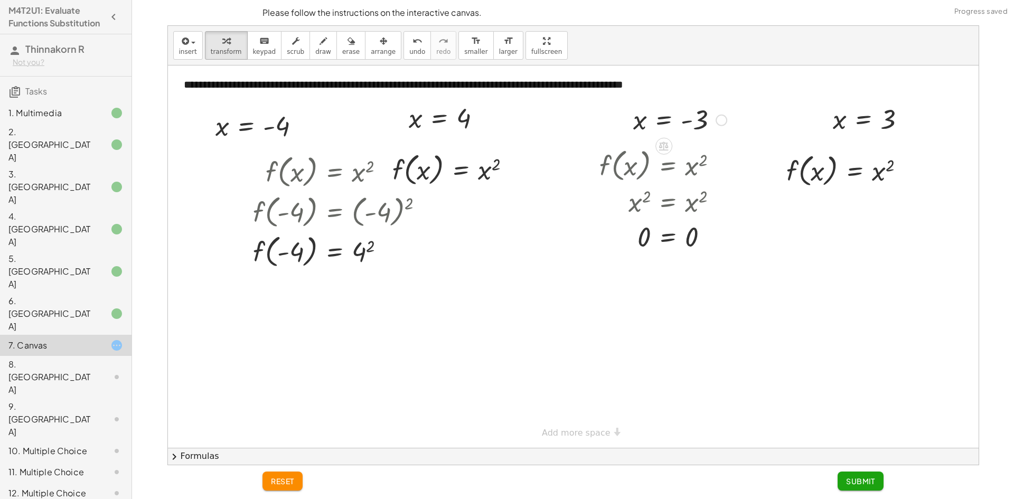
drag, startPoint x: 630, startPoint y: 161, endPoint x: 635, endPoint y: 118, distance: 43.1
click at [635, 117] on div "**********" at bounding box center [573, 257] width 811 height 383
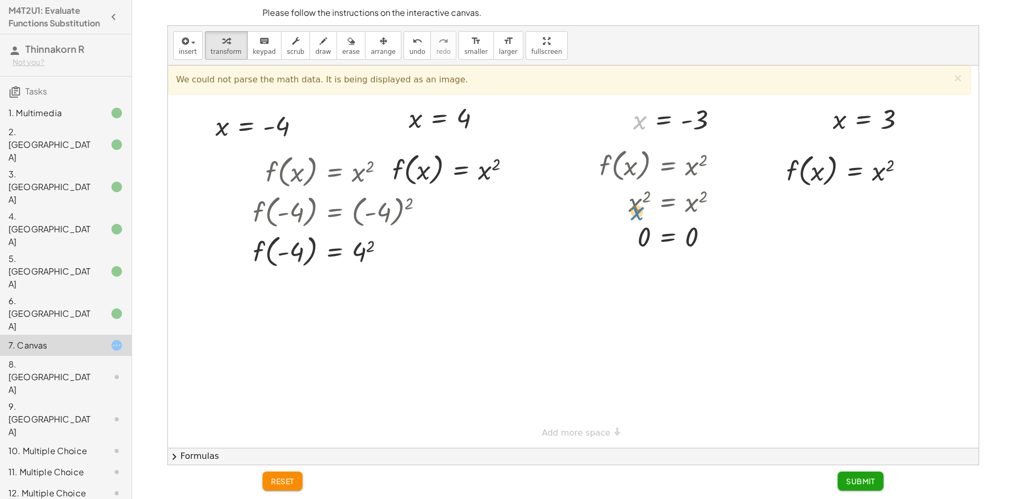
drag, startPoint x: 641, startPoint y: 122, endPoint x: 630, endPoint y: 96, distance: 27.7
click at [630, 97] on div "**********" at bounding box center [573, 257] width 811 height 383
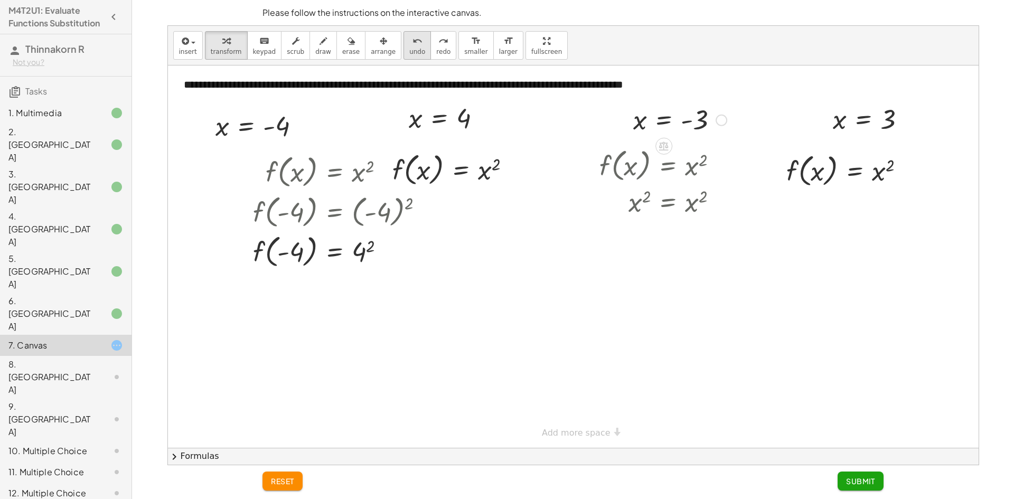
click at [406, 50] on button "undo undo" at bounding box center [417, 45] width 27 height 29
drag, startPoint x: 407, startPoint y: 46, endPoint x: 417, endPoint y: 49, distance: 10.9
click at [409, 46] on button "undo undo" at bounding box center [417, 45] width 27 height 29
click at [652, 122] on div at bounding box center [680, 119] width 104 height 35
drag, startPoint x: 645, startPoint y: 122, endPoint x: 636, endPoint y: 164, distance: 43.7
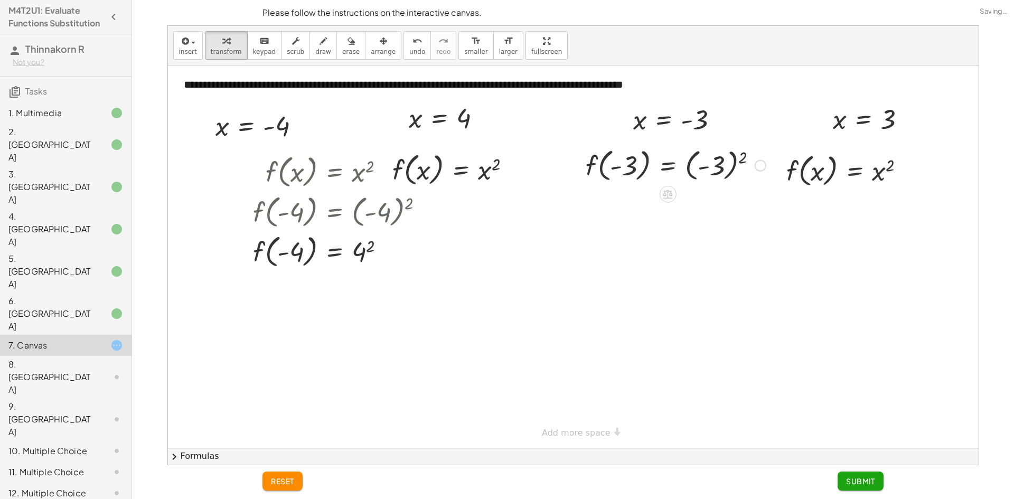
click at [712, 172] on div at bounding box center [676, 165] width 191 height 40
click at [635, 205] on div at bounding box center [676, 205] width 191 height 40
click at [620, 203] on div at bounding box center [676, 205] width 191 height 40
click at [617, 151] on div at bounding box center [676, 165] width 191 height 40
click at [626, 170] on div at bounding box center [676, 165] width 191 height 40
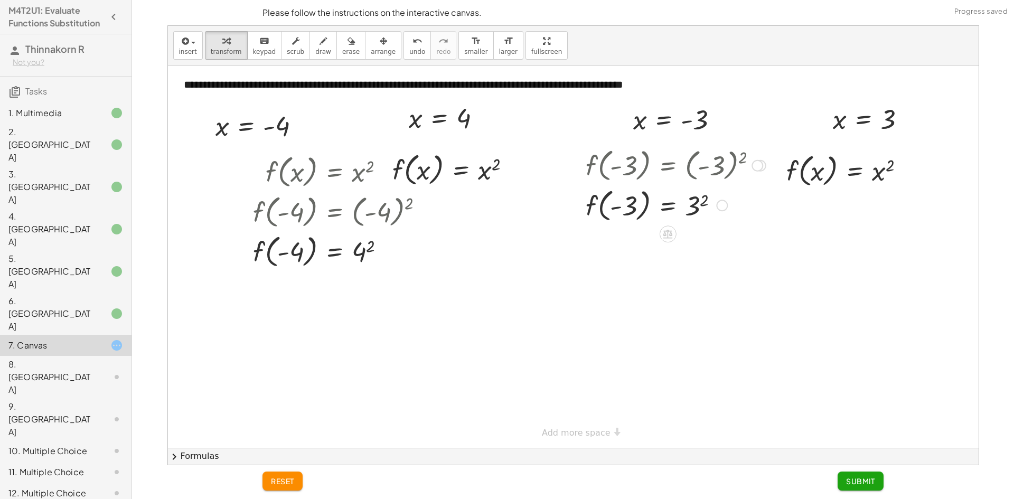
click at [626, 170] on div at bounding box center [676, 165] width 191 height 40
click at [627, 170] on div at bounding box center [676, 165] width 191 height 40
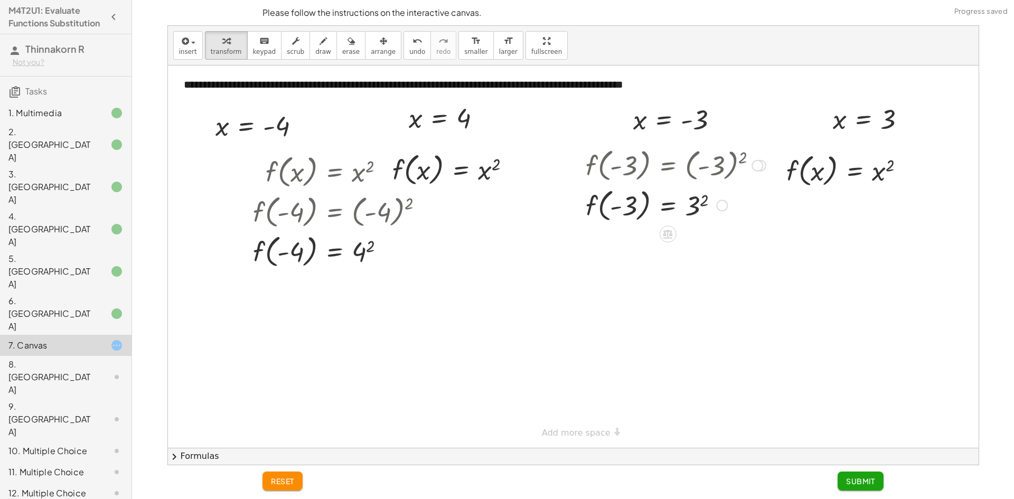
click at [627, 170] on div at bounding box center [676, 165] width 191 height 40
click at [619, 208] on div at bounding box center [676, 205] width 191 height 40
click at [620, 206] on div at bounding box center [676, 205] width 191 height 40
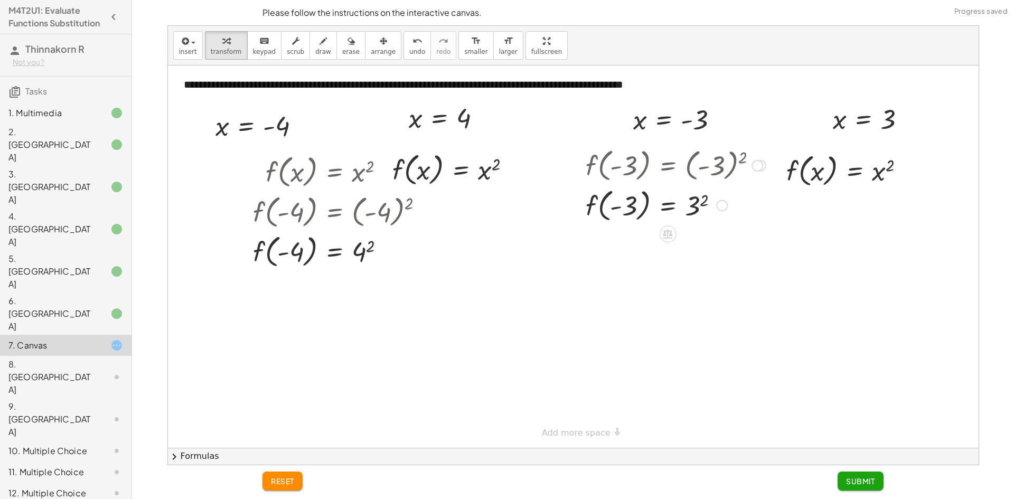
click at [620, 206] on div at bounding box center [676, 205] width 191 height 40
click at [619, 206] on div at bounding box center [676, 205] width 191 height 40
click at [702, 204] on div at bounding box center [676, 205] width 191 height 40
drag, startPoint x: 835, startPoint y: 126, endPoint x: 813, endPoint y: 174, distance: 53.4
drag, startPoint x: 878, startPoint y: 179, endPoint x: 872, endPoint y: 180, distance: 6.0
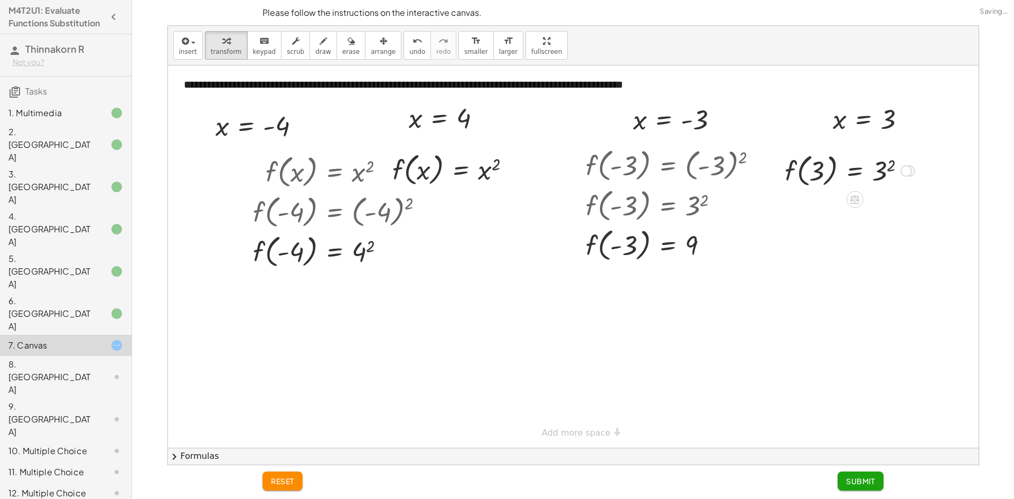
click at [877, 179] on div at bounding box center [850, 170] width 140 height 40
click at [813, 180] on div at bounding box center [844, 170] width 129 height 40
click at [886, 111] on div at bounding box center [874, 118] width 92 height 35
click at [855, 476] on button "Submit" at bounding box center [861, 481] width 46 height 19
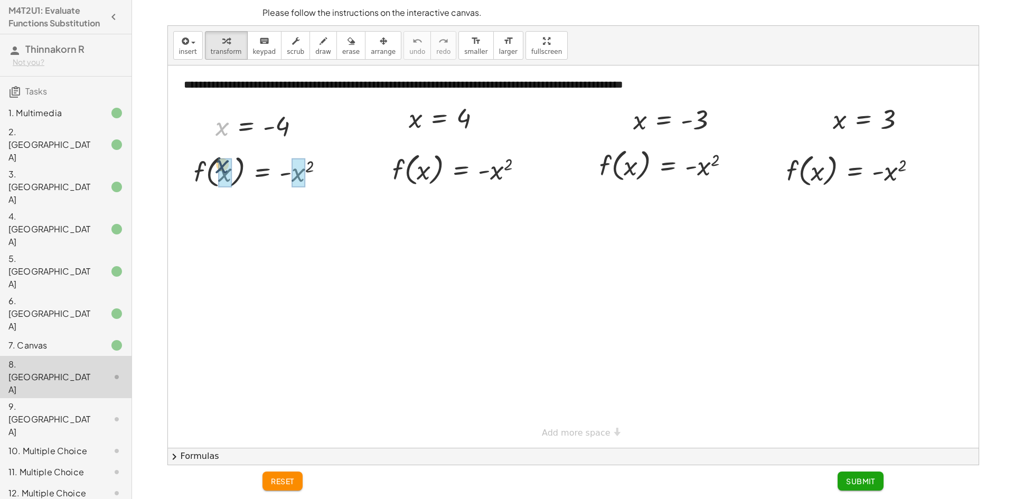
drag, startPoint x: 220, startPoint y: 128, endPoint x: 224, endPoint y: 162, distance: 34.5
click at [313, 172] on div at bounding box center [280, 171] width 202 height 40
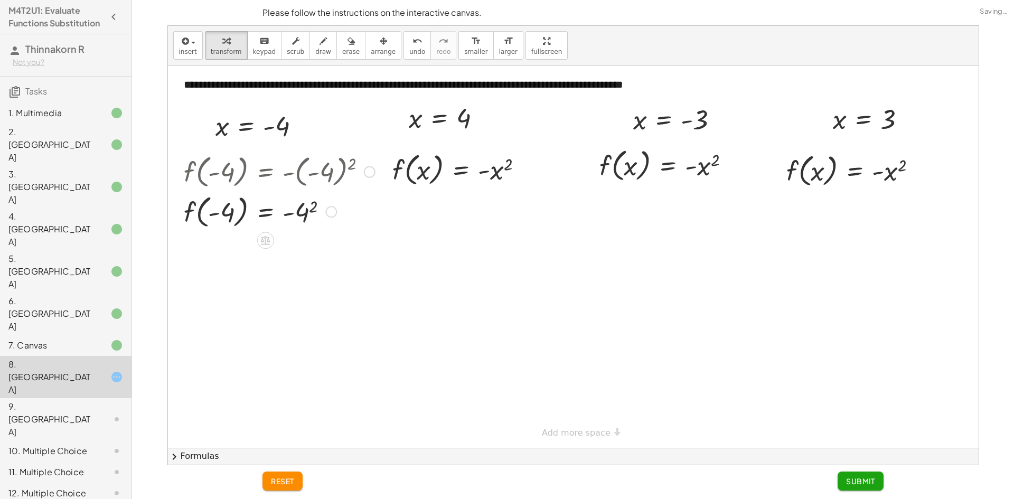
click at [221, 209] on div at bounding box center [280, 211] width 202 height 40
click at [290, 222] on div at bounding box center [280, 211] width 202 height 40
click at [292, 218] on div at bounding box center [280, 211] width 202 height 40
click at [293, 213] on div at bounding box center [280, 211] width 202 height 40
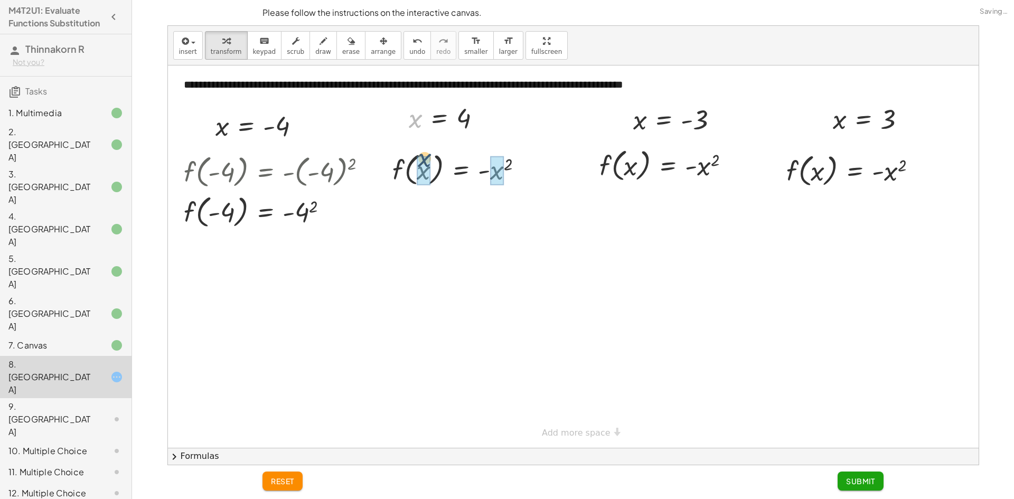
drag, startPoint x: 416, startPoint y: 120, endPoint x: 429, endPoint y: 166, distance: 48.3
click at [499, 177] on div at bounding box center [461, 169] width 151 height 40
click at [0, 0] on div at bounding box center [0, 0] width 0 height 0
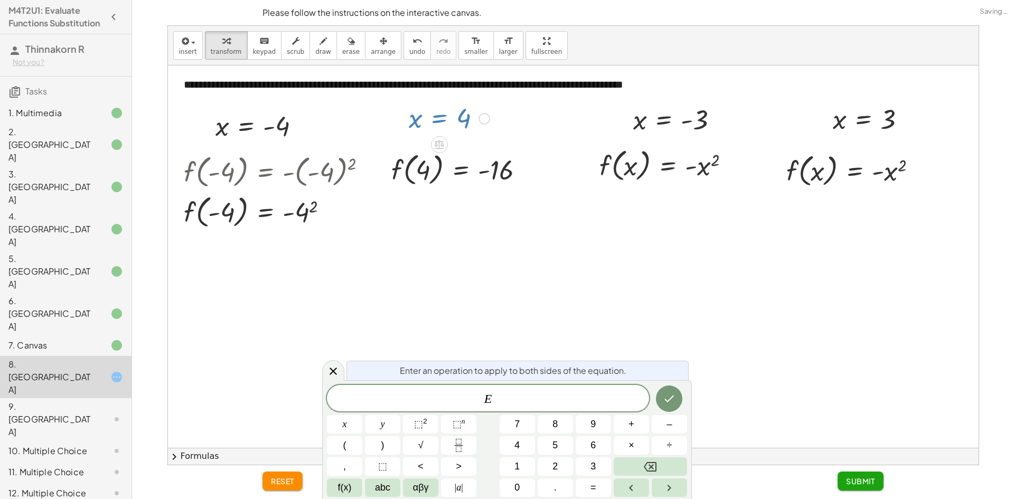
drag, startPoint x: 667, startPoint y: 313, endPoint x: 667, endPoint y: 308, distance: 5.8
click at [667, 313] on div at bounding box center [573, 257] width 811 height 383
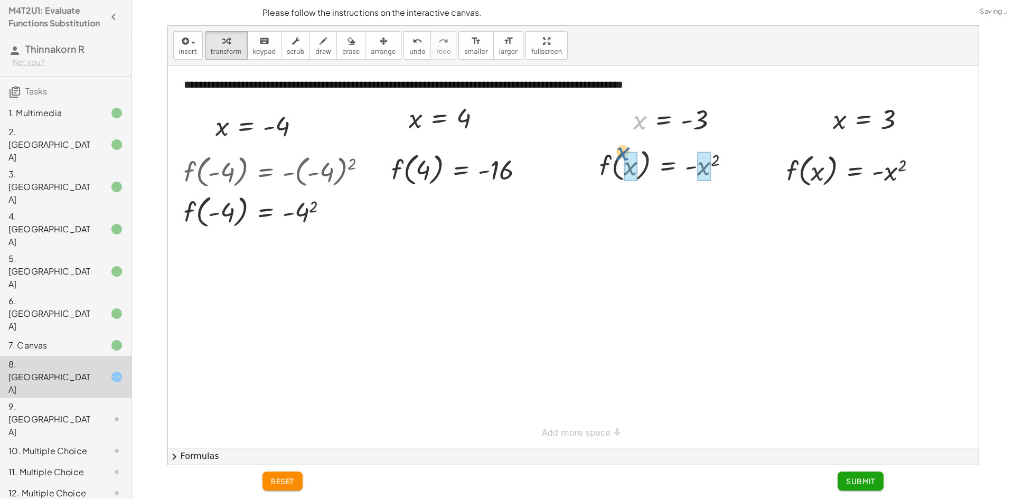
drag, startPoint x: 639, startPoint y: 126, endPoint x: 623, endPoint y: 158, distance: 35.4
click at [720, 165] on div at bounding box center [682, 165] width 203 height 40
click at [686, 165] on div at bounding box center [682, 165] width 203 height 40
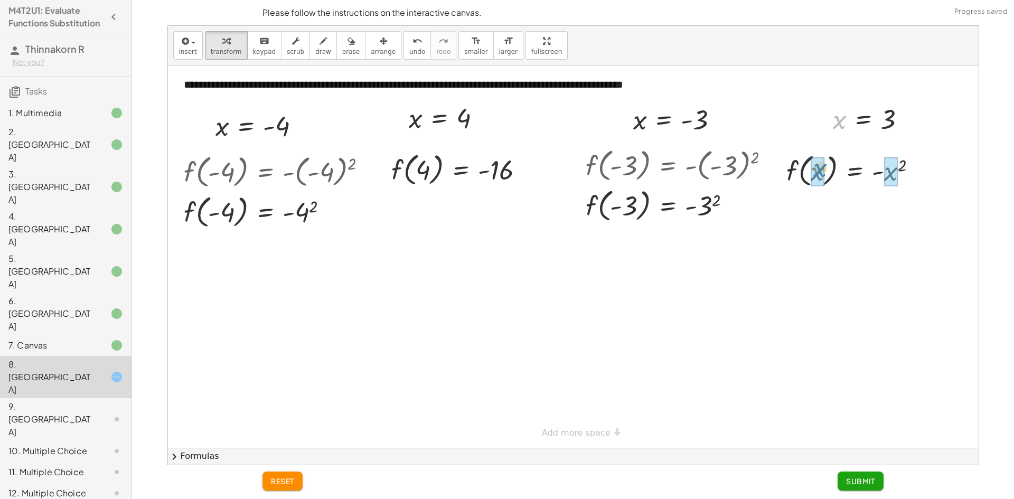
drag, startPoint x: 846, startPoint y: 132, endPoint x: 815, endPoint y: 180, distance: 57.3
click at [897, 175] on div at bounding box center [856, 170] width 152 height 40
click at [878, 185] on div at bounding box center [851, 170] width 142 height 40
click at [863, 492] on div "reset Submit" at bounding box center [573, 483] width 634 height 34
click at [867, 487] on button "Submit" at bounding box center [861, 481] width 46 height 19
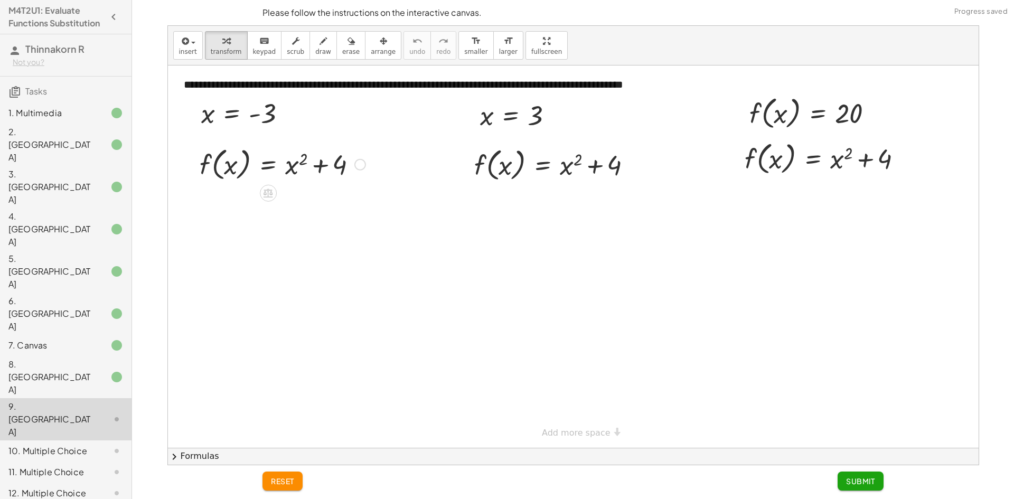
click at [230, 159] on div at bounding box center [282, 164] width 176 height 40
click at [236, 165] on div at bounding box center [282, 164] width 176 height 40
drag, startPoint x: 262, startPoint y: 117, endPoint x: 273, endPoint y: 111, distance: 12.5
click at [275, 111] on div at bounding box center [248, 113] width 104 height 35
drag, startPoint x: 220, startPoint y: 152, endPoint x: 227, endPoint y: 161, distance: 11.3
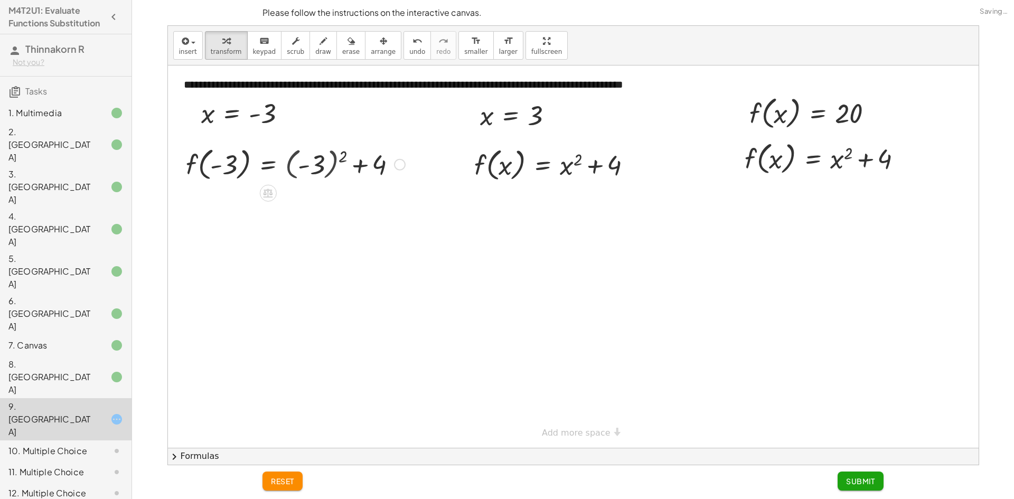
click at [315, 167] on div at bounding box center [296, 164] width 230 height 40
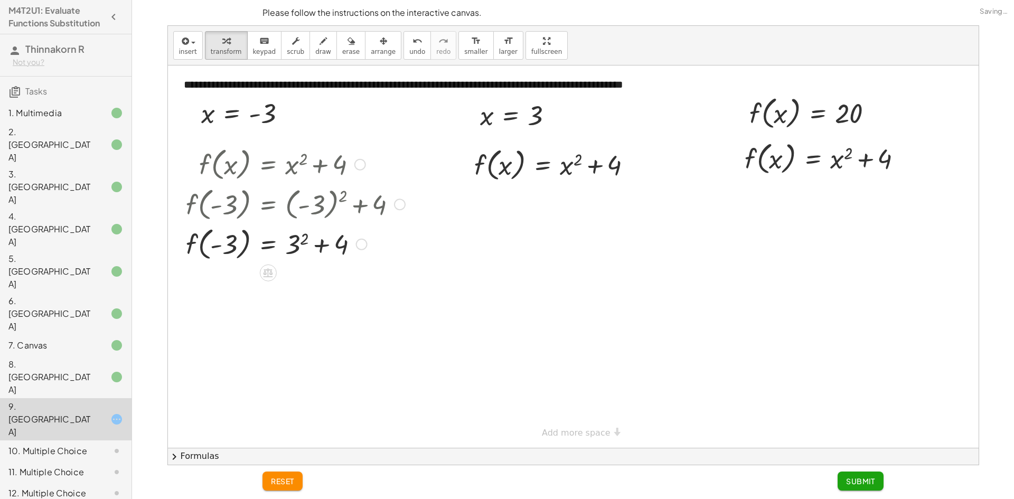
click at [317, 240] on div at bounding box center [296, 244] width 230 height 40
click at [308, 243] on div at bounding box center [296, 244] width 230 height 40
click at [305, 242] on div at bounding box center [296, 244] width 230 height 40
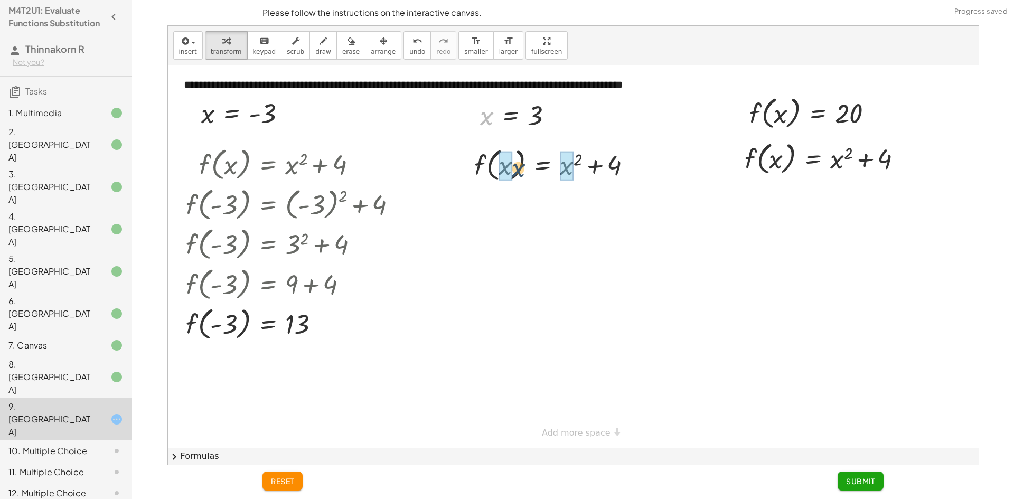
drag, startPoint x: 486, startPoint y: 122, endPoint x: 505, endPoint y: 176, distance: 57.5
click at [589, 170] on div at bounding box center [558, 164] width 180 height 40
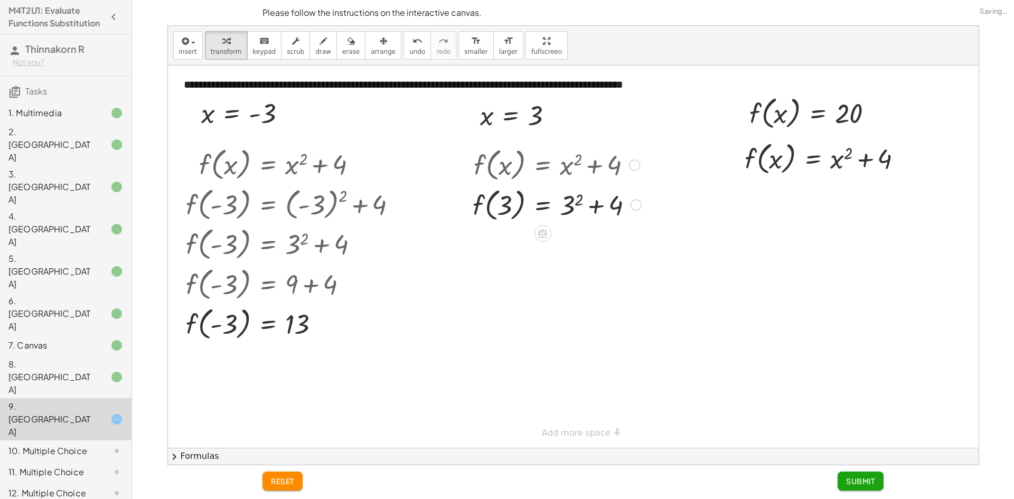
click at [589, 194] on div at bounding box center [558, 204] width 180 height 40
click at [566, 199] on div at bounding box center [558, 204] width 180 height 40
click at [593, 243] on div at bounding box center [558, 244] width 180 height 40
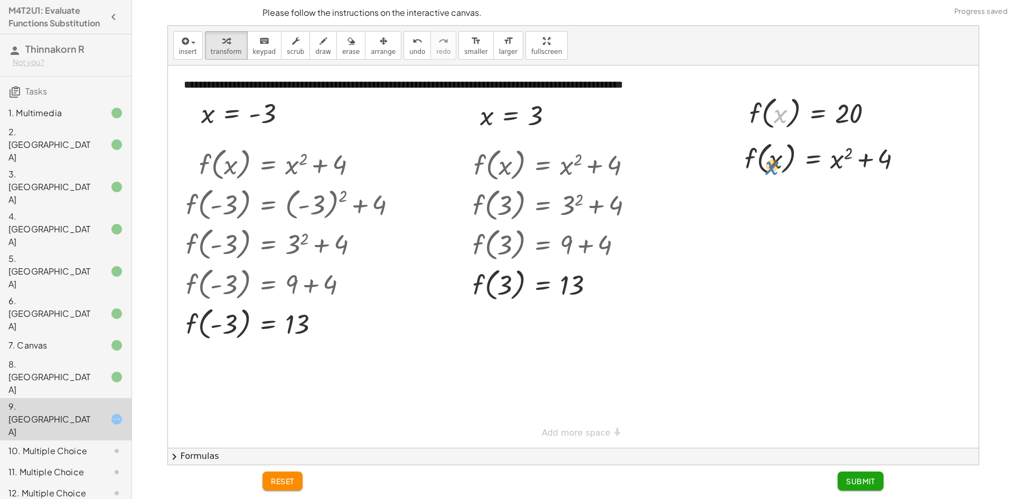
drag, startPoint x: 776, startPoint y: 115, endPoint x: 768, endPoint y: 159, distance: 44.6
drag, startPoint x: 776, startPoint y: 118, endPoint x: 765, endPoint y: 143, distance: 27.7
drag, startPoint x: 747, startPoint y: 112, endPoint x: 749, endPoint y: 123, distance: 10.9
click at [0, 0] on div at bounding box center [0, 0] width 0 height 0
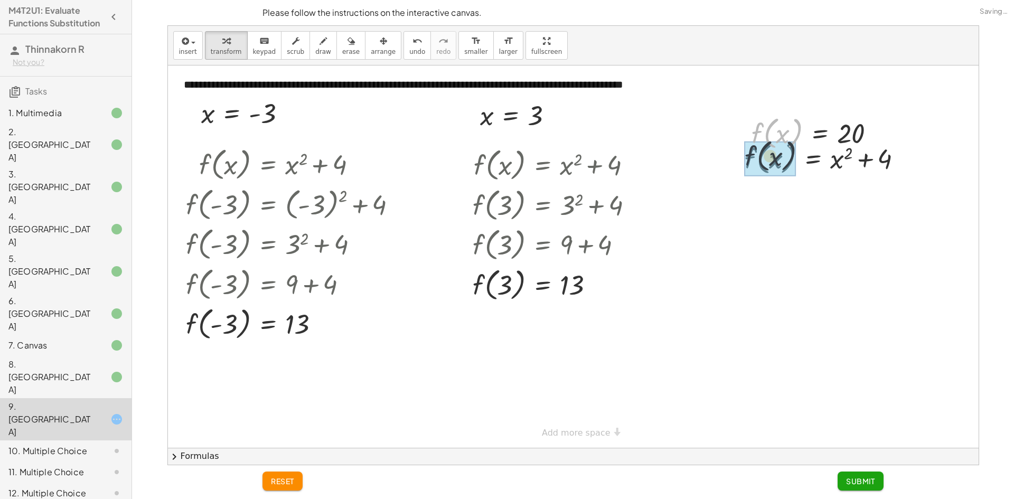
drag, startPoint x: 753, startPoint y: 133, endPoint x: 747, endPoint y: 152, distance: 19.9
click at [858, 163] on div at bounding box center [828, 158] width 176 height 40
click at [854, 187] on div at bounding box center [828, 196] width 176 height 36
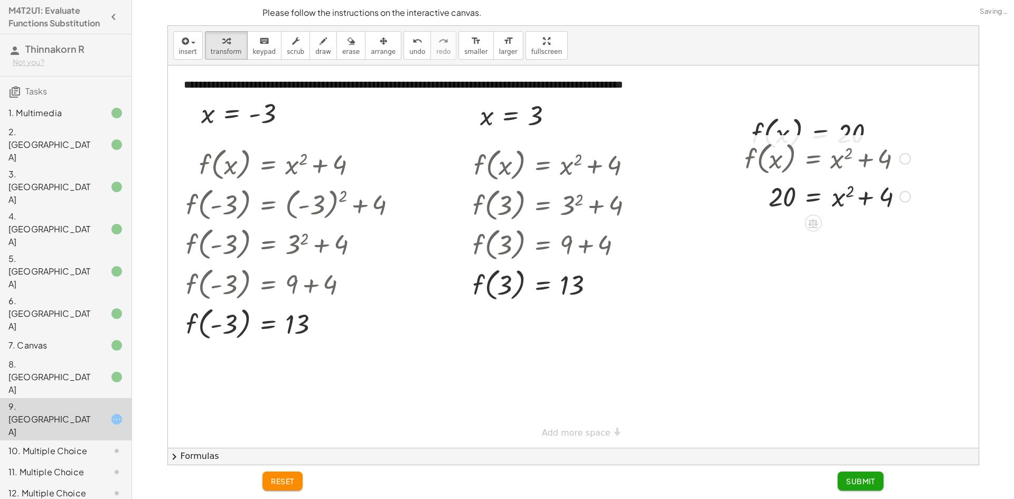
click at [863, 161] on div at bounding box center [828, 158] width 176 height 40
drag, startPoint x: 771, startPoint y: 125, endPoint x: 772, endPoint y: 109, distance: 15.9
click at [772, 109] on div "**********" at bounding box center [573, 257] width 811 height 383
drag, startPoint x: 779, startPoint y: 129, endPoint x: 776, endPoint y: 155, distance: 26.1
drag, startPoint x: 768, startPoint y: 124, endPoint x: 766, endPoint y: 148, distance: 24.9
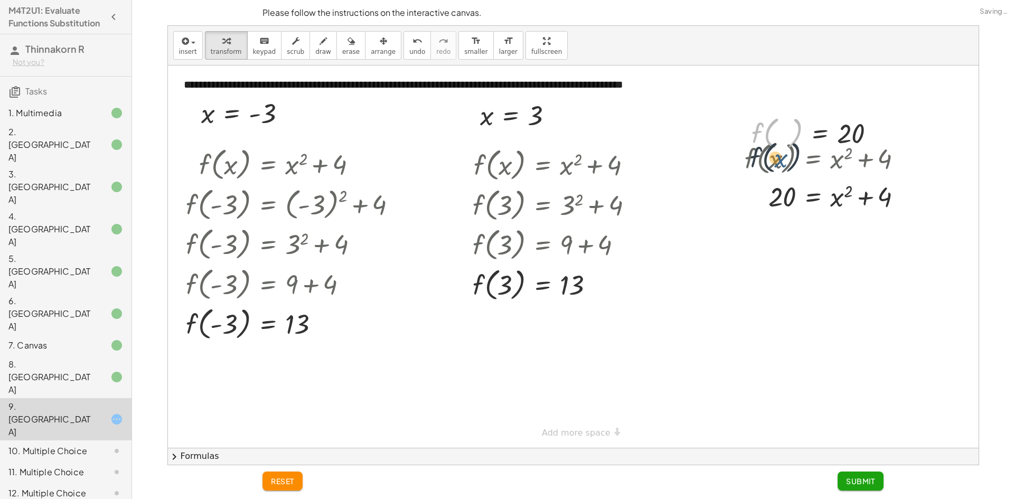
click at [766, 148] on div at bounding box center [818, 133] width 143 height 40
click at [814, 159] on div "f ( , x ) = + x 2 + 4 = + x 2 + 4 20" at bounding box center [814, 159] width 0 height 0
drag, startPoint x: 817, startPoint y: 179, endPoint x: 840, endPoint y: 187, distance: 23.9
click at [821, 179] on div at bounding box center [828, 196] width 176 height 36
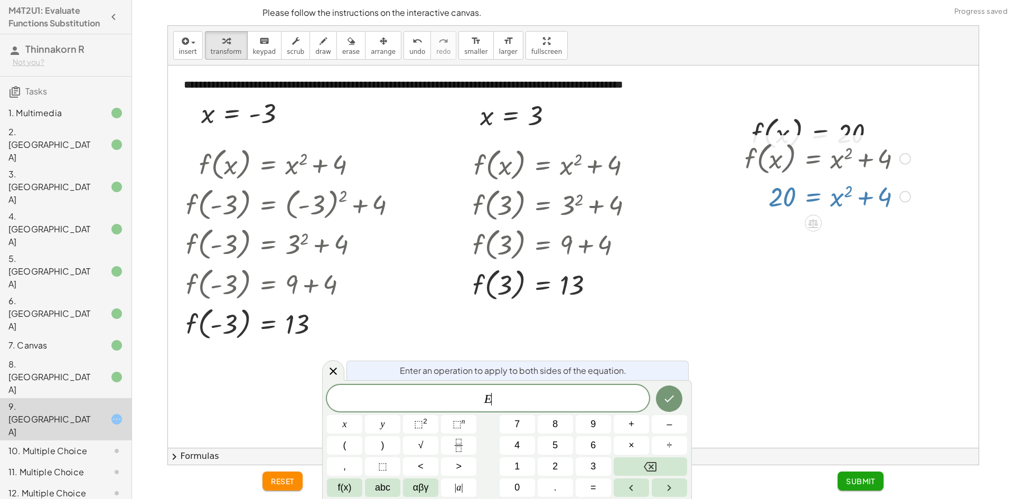
click at [841, 189] on div at bounding box center [828, 196] width 176 height 36
click at [844, 188] on div at bounding box center [828, 196] width 176 height 36
click at [866, 241] on div at bounding box center [573, 257] width 811 height 383
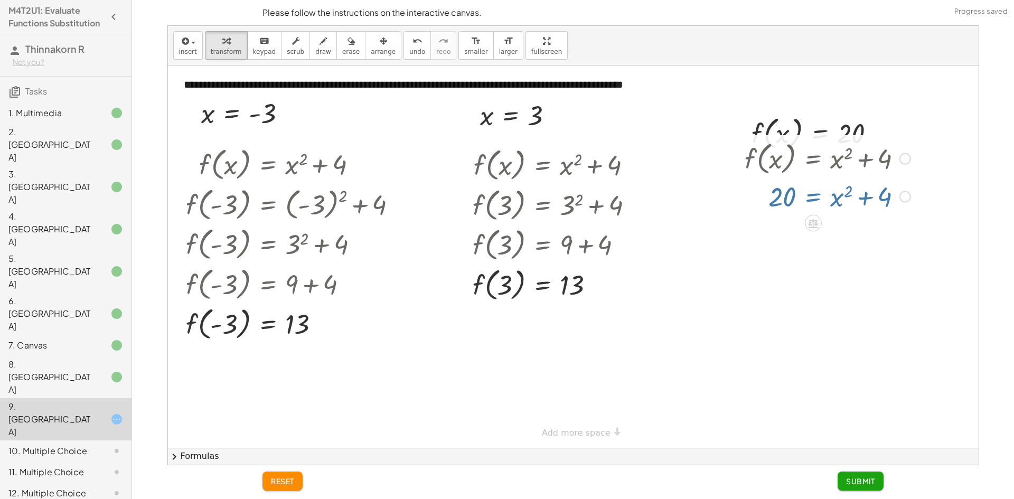
click at [843, 154] on div at bounding box center [828, 158] width 176 height 40
click at [844, 154] on div at bounding box center [828, 158] width 176 height 40
click at [409, 53] on span "undo" at bounding box center [417, 51] width 16 height 7
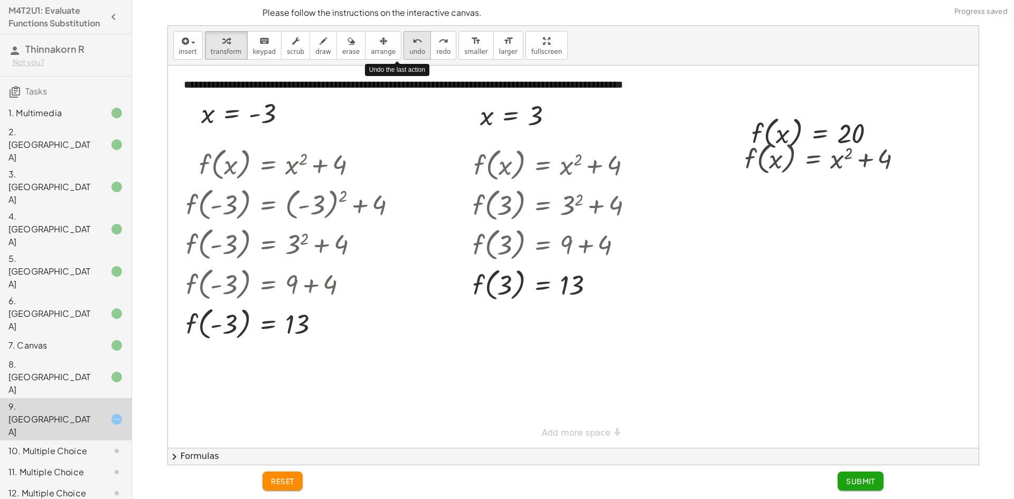
click at [409, 53] on span "undo" at bounding box center [417, 51] width 16 height 7
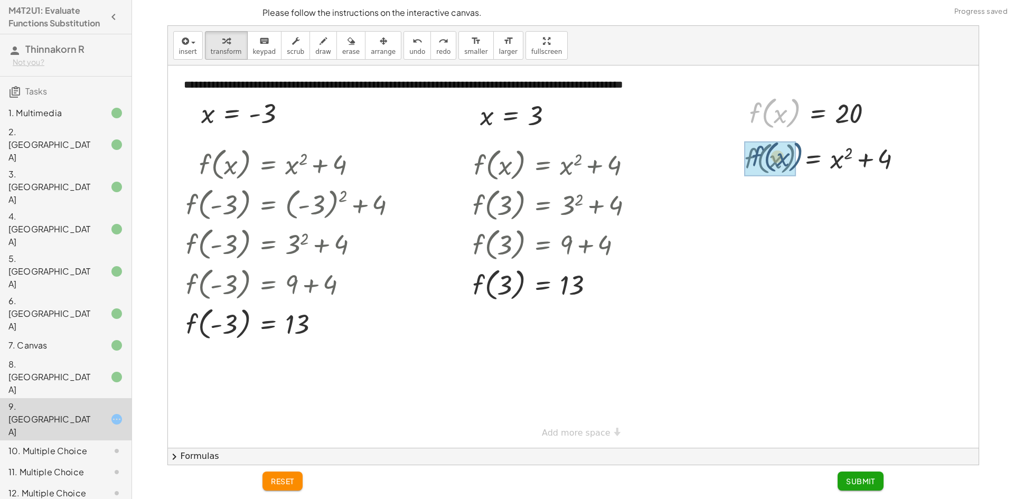
drag, startPoint x: 758, startPoint y: 108, endPoint x: 762, endPoint y: 139, distance: 31.4
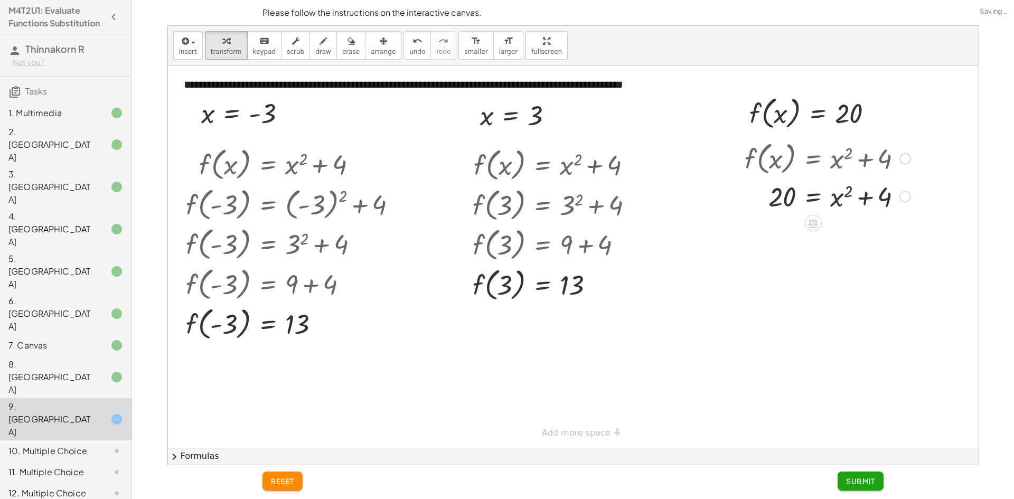
click at [871, 198] on div at bounding box center [828, 196] width 176 height 36
click at [868, 197] on div at bounding box center [828, 196] width 176 height 36
drag, startPoint x: 845, startPoint y: 161, endPoint x: 826, endPoint y: 218, distance: 59.7
click at [845, 163] on div at bounding box center [828, 158] width 176 height 40
drag, startPoint x: 769, startPoint y: 200, endPoint x: 761, endPoint y: 199, distance: 7.9
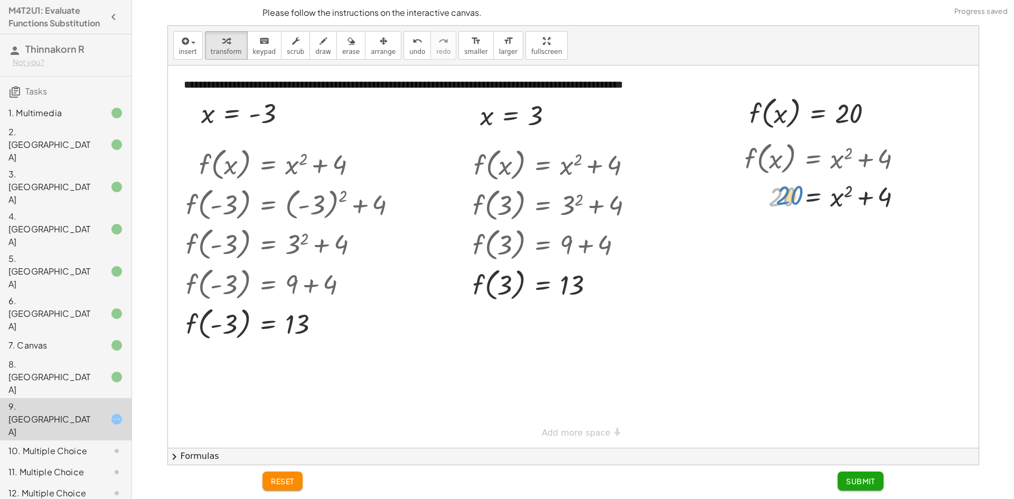
click at [761, 199] on div at bounding box center [828, 196] width 176 height 36
drag, startPoint x: 871, startPoint y: 196, endPoint x: 777, endPoint y: 196, distance: 94.1
click at [777, 196] on div at bounding box center [828, 196] width 176 height 36
click at [776, 199] on div at bounding box center [839, 196] width 231 height 36
click at [777, 228] on div at bounding box center [839, 232] width 231 height 36
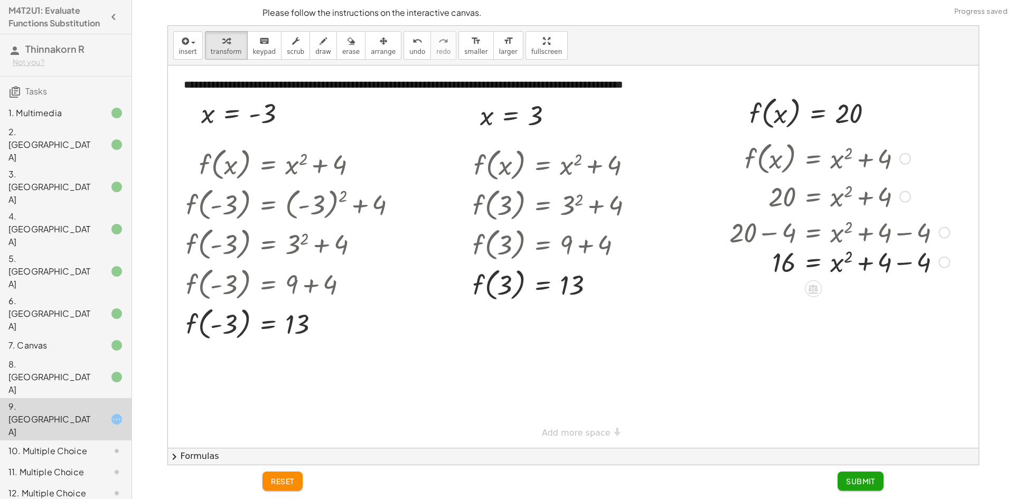
click at [920, 236] on div at bounding box center [839, 232] width 231 height 36
click at [910, 256] on div at bounding box center [839, 268] width 231 height 36
drag, startPoint x: 866, startPoint y: 482, endPoint x: 872, endPoint y: 481, distance: 6.4
click at [869, 482] on span "Submit" at bounding box center [860, 482] width 29 height 10
